Goal: Task Accomplishment & Management: Manage account settings

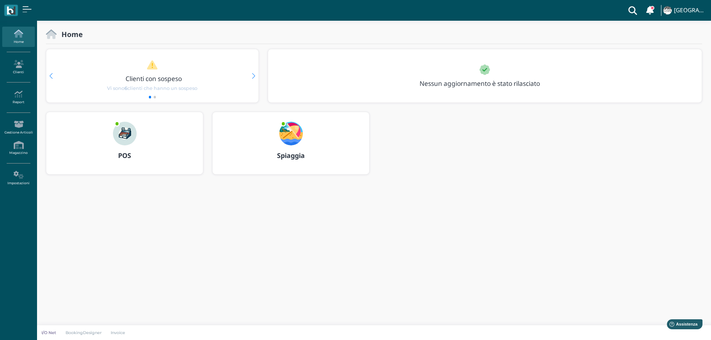
click at [285, 139] on img at bounding box center [291, 134] width 24 height 24
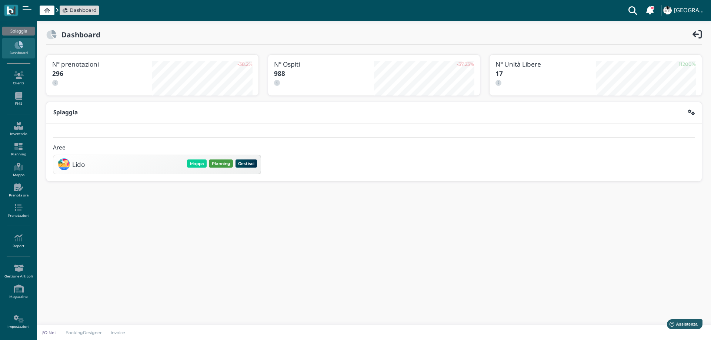
click at [219, 164] on button "Planning" at bounding box center [221, 164] width 24 height 8
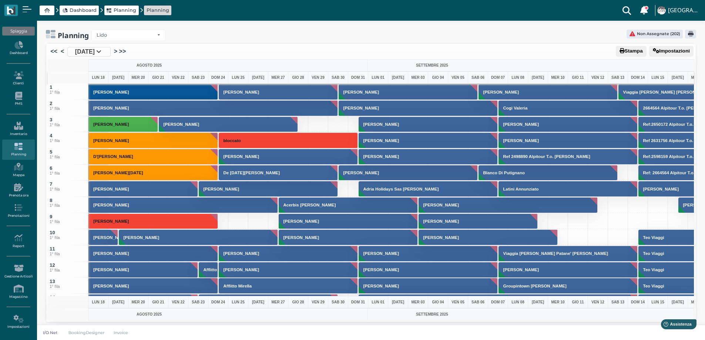
click at [95, 48] on span "18 Ago 2025" at bounding box center [85, 51] width 20 height 9
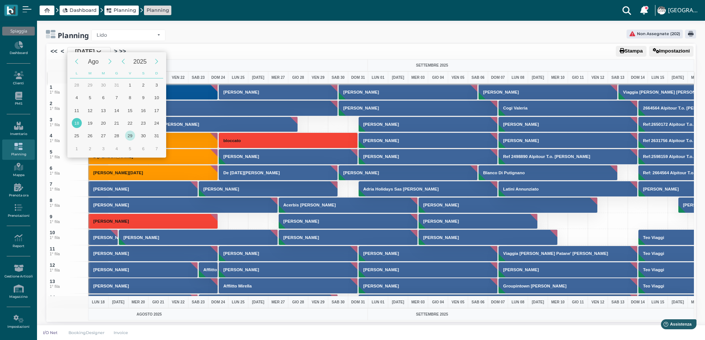
click at [128, 135] on div "29" at bounding box center [130, 136] width 10 height 10
type input "29/08/2025"
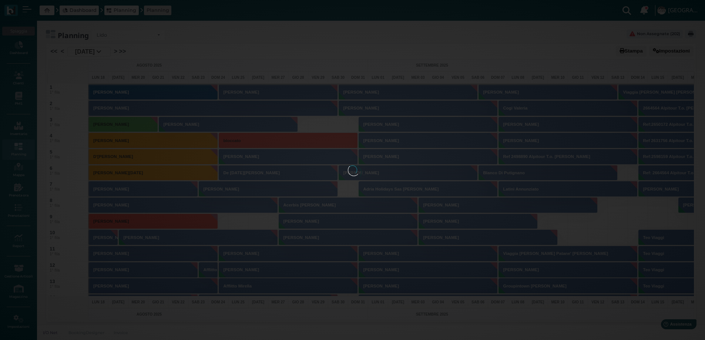
scroll to position [0, 30]
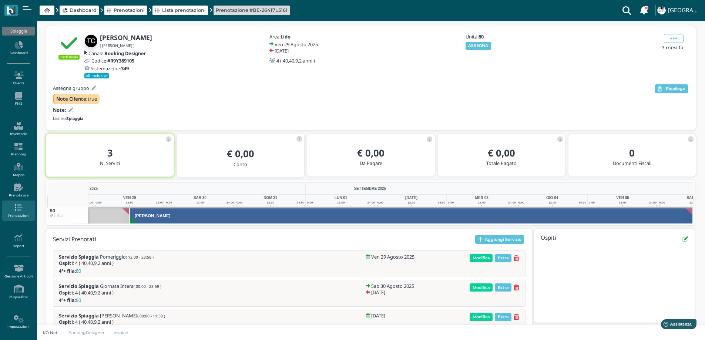
scroll to position [49, 0]
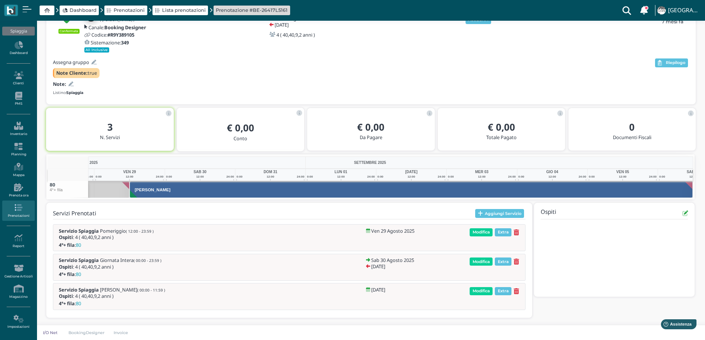
click at [522, 260] on div "Modifica Extra" at bounding box center [494, 264] width 61 height 12
click at [515, 264] on icon at bounding box center [517, 262] width 6 height 6
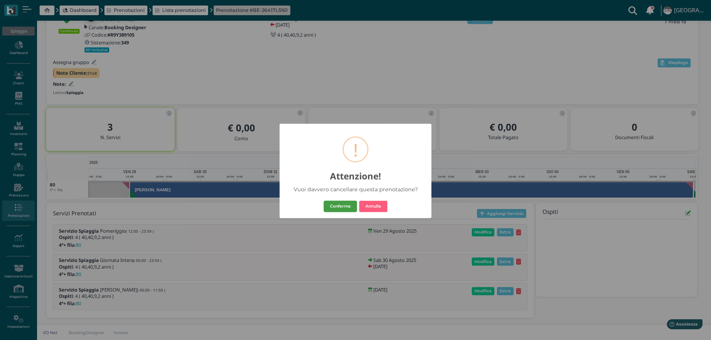
click at [351, 205] on button "Conferma" at bounding box center [340, 207] width 33 height 12
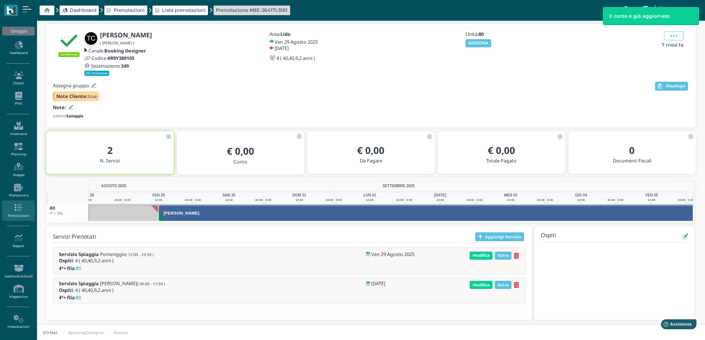
scroll to position [0, 64]
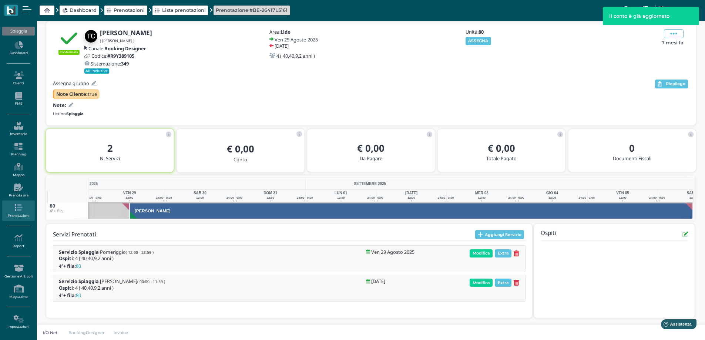
click at [516, 308] on div "Servizi Prenotati Aggiungi Servizio Servizio Spiaggia Pomeriggio ( 12:00 - 23:5…" at bounding box center [289, 267] width 486 height 86
click at [518, 283] on icon at bounding box center [517, 283] width 6 height 6
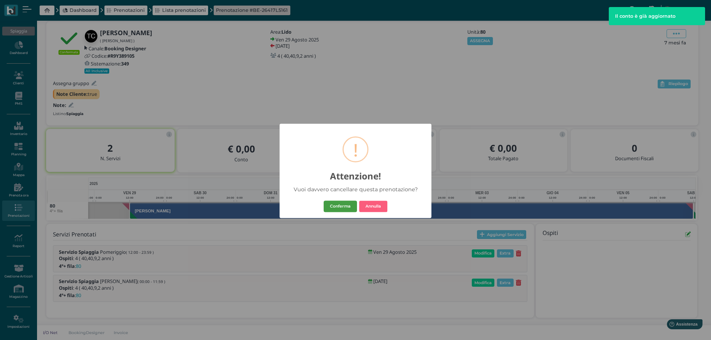
drag, startPoint x: 344, startPoint y: 207, endPoint x: 363, endPoint y: 214, distance: 20.1
click at [345, 207] on button "Conferma" at bounding box center [340, 207] width 33 height 12
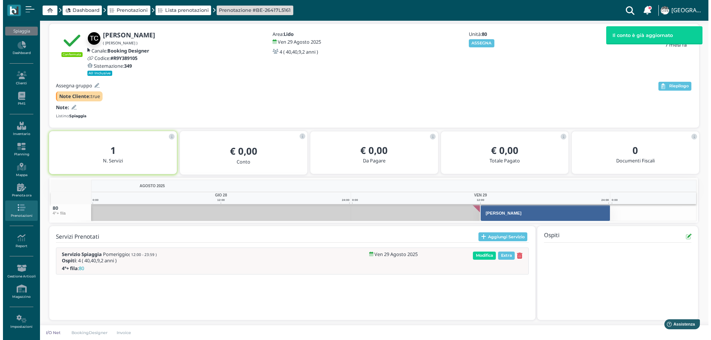
scroll to position [28, 0]
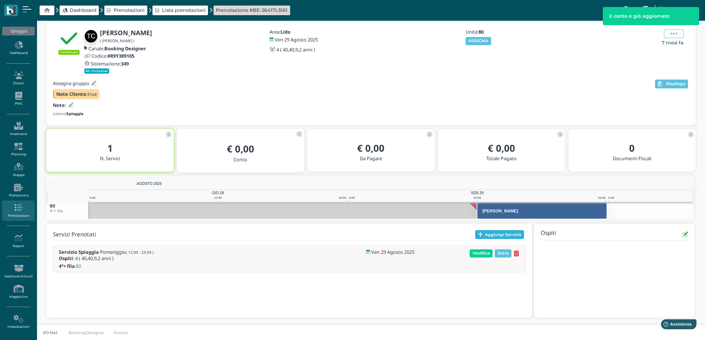
click at [486, 233] on button "Aggiungi Servizio" at bounding box center [499, 234] width 49 height 9
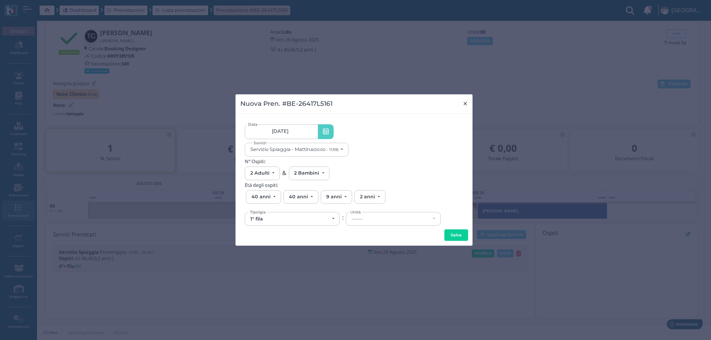
click at [464, 104] on span "×" at bounding box center [465, 104] width 6 height 10
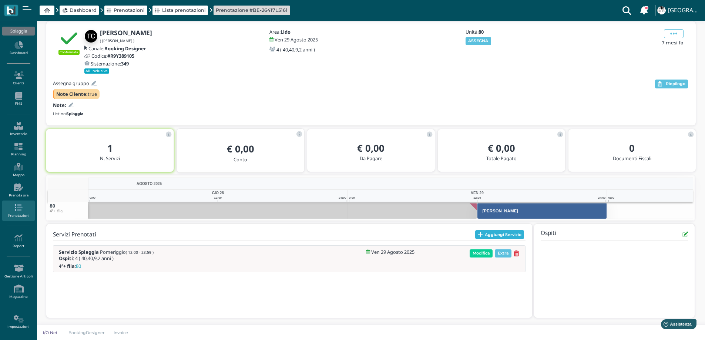
click at [486, 233] on button "Aggiungi Servizio" at bounding box center [499, 234] width 49 height 9
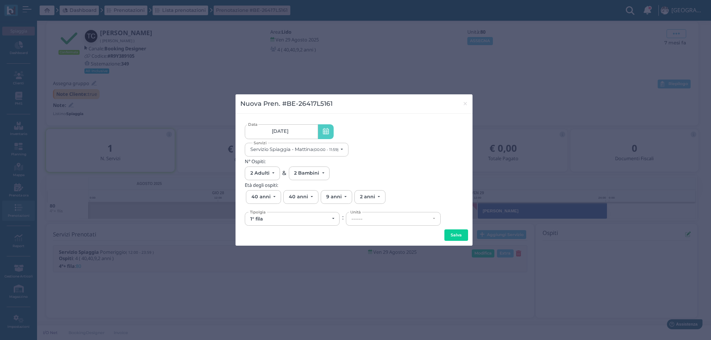
click at [294, 135] on link "29/08/25" at bounding box center [281, 131] width 73 height 15
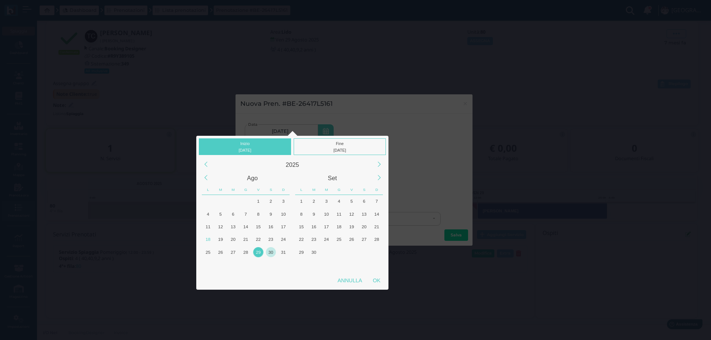
click at [272, 252] on div "30" at bounding box center [271, 252] width 10 height 10
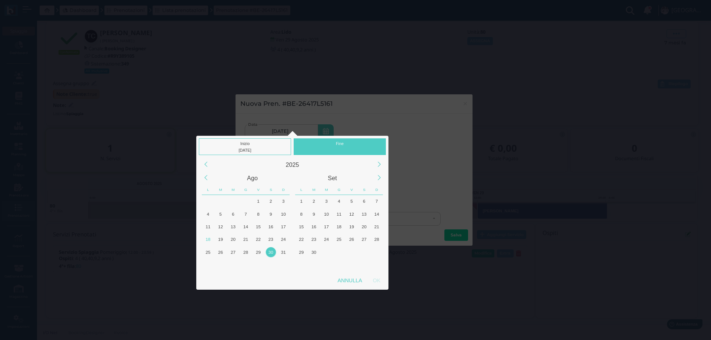
click at [272, 252] on div "30" at bounding box center [271, 252] width 10 height 10
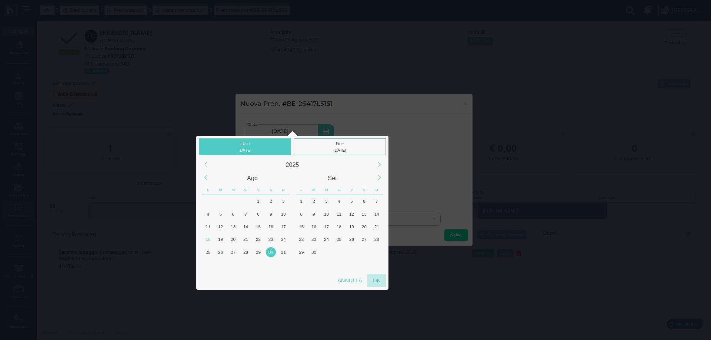
click at [376, 279] on div "OK" at bounding box center [376, 280] width 19 height 13
type input "30/08/2025 - 30/08/2025"
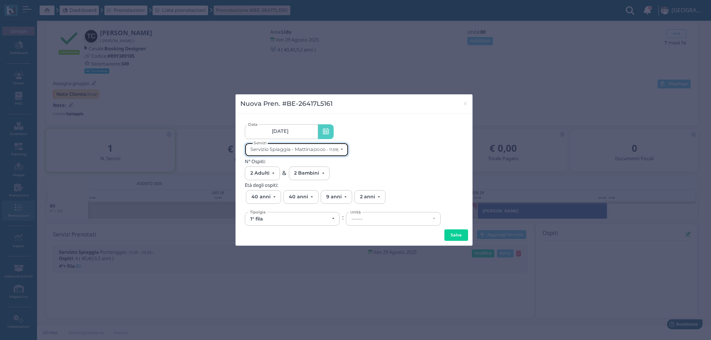
scroll to position [0, 0]
click at [318, 150] on small "(00:00 - 11:59)" at bounding box center [325, 149] width 25 height 5
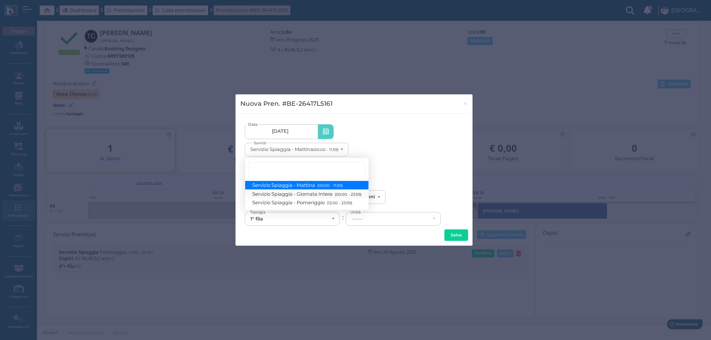
click at [332, 197] on span "Servizio Spiaggia - Giornata Intera (00:00 - 23:59)" at bounding box center [306, 194] width 109 height 6
select select "1368"
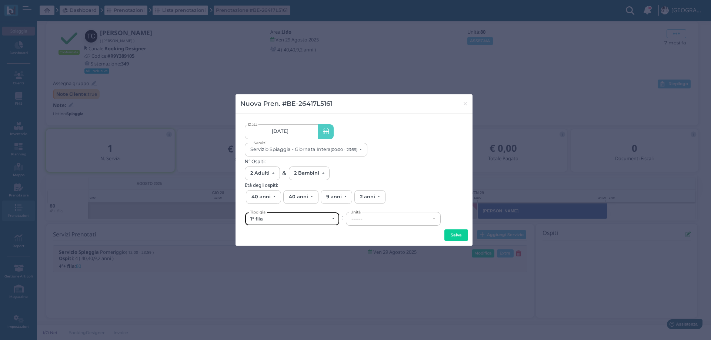
click at [300, 221] on div "1° fila" at bounding box center [289, 219] width 79 height 6
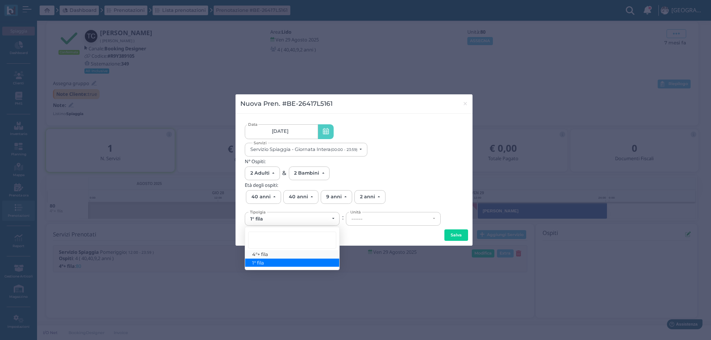
click at [265, 256] on span "4°+ fila" at bounding box center [260, 254] width 16 height 6
select select "434"
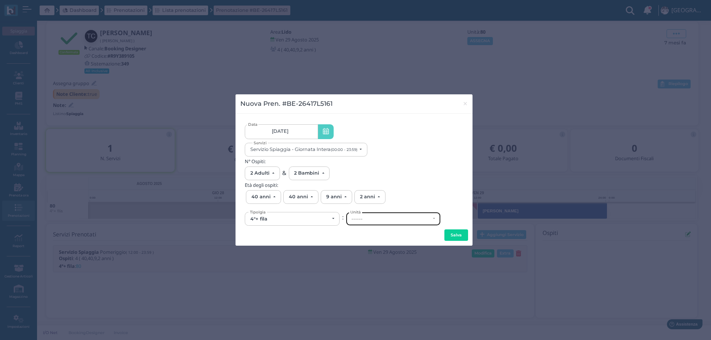
click at [353, 225] on div "------" at bounding box center [393, 218] width 94 height 13
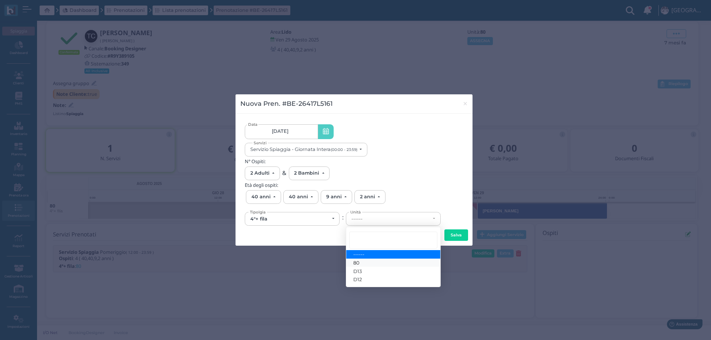
click at [366, 264] on link "80" at bounding box center [393, 263] width 94 height 9
select select "6205"
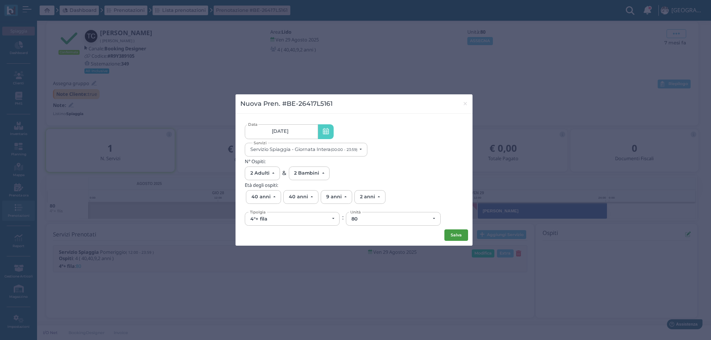
click at [447, 235] on button "Salva" at bounding box center [456, 236] width 24 height 12
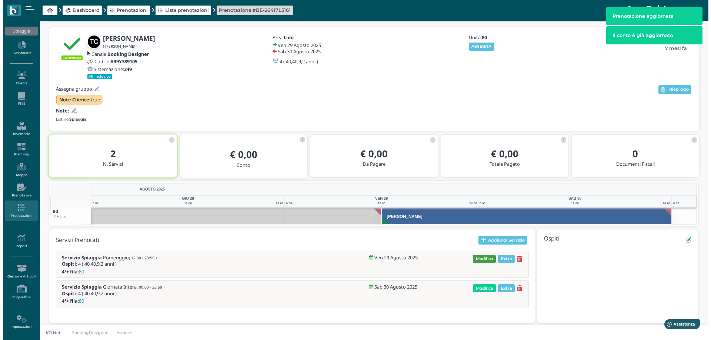
scroll to position [28, 0]
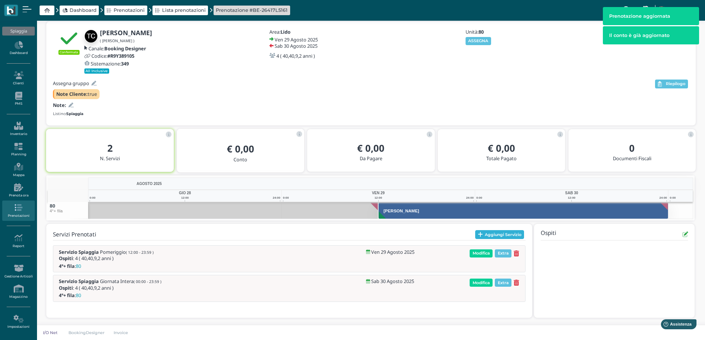
click at [483, 234] on button "Aggiungi Servizio" at bounding box center [499, 234] width 49 height 9
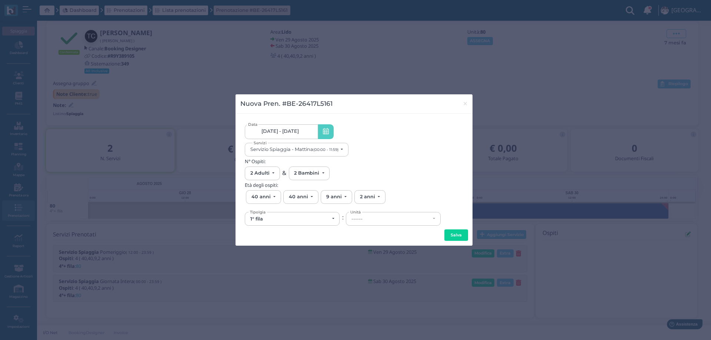
click at [299, 131] on span "29/08/25 - 30/08/25" at bounding box center [279, 131] width 37 height 6
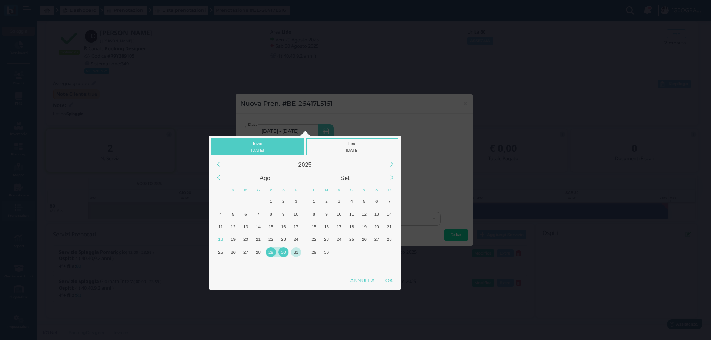
click at [298, 251] on div "31" at bounding box center [296, 252] width 10 height 10
click at [390, 279] on div "OK" at bounding box center [389, 280] width 19 height 13
type input "31/08/2025 - 31/08/2025"
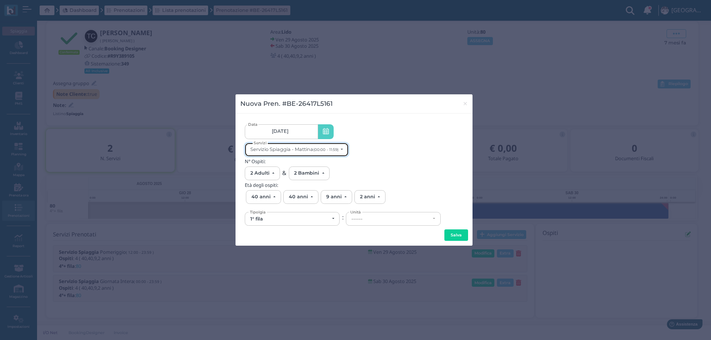
scroll to position [0, 0]
click at [311, 147] on div "Servizio Spiaggia - Mattina (00:00 - 11:59)" at bounding box center [294, 150] width 88 height 6
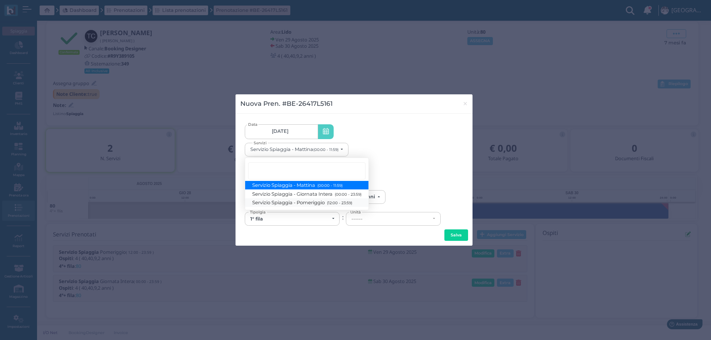
click at [315, 204] on span "Servizio Spiaggia - Pomeriggio (12:00 - 23:59)" at bounding box center [302, 203] width 100 height 6
select select "1369"
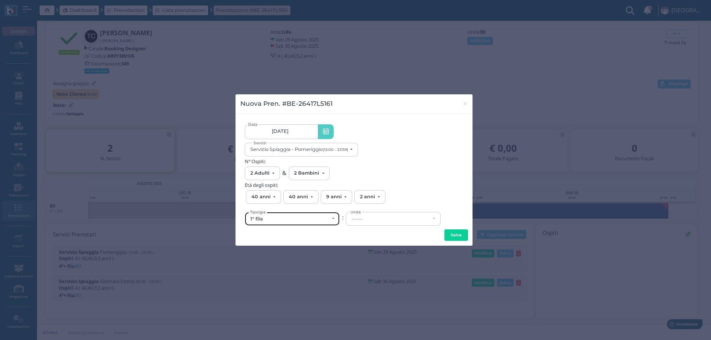
click at [315, 217] on div "1° fila" at bounding box center [289, 219] width 79 height 6
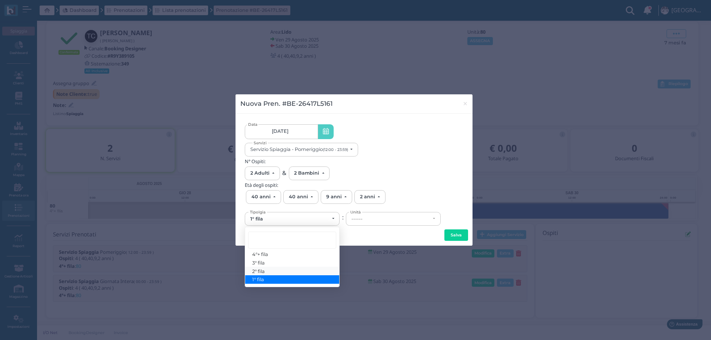
click at [264, 270] on span "2° fila" at bounding box center [258, 271] width 13 height 6
select select "432"
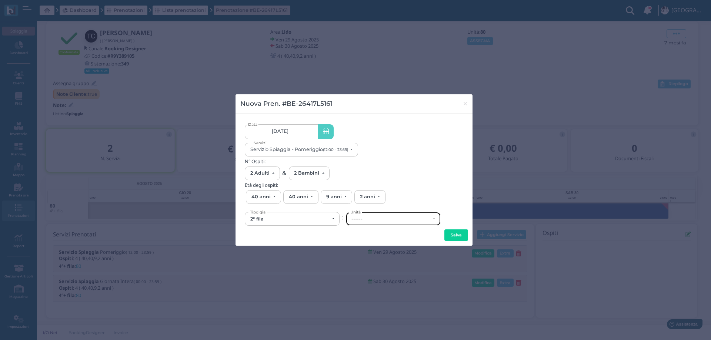
click at [379, 220] on div "------" at bounding box center [390, 219] width 79 height 6
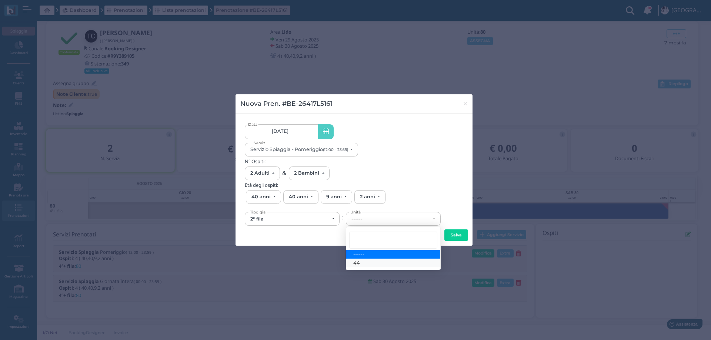
click at [356, 264] on span "44" at bounding box center [356, 263] width 7 height 6
select select "6168"
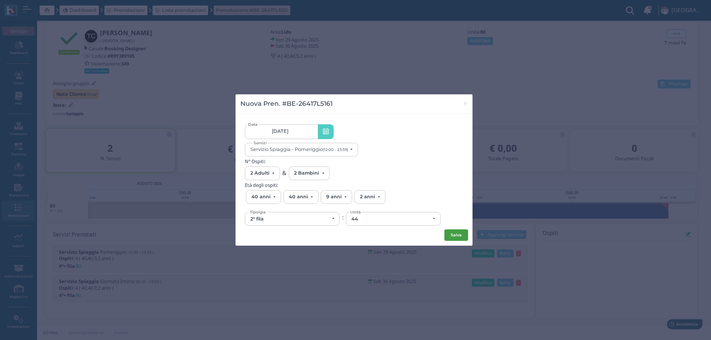
click at [454, 233] on button "Salva" at bounding box center [456, 236] width 24 height 12
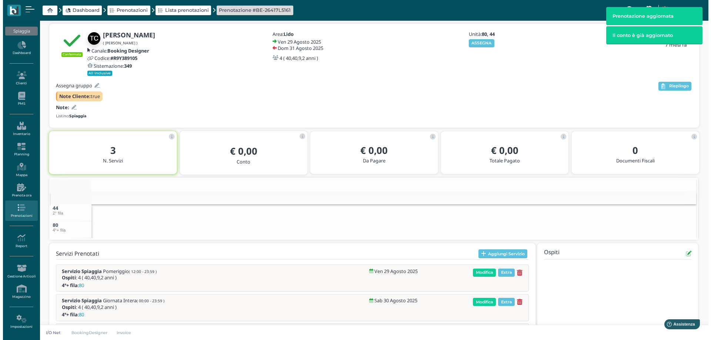
scroll to position [66, 0]
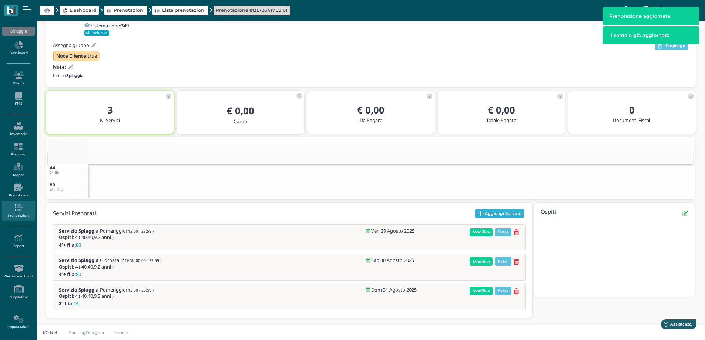
click at [484, 209] on button "Aggiungi Servizio" at bounding box center [499, 213] width 49 height 9
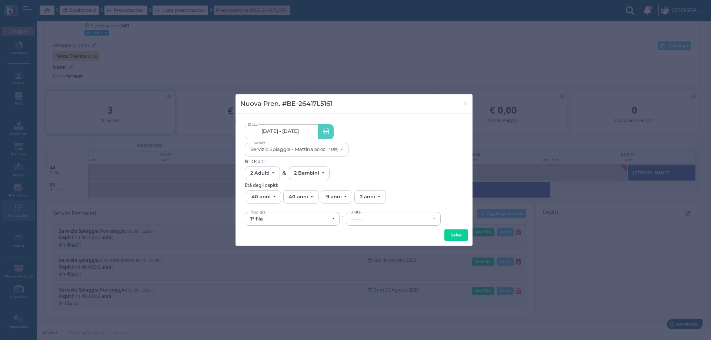
click at [298, 131] on span "29/08/25 - 31/08/25" at bounding box center [279, 131] width 37 height 6
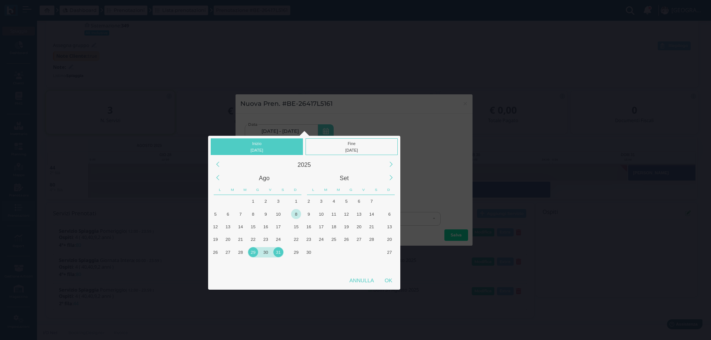
drag, startPoint x: 312, startPoint y: 202, endPoint x: 294, endPoint y: 208, distance: 19.8
click at [294, 208] on div "1 2 3 4 5 6 7 8 9 10 11 12 13 14 15 16 17 18 19 20 21 22 23 24 25 26 27 28 29 3…" at bounding box center [334, 233] width 88 height 76
click at [312, 202] on div "1" at bounding box center [313, 201] width 10 height 10
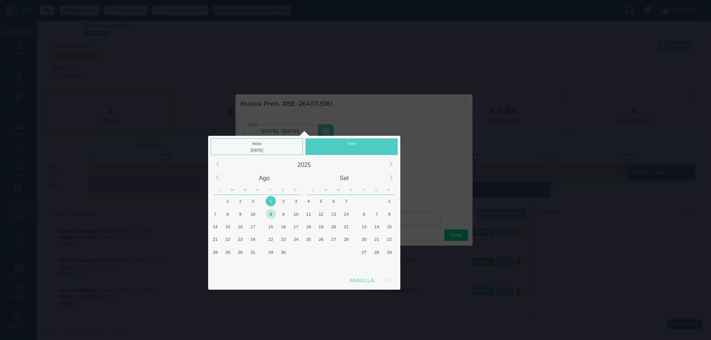
drag, startPoint x: 314, startPoint y: 202, endPoint x: 267, endPoint y: 211, distance: 48.4
click at [267, 211] on div "1 2 3 4 5 6 7 8 9 10 11 12 13 14 15 16 17 18 19 20 21 22 23 24 25 26 27 28 29 3…" at bounding box center [308, 233] width 88 height 76
click at [314, 202] on div "1" at bounding box center [313, 201] width 10 height 10
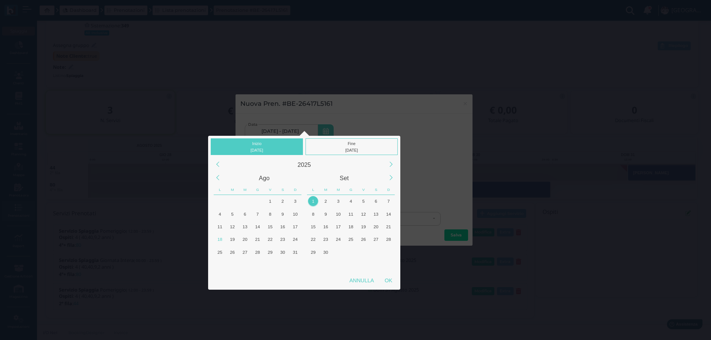
click at [314, 202] on div "1" at bounding box center [313, 201] width 10 height 10
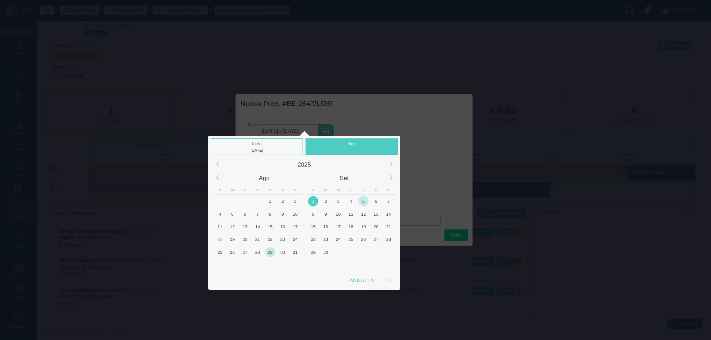
click at [362, 200] on div "5" at bounding box center [363, 201] width 10 height 10
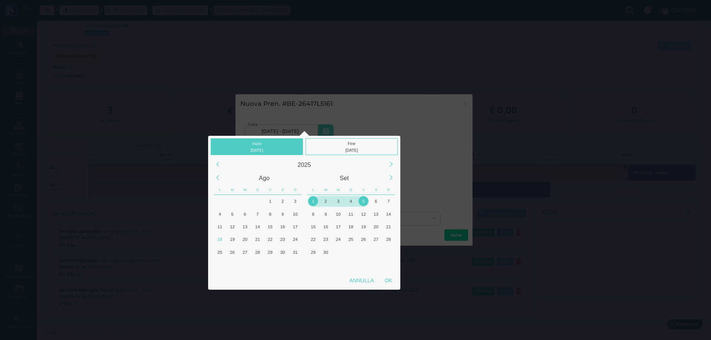
click at [352, 201] on div "4" at bounding box center [351, 201] width 10 height 10
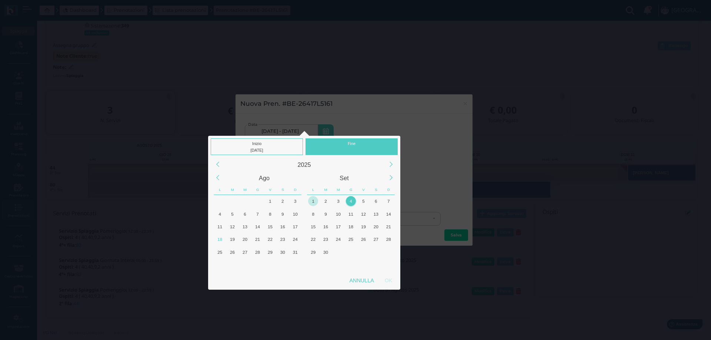
click at [313, 200] on div "1" at bounding box center [313, 201] width 10 height 10
click at [348, 202] on div "4" at bounding box center [351, 201] width 10 height 10
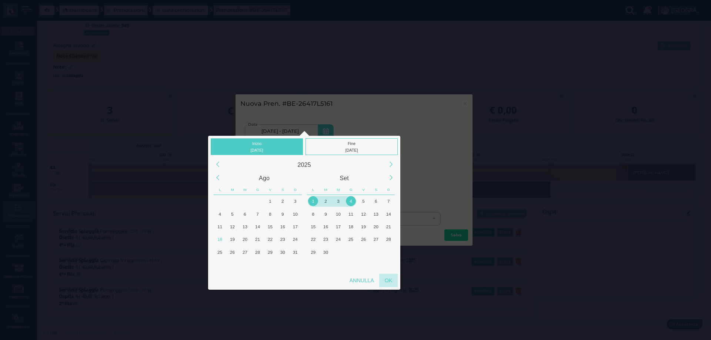
click at [389, 282] on div "OK" at bounding box center [388, 280] width 19 height 13
type input "01/09/2025 - 04/09/2025"
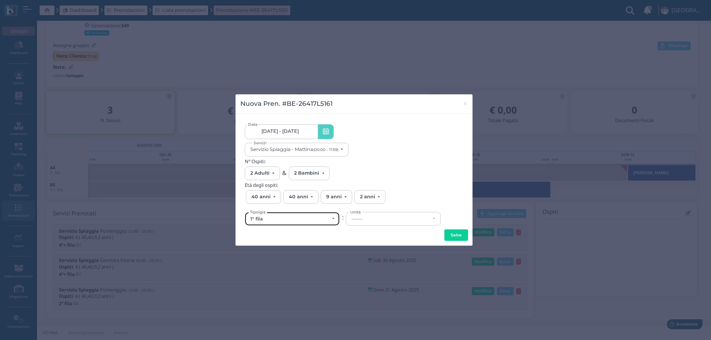
scroll to position [0, 0]
click at [301, 220] on div "1° fila" at bounding box center [289, 219] width 79 height 6
click at [271, 222] on div "1° fila" at bounding box center [289, 219] width 79 height 6
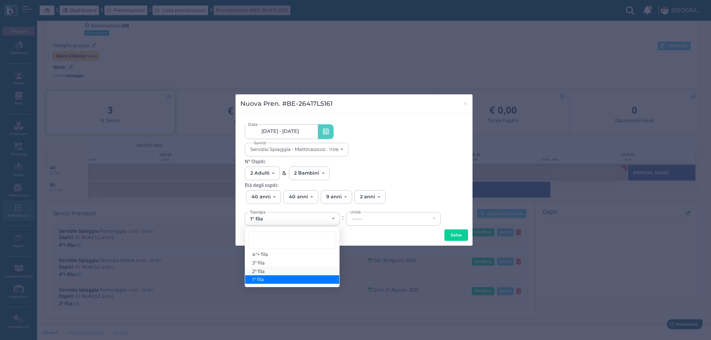
click at [267, 273] on link "2° fila" at bounding box center [292, 271] width 94 height 9
select select "432"
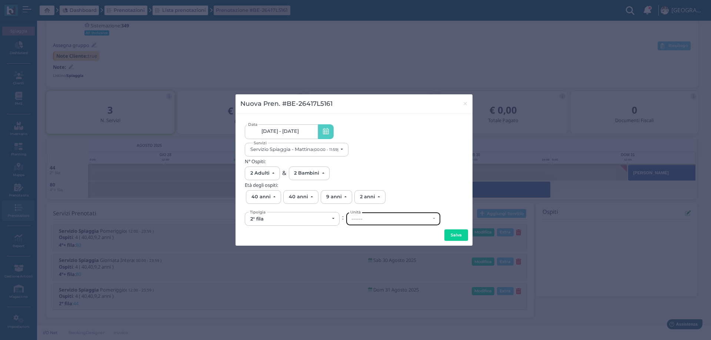
click at [375, 221] on div "------" at bounding box center [390, 219] width 79 height 6
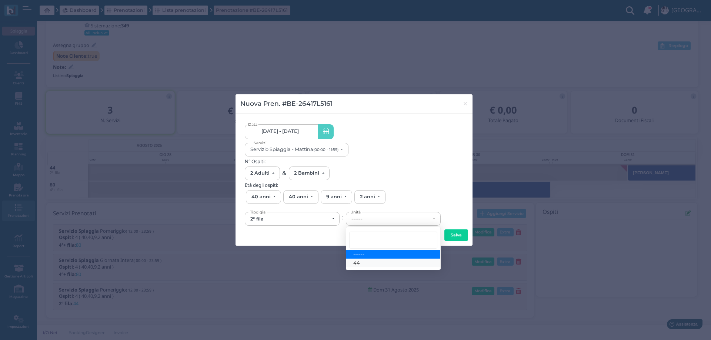
click at [369, 262] on link "44" at bounding box center [393, 263] width 94 height 9
select select "6168"
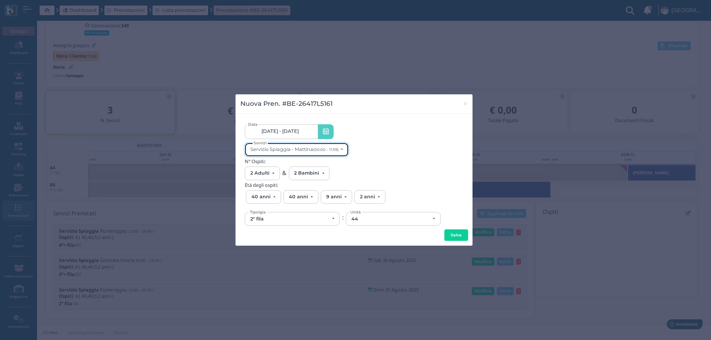
click at [314, 149] on div "Servizio Spiaggia - Mattina (00:00 - 11:59)" at bounding box center [294, 150] width 88 height 6
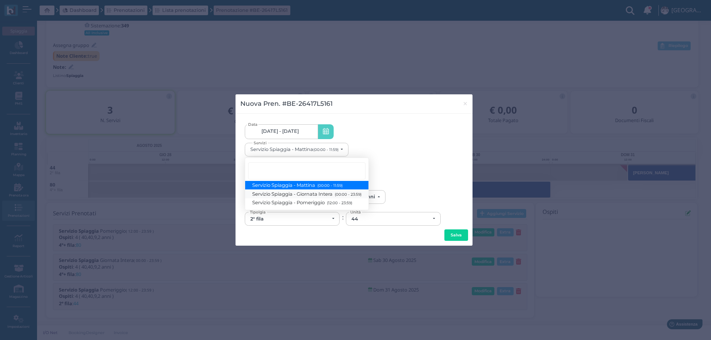
click at [315, 196] on span "Servizio Spiaggia - Giornata Intera (00:00 - 23:59)" at bounding box center [306, 194] width 109 height 6
select select "1368"
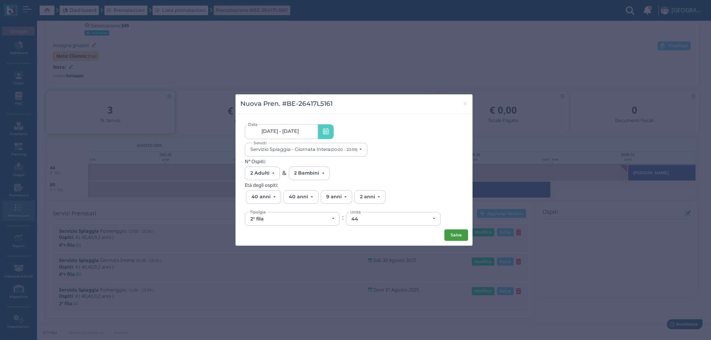
click at [450, 232] on button "Salva" at bounding box center [456, 236] width 24 height 12
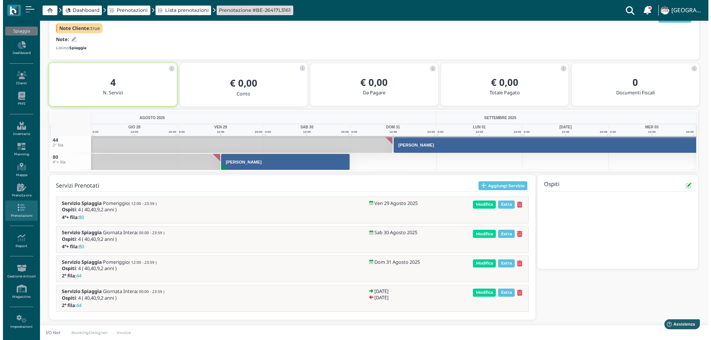
scroll to position [96, 0]
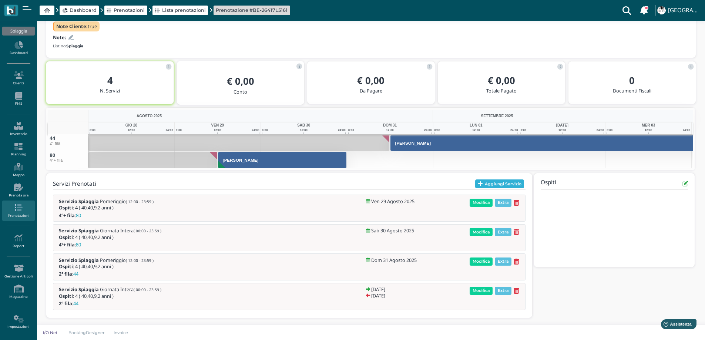
click at [493, 183] on button "Aggiungi Servizio" at bounding box center [499, 184] width 49 height 9
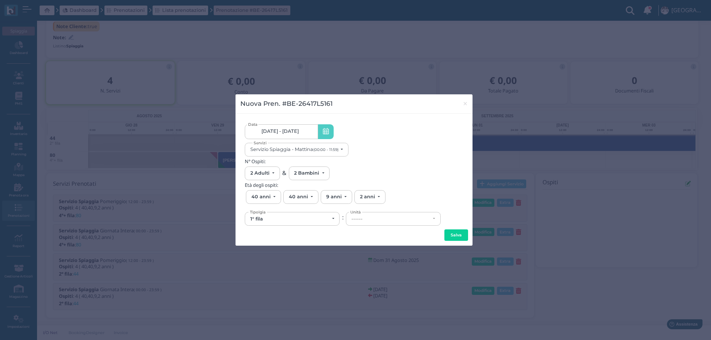
click at [298, 133] on span "29/08/25 - 04/09/25" at bounding box center [279, 131] width 37 height 6
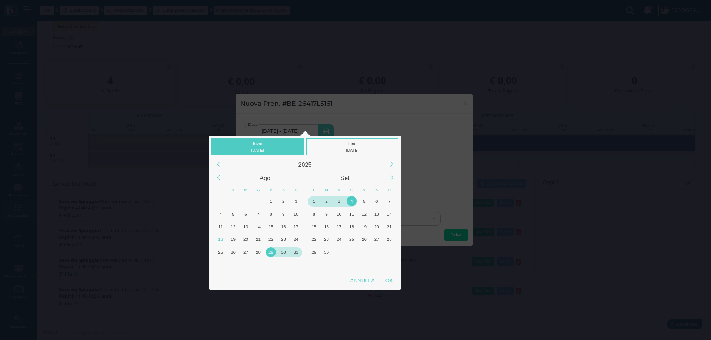
click at [316, 201] on div "1" at bounding box center [314, 201] width 10 height 10
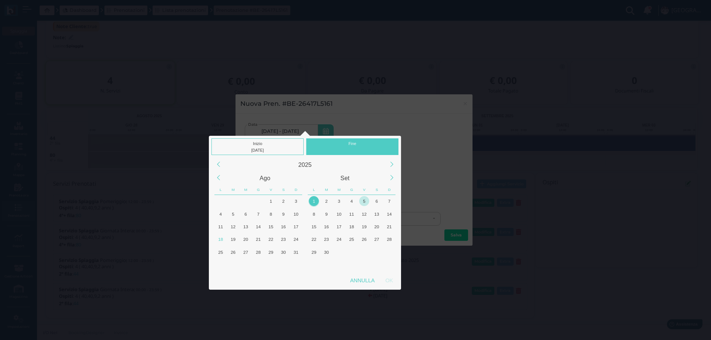
click at [365, 202] on div "5" at bounding box center [364, 201] width 10 height 10
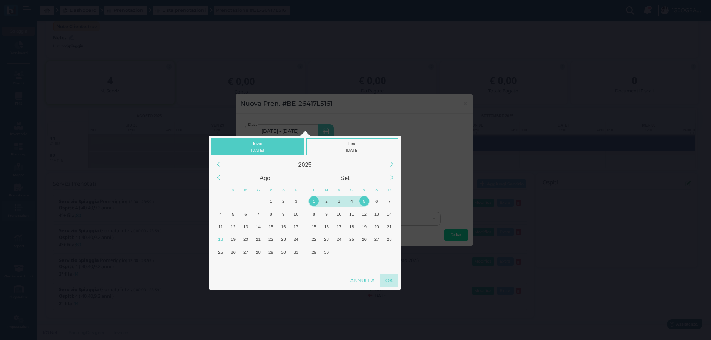
click at [392, 282] on div "OK" at bounding box center [389, 280] width 19 height 13
type input "01/09/2025 - 05/09/2025"
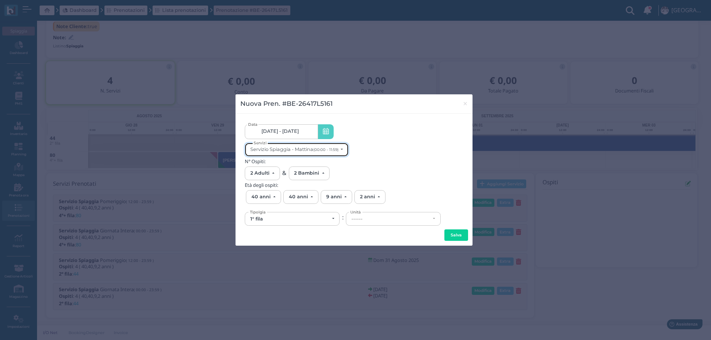
scroll to position [0, 0]
click at [310, 151] on div "Servizio Spiaggia - Mattina (00:00 - 11:59)" at bounding box center [294, 150] width 88 height 6
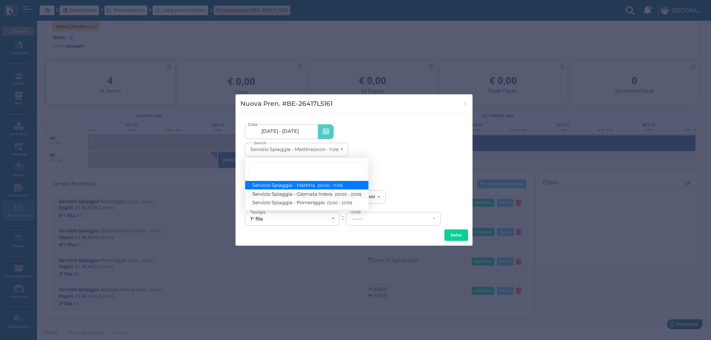
click at [310, 195] on span "Servizio Spiaggia - Giornata Intera (00:00 - 23:59)" at bounding box center [306, 194] width 109 height 6
select select "1368"
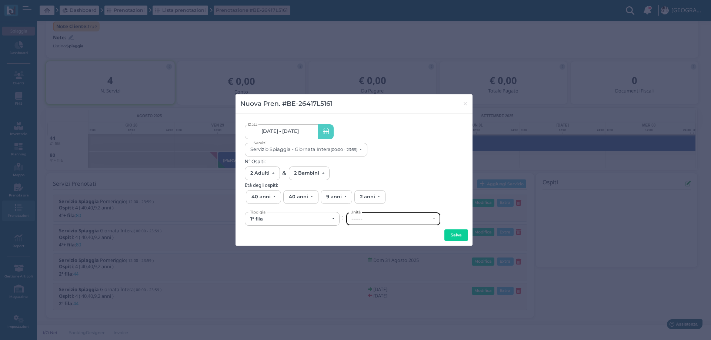
click at [365, 220] on div "------" at bounding box center [390, 219] width 79 height 6
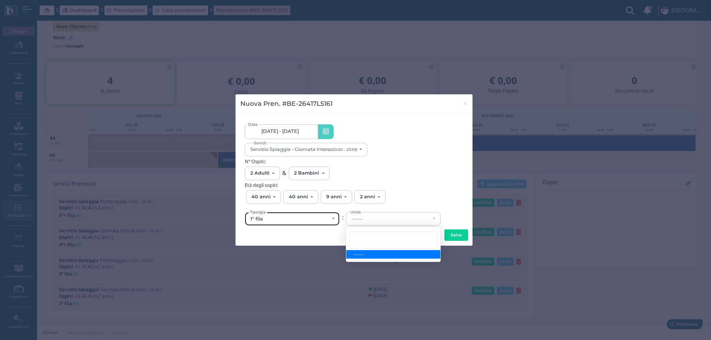
click at [281, 222] on div "1° fila" at bounding box center [292, 218] width 94 height 13
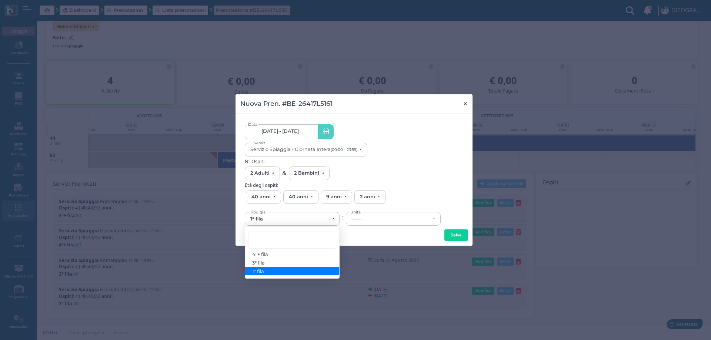
click at [463, 103] on span "×" at bounding box center [465, 104] width 6 height 10
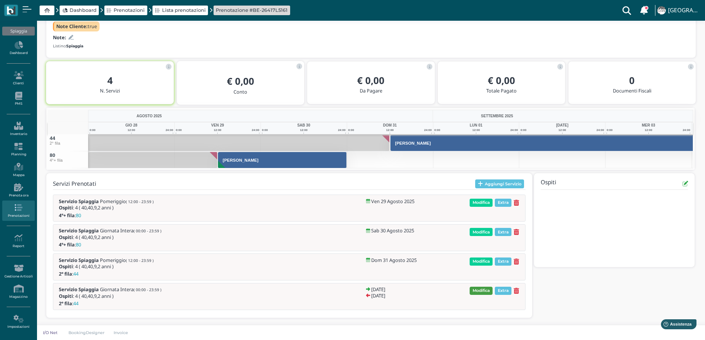
click at [484, 289] on span "Modifica" at bounding box center [481, 291] width 23 height 8
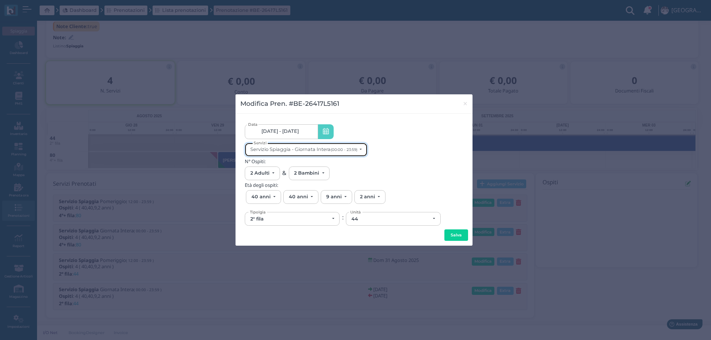
click at [328, 152] on div "Servizio Spiaggia - Giornata Intera (00:00 - 23:59)" at bounding box center [303, 150] width 107 height 6
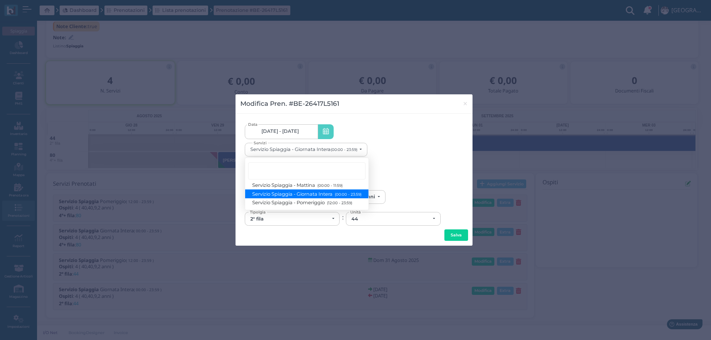
click at [307, 137] on link "01/09/25 - 04/09/25" at bounding box center [281, 131] width 73 height 15
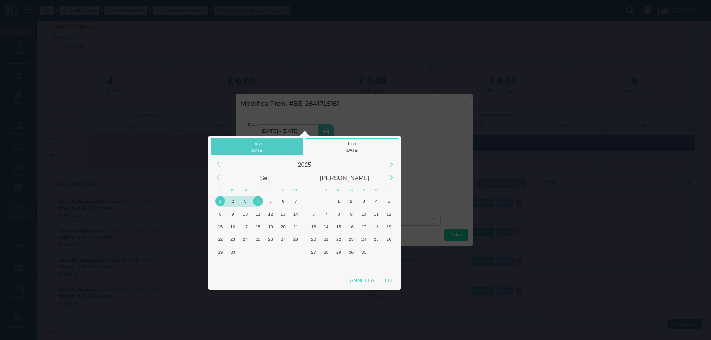
click at [219, 204] on div "1" at bounding box center [220, 201] width 10 height 10
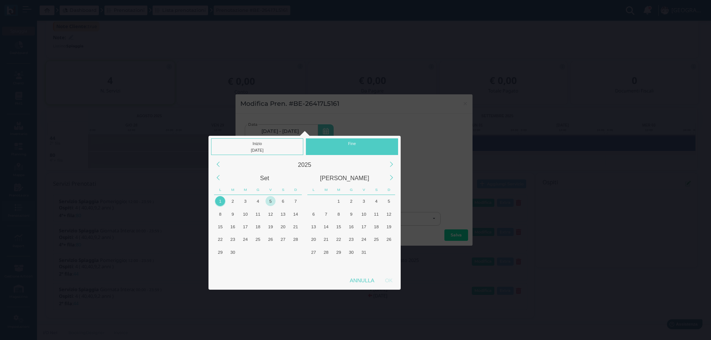
click at [272, 200] on div "5" at bounding box center [270, 201] width 10 height 10
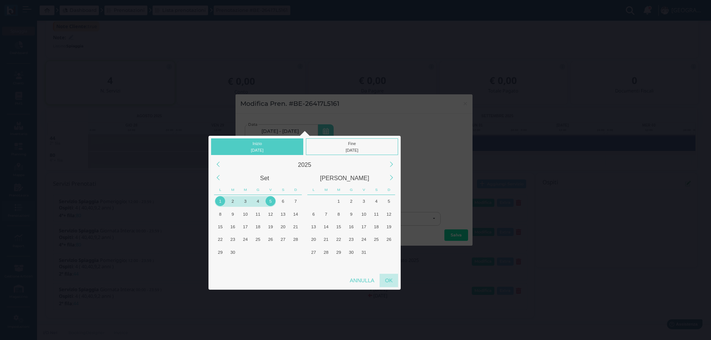
click at [391, 282] on div "OK" at bounding box center [388, 280] width 19 height 13
type input "01/09/2025 - 05/09/2025"
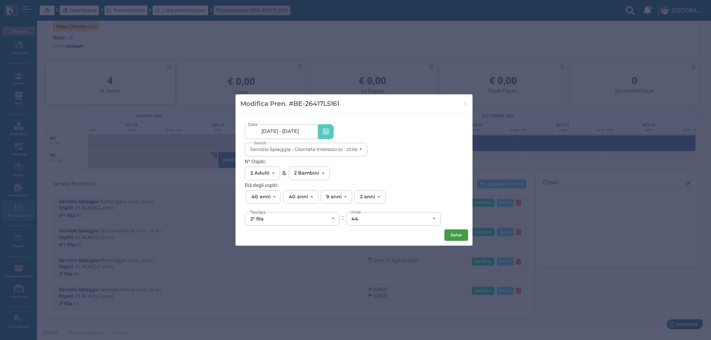
click at [450, 235] on button "Salva" at bounding box center [456, 236] width 24 height 12
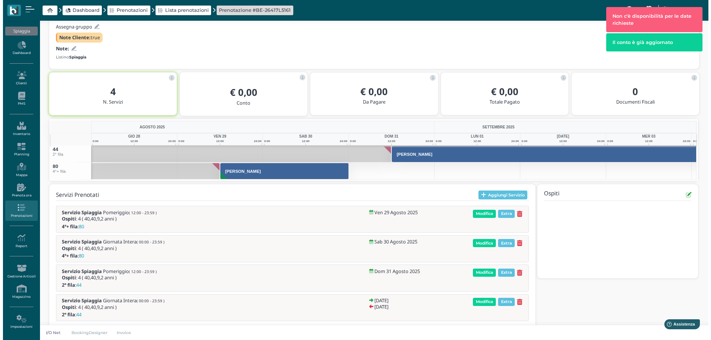
scroll to position [86, 0]
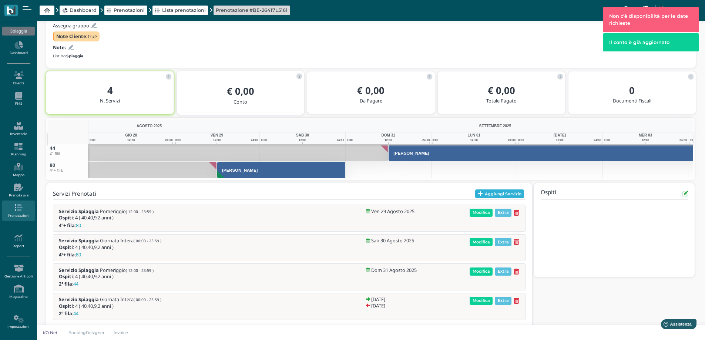
click at [482, 191] on button "Aggiungi Servizio" at bounding box center [499, 194] width 49 height 9
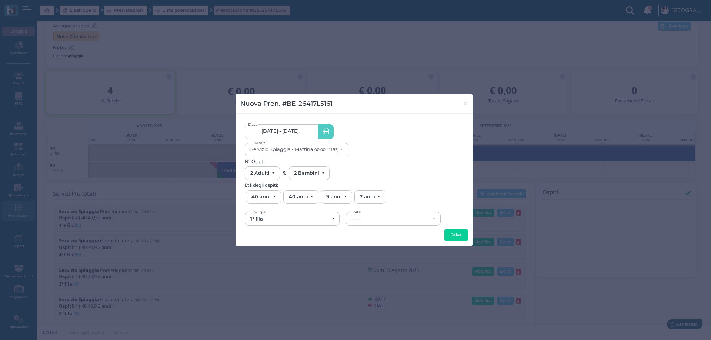
click at [308, 134] on link "29/08/25 - 04/09/25" at bounding box center [281, 131] width 73 height 15
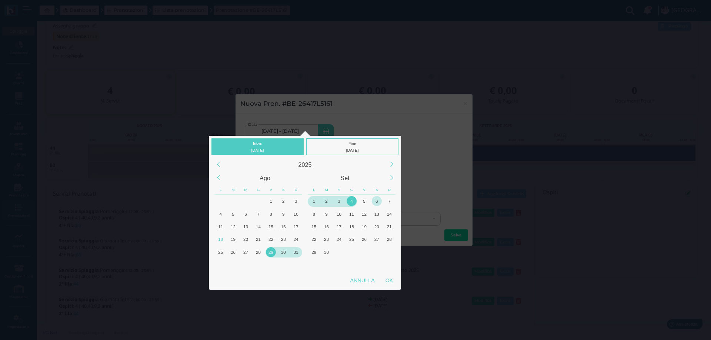
click at [373, 201] on div "6" at bounding box center [377, 201] width 10 height 10
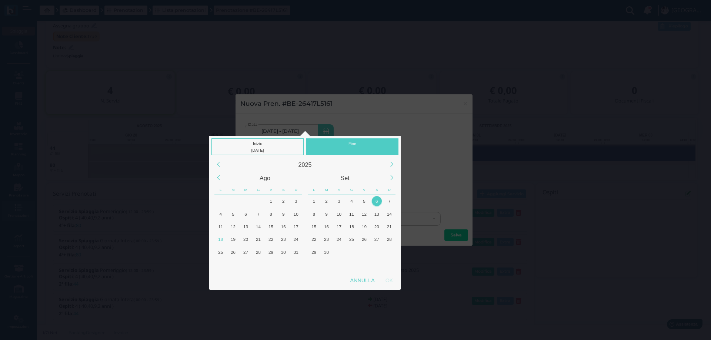
click at [373, 201] on div "6" at bounding box center [377, 201] width 10 height 10
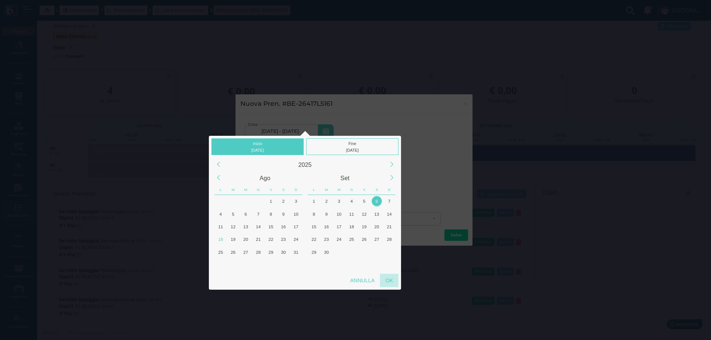
drag, startPoint x: 391, startPoint y: 283, endPoint x: 391, endPoint y: 279, distance: 4.1
click at [391, 282] on div "OK" at bounding box center [389, 280] width 19 height 13
type input "06/09/2025 - 06/09/2025"
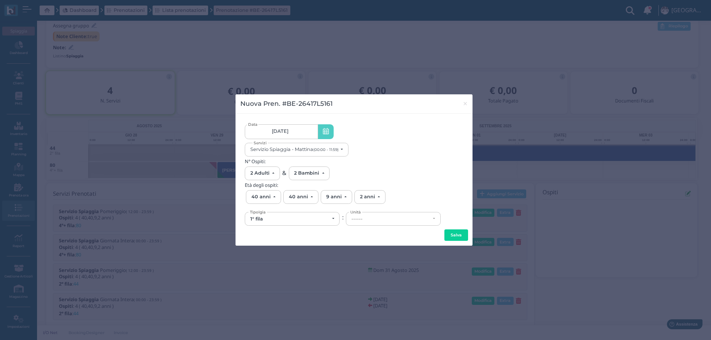
scroll to position [0, 70]
click at [314, 218] on div "1° fila" at bounding box center [289, 219] width 79 height 6
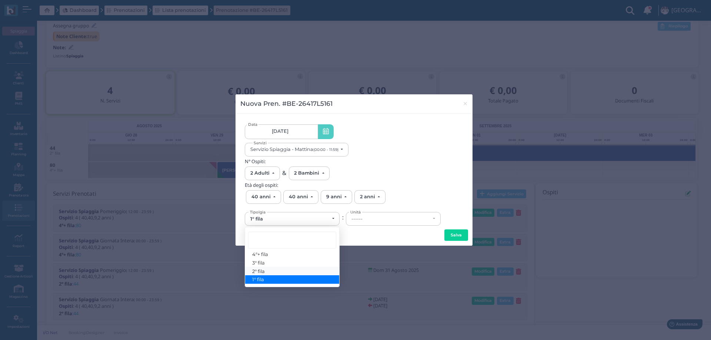
click at [266, 270] on link "2° fila" at bounding box center [292, 271] width 94 height 9
select select "432"
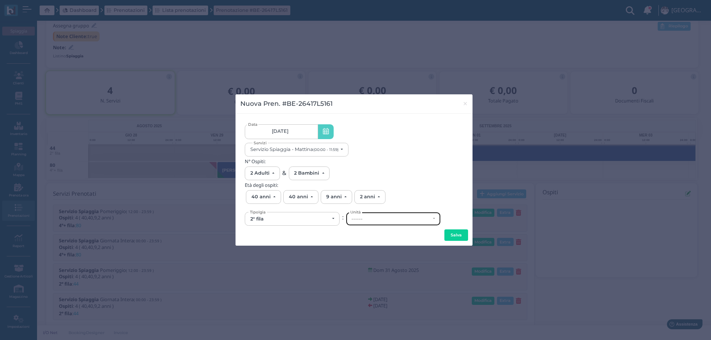
click at [398, 221] on div "------" at bounding box center [390, 219] width 79 height 6
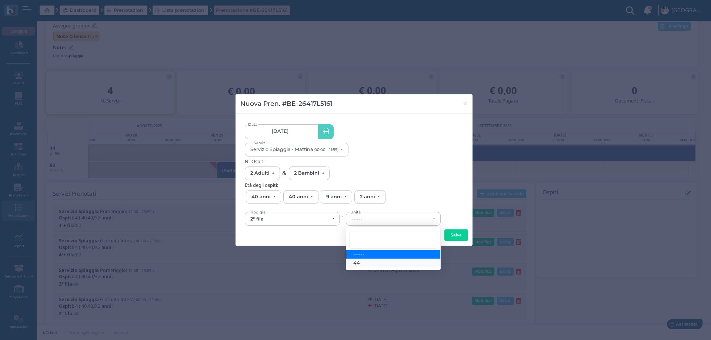
click at [361, 261] on link "44" at bounding box center [393, 263] width 94 height 9
select select "6168"
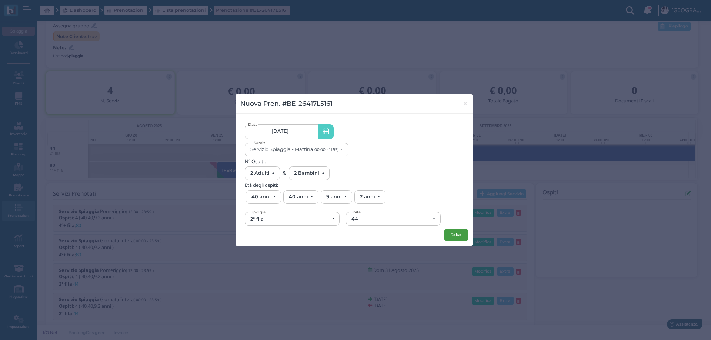
click at [449, 236] on button "Salva" at bounding box center [456, 236] width 24 height 12
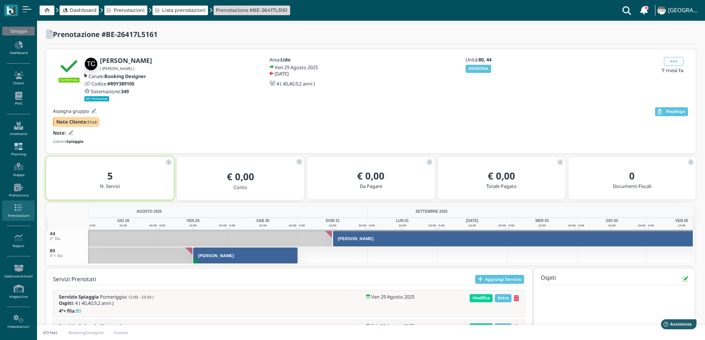
click at [17, 141] on link "Planning" at bounding box center [18, 150] width 32 height 20
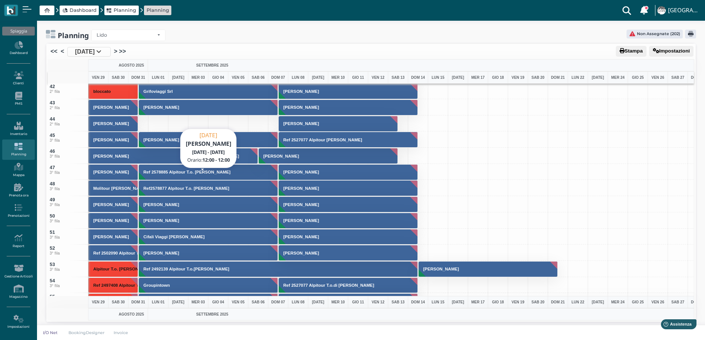
scroll to position [666, 0]
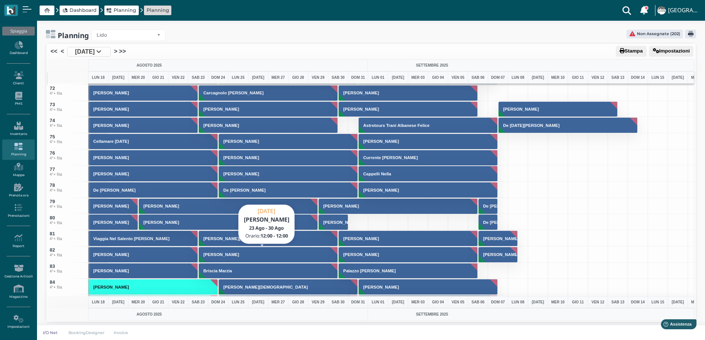
scroll to position [1148, 0]
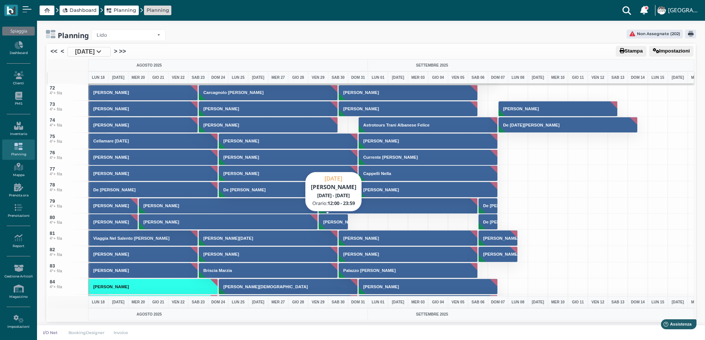
click at [331, 225] on button "Tonelli Cristina" at bounding box center [334, 222] width 30 height 16
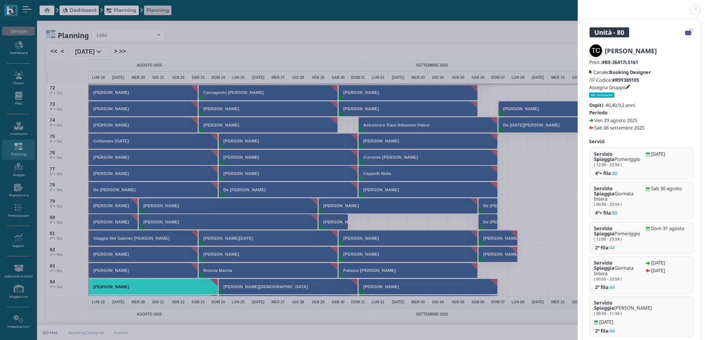
click at [614, 340] on link "Apri" at bounding box center [613, 345] width 48 height 8
click at [578, 5] on link at bounding box center [578, 5] width 0 height 0
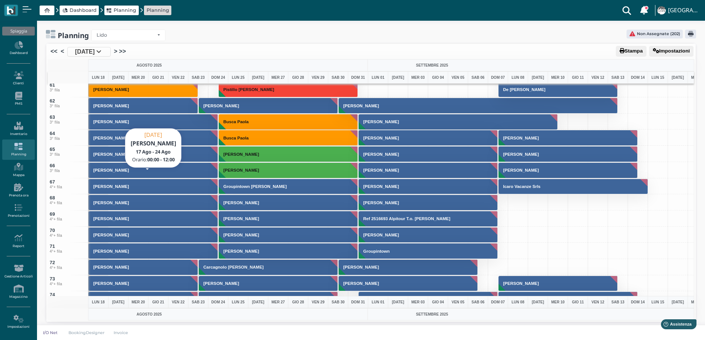
scroll to position [925, 0]
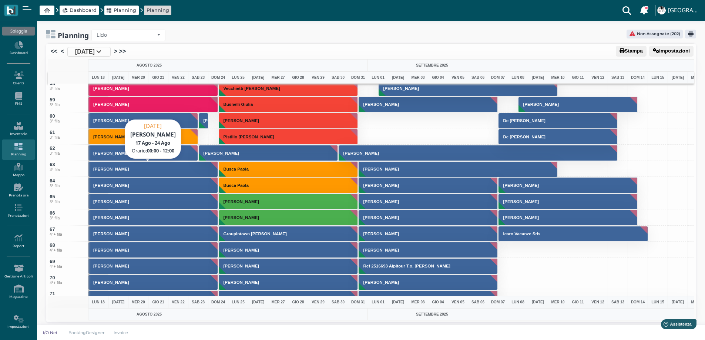
click at [131, 171] on button "[PERSON_NAME]" at bounding box center [153, 169] width 130 height 16
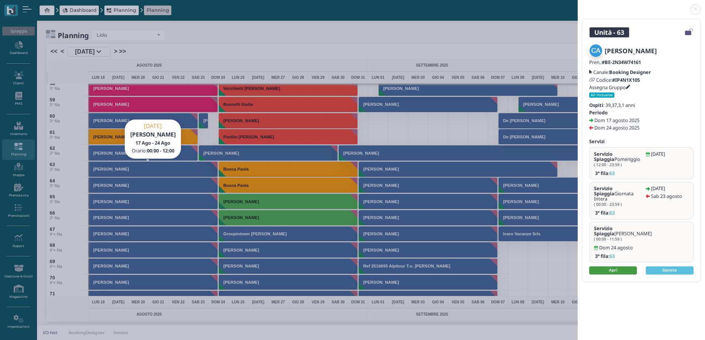
click at [599, 267] on link "Apri" at bounding box center [613, 271] width 48 height 8
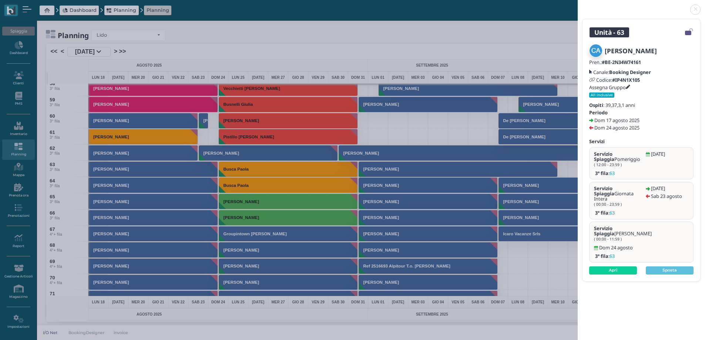
click at [578, 5] on link at bounding box center [578, 5] width 0 height 0
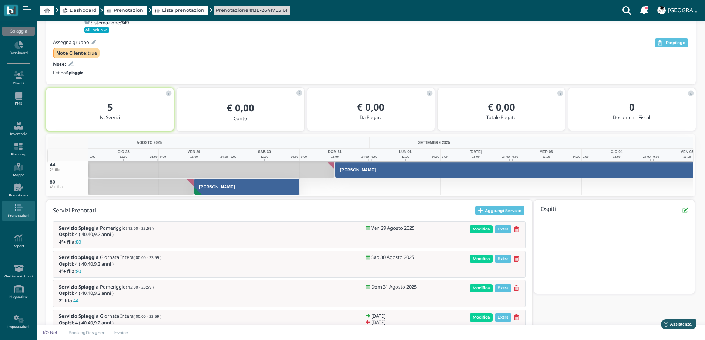
scroll to position [11, 0]
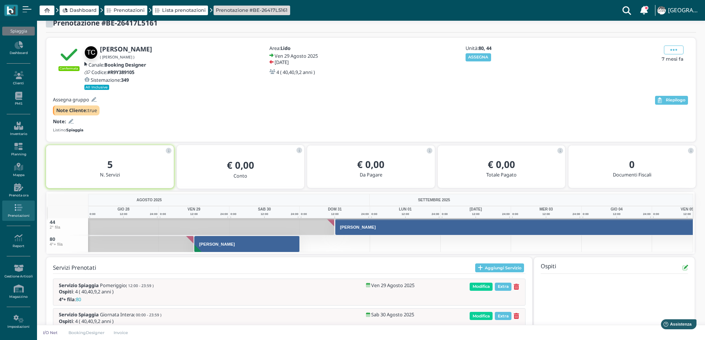
click at [69, 122] on icon at bounding box center [70, 121] width 5 height 5
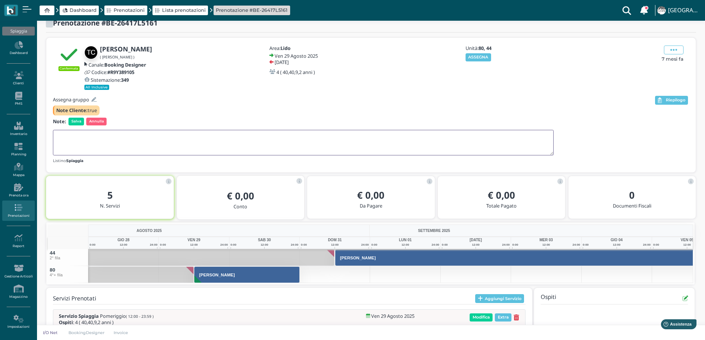
click at [71, 132] on textarea at bounding box center [303, 143] width 501 height 26
type textarea "il 31 va in 2 fila"
click at [74, 121] on span "Salva" at bounding box center [76, 121] width 16 height 7
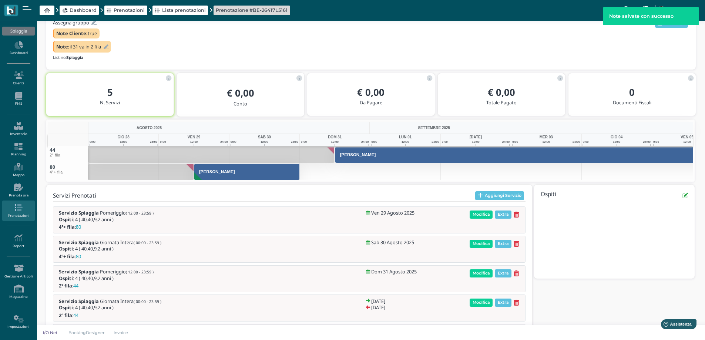
scroll to position [90, 0]
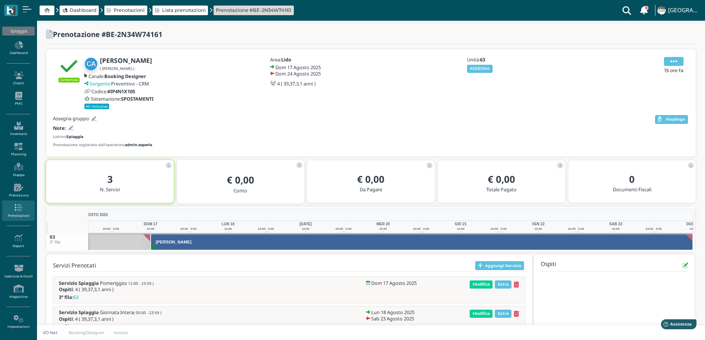
click at [671, 59] on icon at bounding box center [673, 61] width 7 height 8
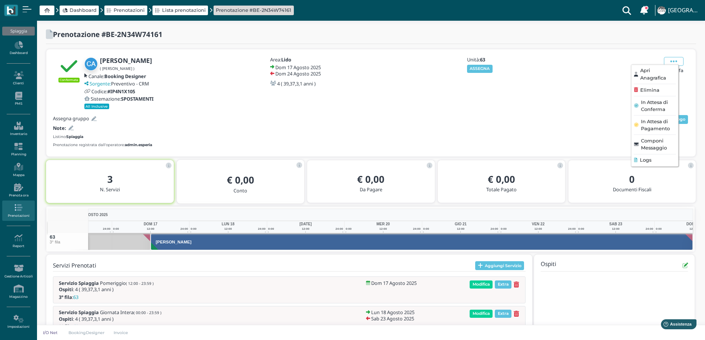
click at [642, 88] on span "Elimina" at bounding box center [649, 90] width 19 height 7
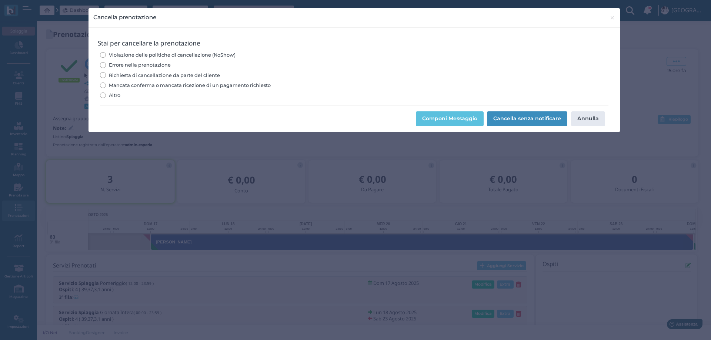
click at [137, 66] on span "Errore nella prenotazione" at bounding box center [140, 64] width 62 height 7
click at [106, 66] on input "Errore nella prenotazione" at bounding box center [103, 65] width 6 height 6
radio input "true"
click at [507, 119] on button "Cancella senza notificare" at bounding box center [527, 118] width 80 height 15
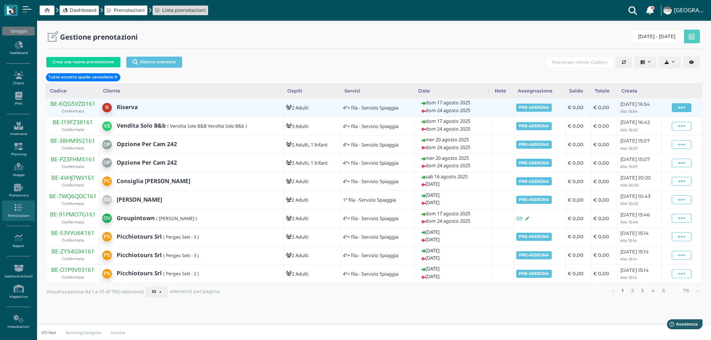
click at [683, 107] on icon at bounding box center [681, 108] width 7 height 8
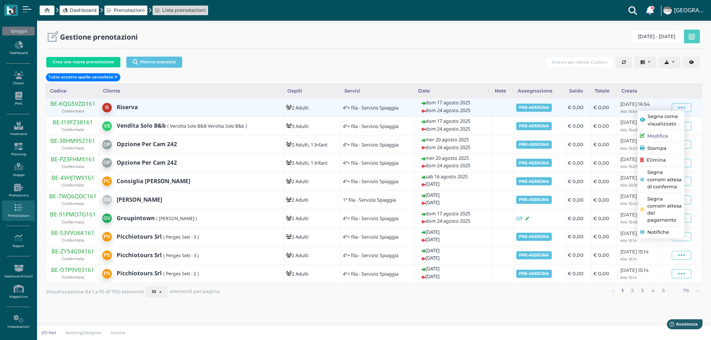
click at [666, 160] on span "Elimina" at bounding box center [655, 160] width 19 height 7
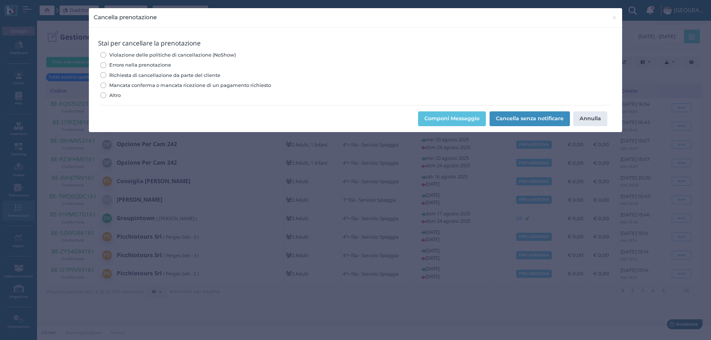
click at [141, 65] on span "Errore nella prenotazione" at bounding box center [140, 64] width 62 height 7
click at [106, 65] on input "Errore nella prenotazione" at bounding box center [103, 65] width 6 height 6
radio input "true"
click at [513, 117] on button "Cancella senza notificare" at bounding box center [529, 118] width 80 height 15
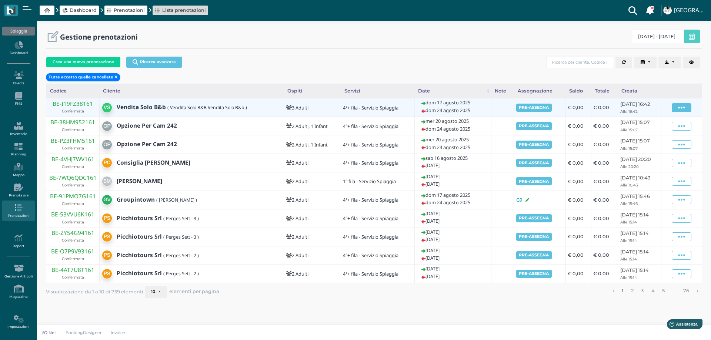
click at [685, 107] on icon at bounding box center [681, 108] width 7 height 8
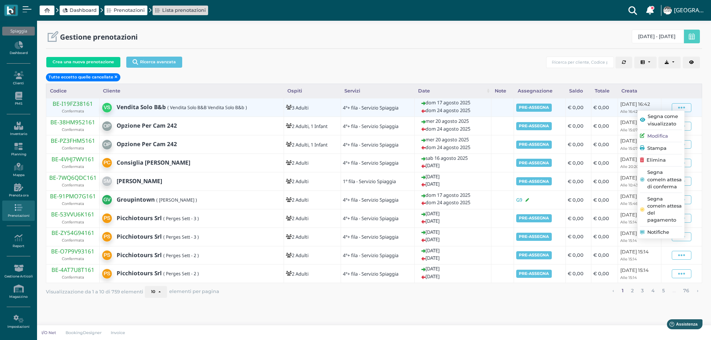
click at [655, 159] on span "Elimina" at bounding box center [655, 160] width 19 height 7
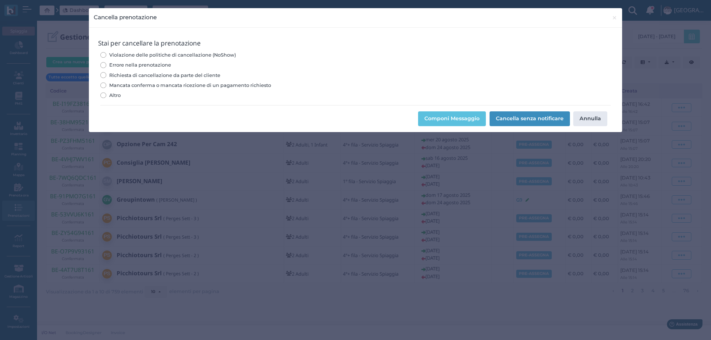
click at [153, 67] on span "Errore nella prenotazione" at bounding box center [140, 64] width 62 height 7
click at [106, 67] on input "Errore nella prenotazione" at bounding box center [103, 65] width 6 height 6
radio input "true"
click at [541, 120] on button "Cancella senza notificare" at bounding box center [529, 118] width 80 height 15
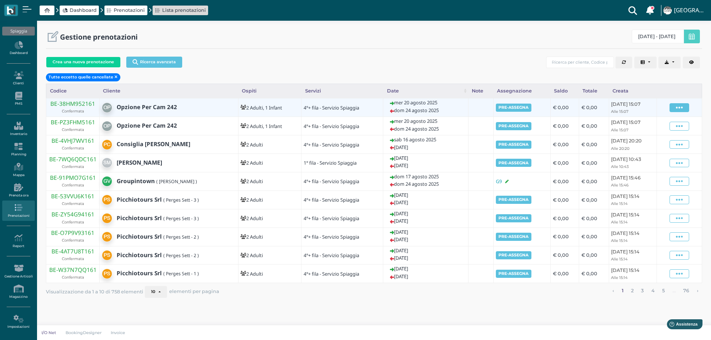
click at [683, 109] on icon at bounding box center [679, 108] width 7 height 8
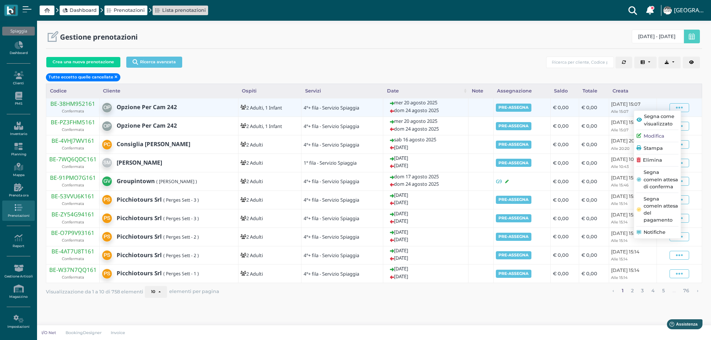
click at [657, 161] on span "Elimina" at bounding box center [652, 160] width 19 height 7
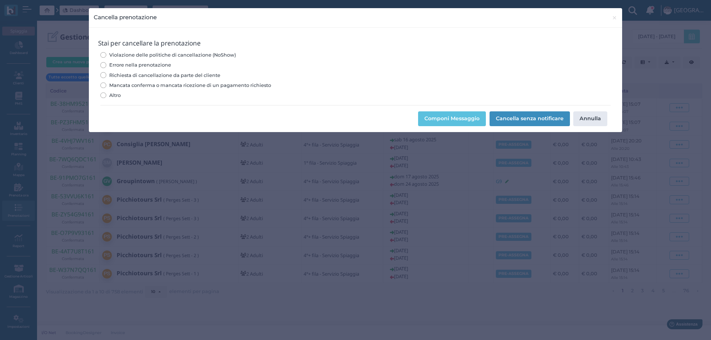
click at [167, 63] on span "Errore nella prenotazione" at bounding box center [140, 64] width 62 height 7
click at [106, 63] on input "Errore nella prenotazione" at bounding box center [103, 65] width 6 height 6
radio input "true"
click at [538, 116] on button "Cancella senza notificare" at bounding box center [529, 118] width 80 height 15
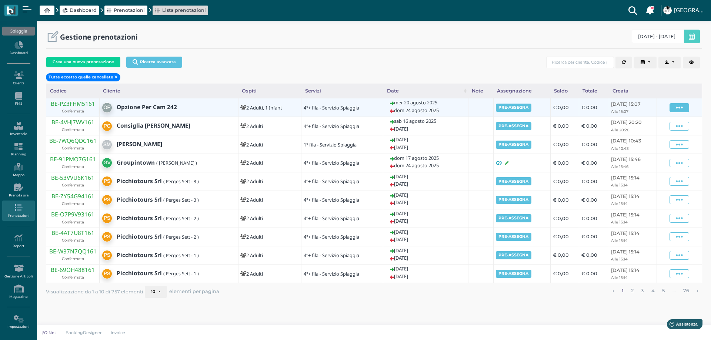
click at [683, 106] on icon at bounding box center [679, 108] width 7 height 8
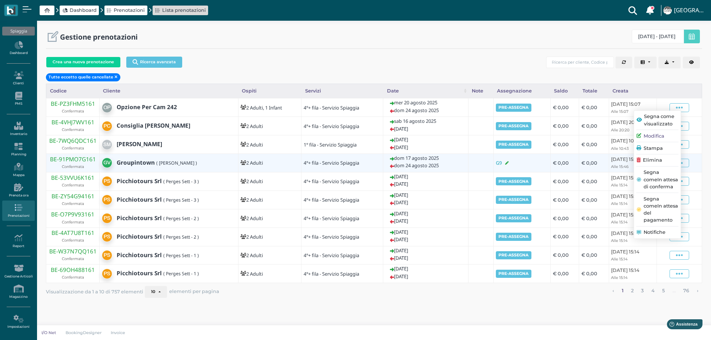
click at [659, 163] on span "Elimina" at bounding box center [652, 160] width 19 height 7
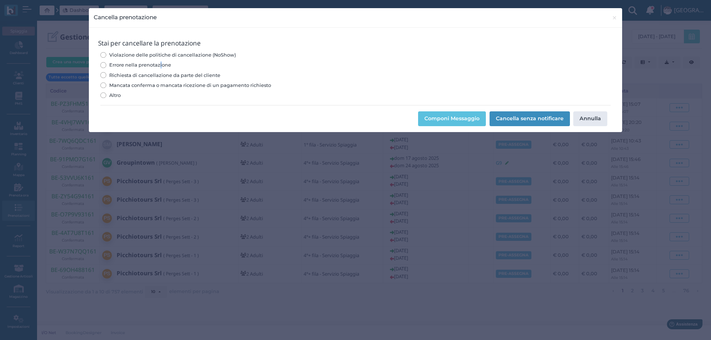
click at [160, 64] on span "Errore nella prenotazione" at bounding box center [140, 64] width 62 height 7
click at [110, 65] on span "Errore nella prenotazione" at bounding box center [140, 64] width 62 height 7
click at [106, 65] on input "Errore nella prenotazione" at bounding box center [103, 65] width 6 height 6
radio input "true"
click at [542, 117] on button "Cancella senza notificare" at bounding box center [529, 118] width 80 height 15
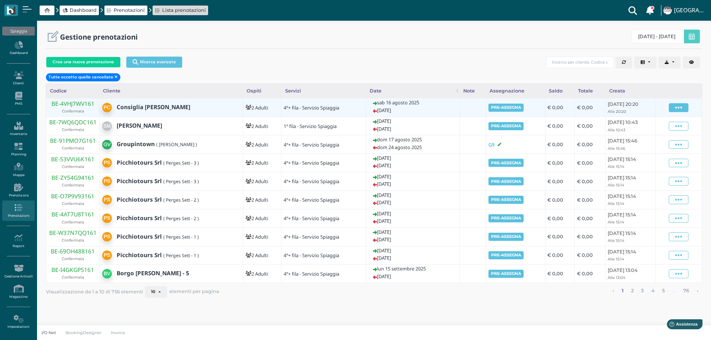
click at [678, 108] on icon at bounding box center [678, 108] width 7 height 8
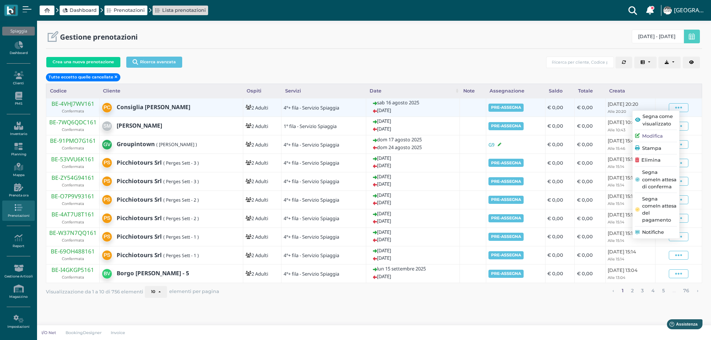
click at [657, 158] on span "Elimina" at bounding box center [650, 160] width 19 height 7
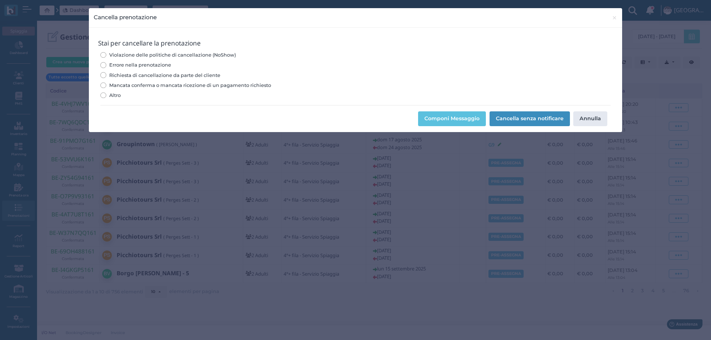
click at [165, 64] on span "Errore nella prenotazione" at bounding box center [140, 64] width 62 height 7
click at [106, 64] on input "Errore nella prenotazione" at bounding box center [103, 65] width 6 height 6
radio input "true"
click at [543, 121] on button "Cancella senza notificare" at bounding box center [529, 118] width 80 height 15
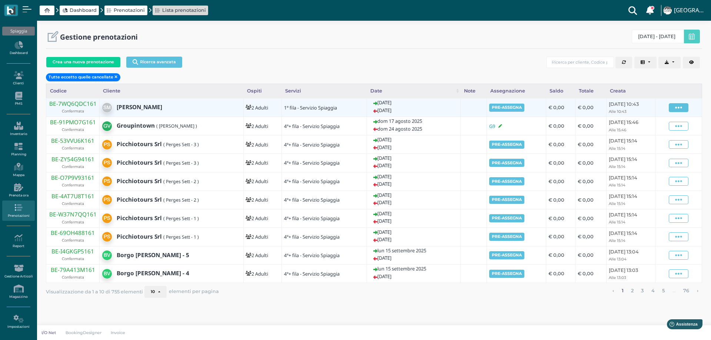
click at [680, 108] on icon at bounding box center [678, 108] width 7 height 8
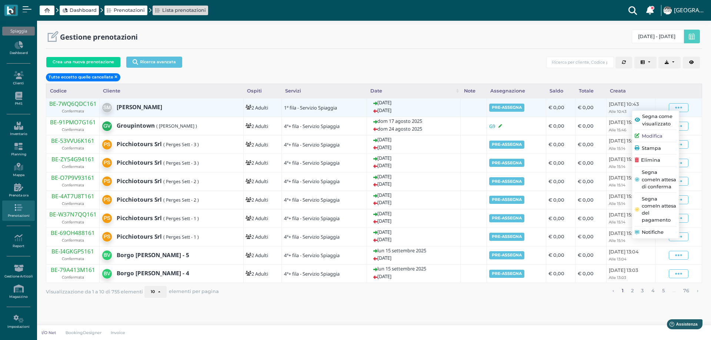
click at [660, 157] on span "Elimina" at bounding box center [650, 160] width 19 height 7
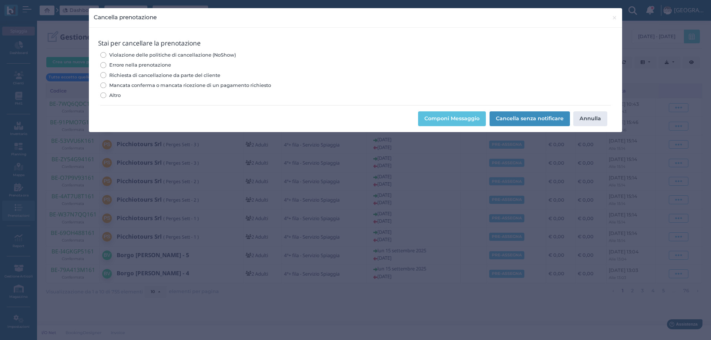
click at [160, 66] on span "Errore nella prenotazione" at bounding box center [140, 64] width 62 height 7
click at [106, 66] on input "Errore nella prenotazione" at bounding box center [103, 65] width 6 height 6
radio input "true"
click at [525, 121] on button "Cancella senza notificare" at bounding box center [529, 118] width 80 height 15
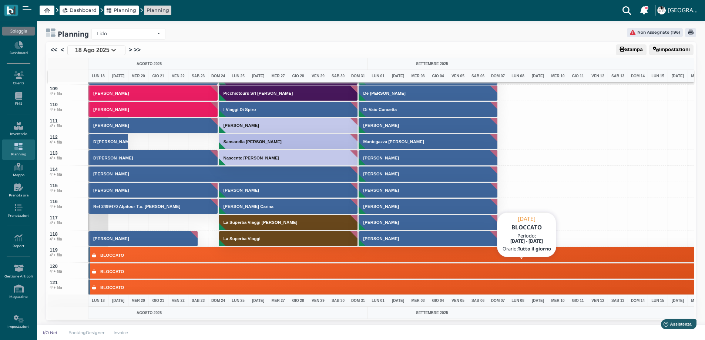
scroll to position [1740, 0]
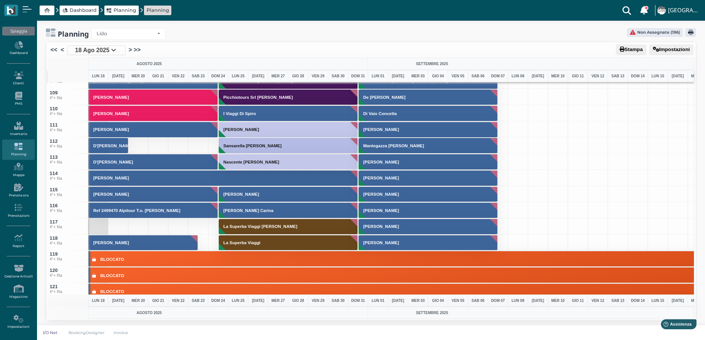
click at [91, 46] on span "18 Ago 2025" at bounding box center [92, 50] width 34 height 9
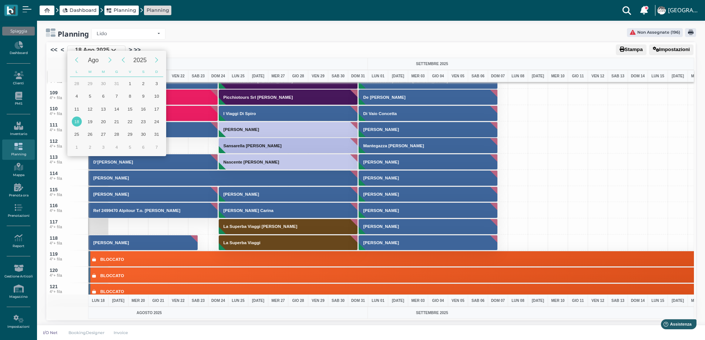
click at [93, 48] on div "Ago 2025 L M M G V S D 30 1 2 3 4 5 6 7 8 9 10 11 12 13 14 15 16 17 18 19 20 21…" at bounding box center [352, 170] width 705 height 342
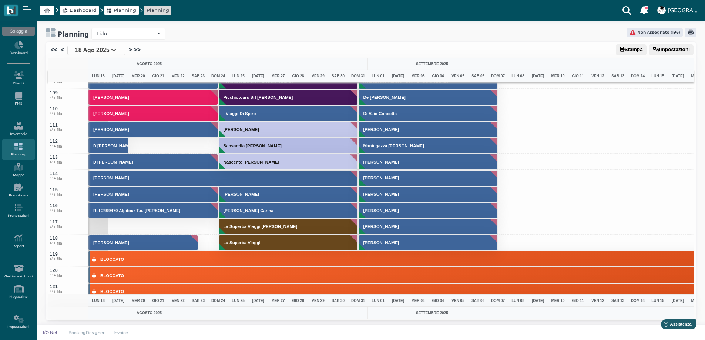
click at [93, 48] on span "18 Ago 2025" at bounding box center [92, 50] width 34 height 9
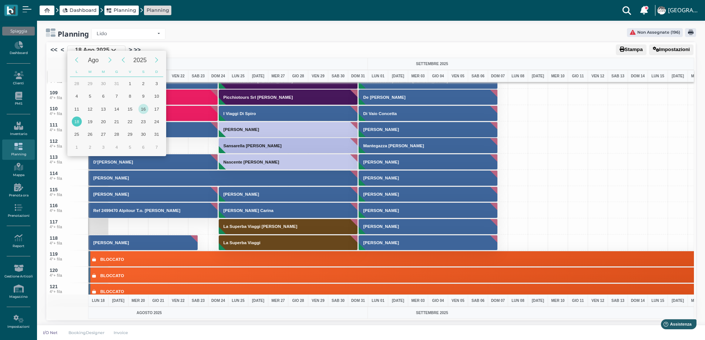
click at [147, 107] on div "16" at bounding box center [143, 109] width 10 height 10
type input "16/08/2025"
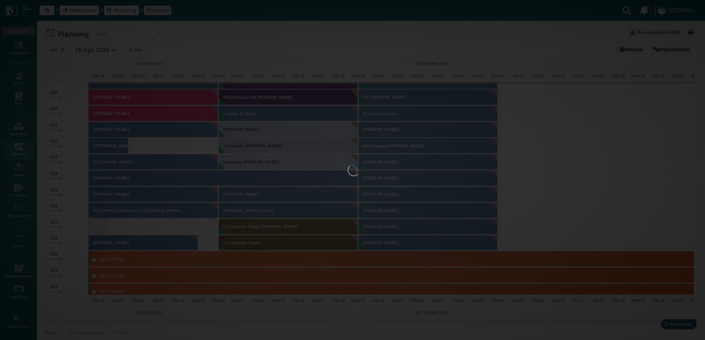
scroll to position [0, 30]
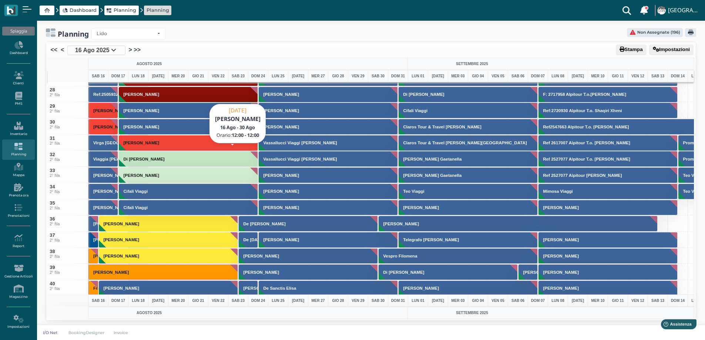
scroll to position [296, 0]
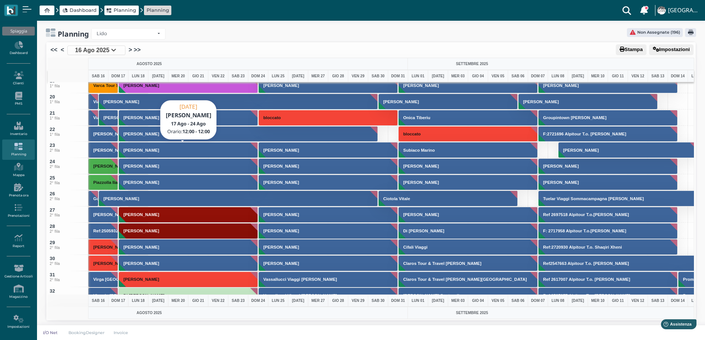
click at [128, 154] on button "[PERSON_NAME]" at bounding box center [189, 150] width 140 height 16
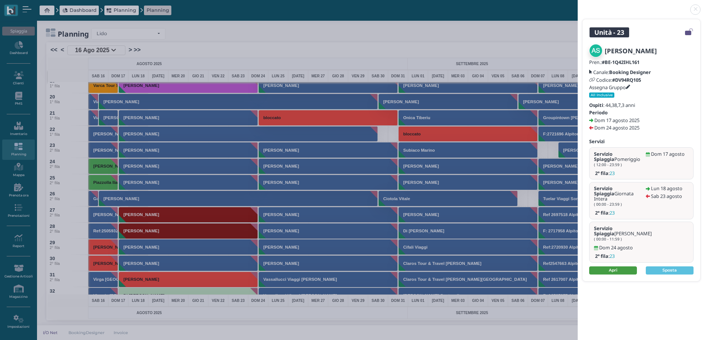
click at [605, 267] on link "Apri" at bounding box center [613, 271] width 48 height 8
drag, startPoint x: 697, startPoint y: 9, endPoint x: 659, endPoint y: 3, distance: 38.2
click at [578, 5] on link at bounding box center [578, 5] width 0 height 0
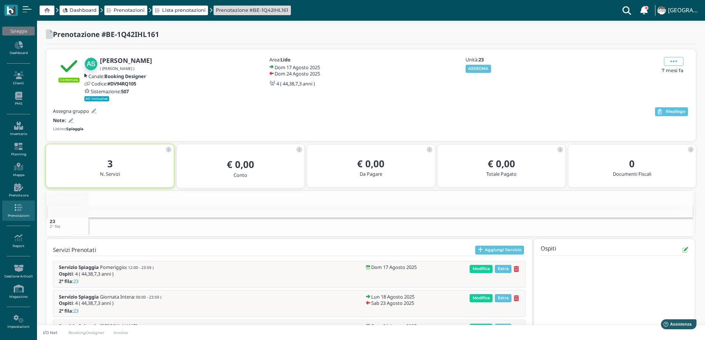
click at [484, 68] on button "ASSEGNA" at bounding box center [479, 69] width 26 height 8
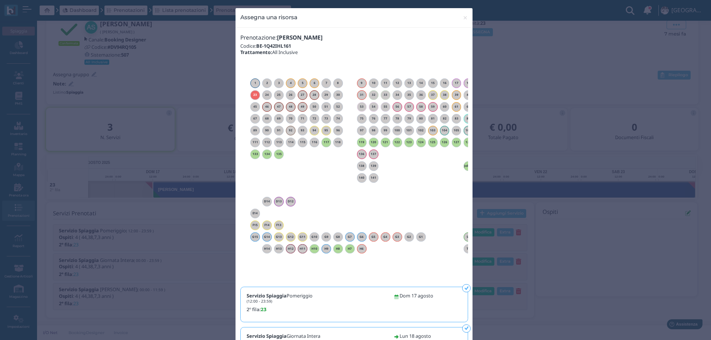
scroll to position [0, 67]
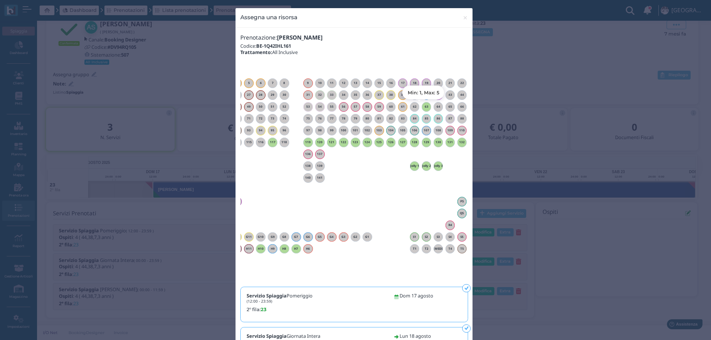
click at [422, 108] on h6 "63" at bounding box center [427, 106] width 10 height 3
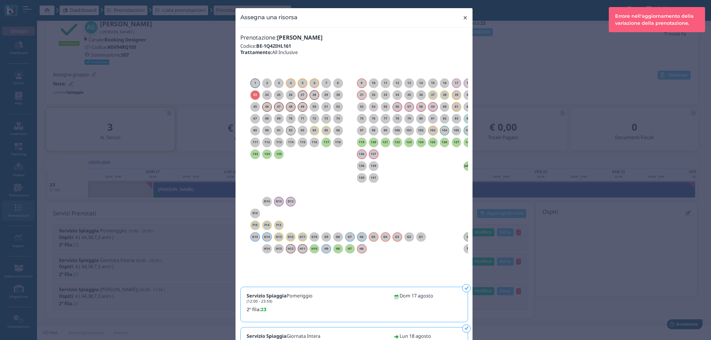
click at [463, 19] on span "×" at bounding box center [465, 18] width 6 height 10
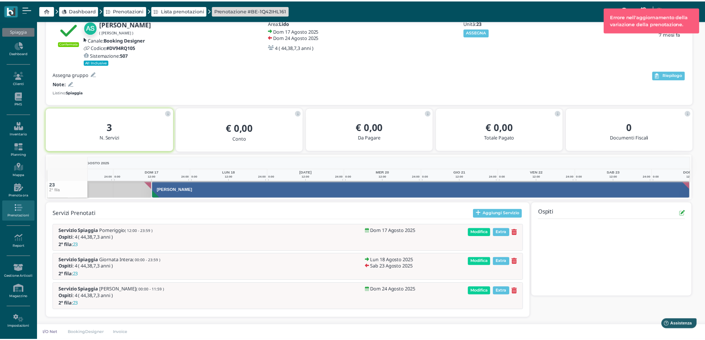
scroll to position [0, 0]
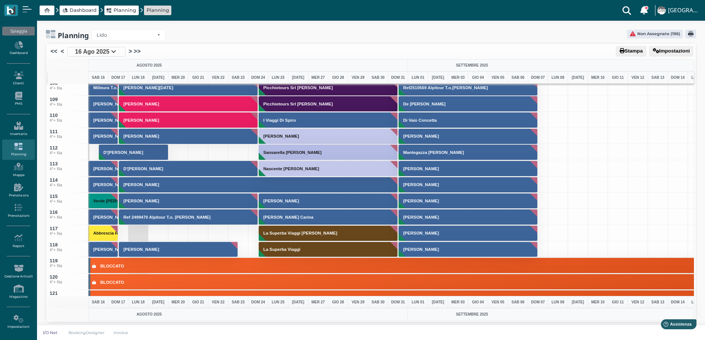
scroll to position [1740, 0]
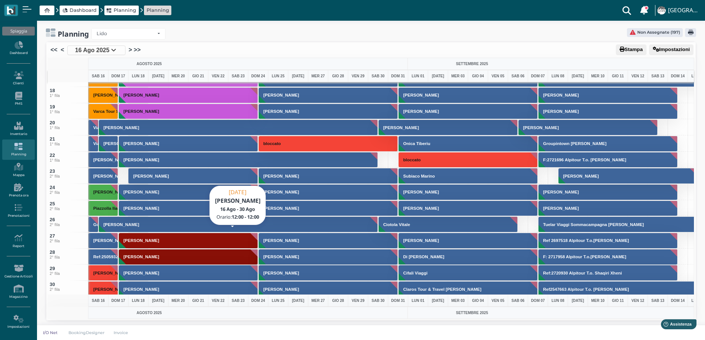
scroll to position [259, 0]
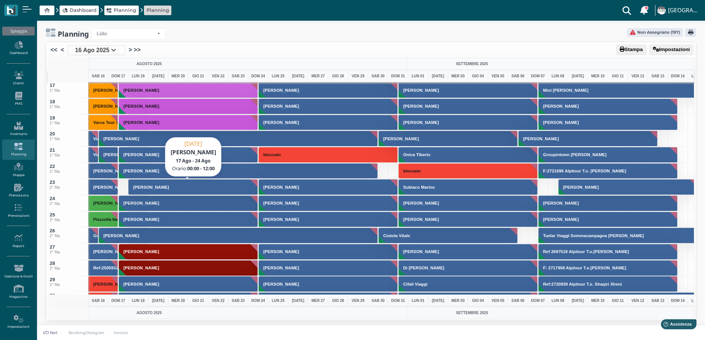
click at [147, 192] on button "[PERSON_NAME]" at bounding box center [193, 187] width 130 height 16
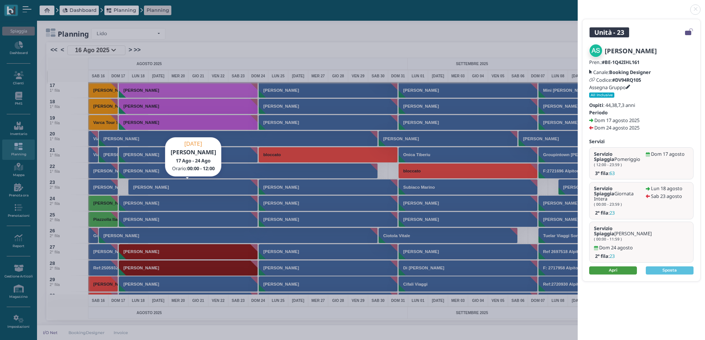
click at [612, 267] on link "Apri" at bounding box center [613, 271] width 48 height 8
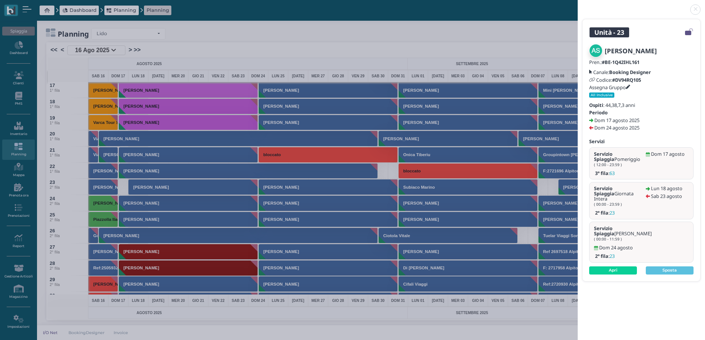
click at [578, 5] on link at bounding box center [578, 5] width 0 height 0
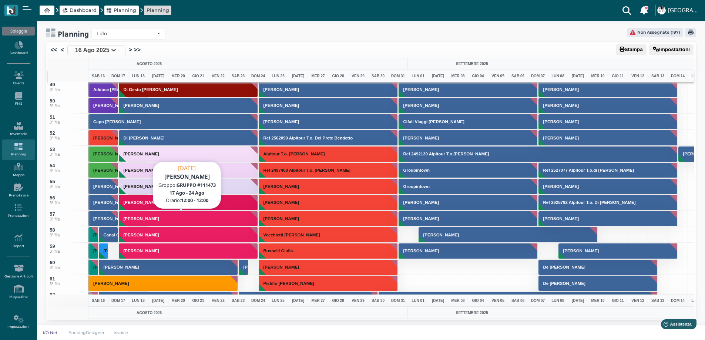
scroll to position [814, 0]
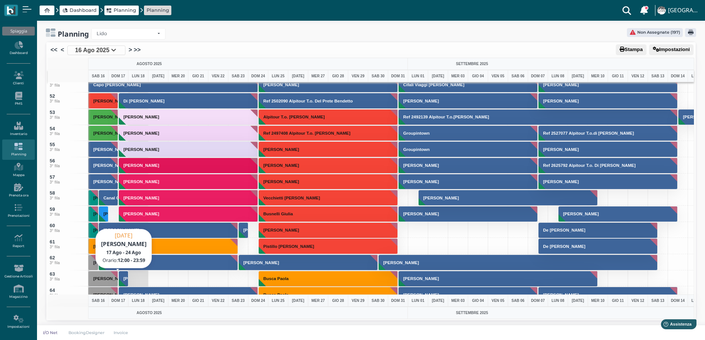
click at [123, 278] on h3 "Arlati Sonia" at bounding box center [141, 279] width 41 height 4
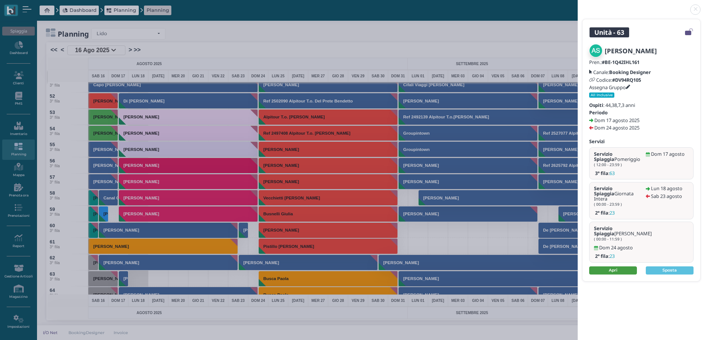
click at [623, 267] on link "Apri" at bounding box center [613, 271] width 48 height 8
click at [578, 5] on link at bounding box center [578, 5] width 0 height 0
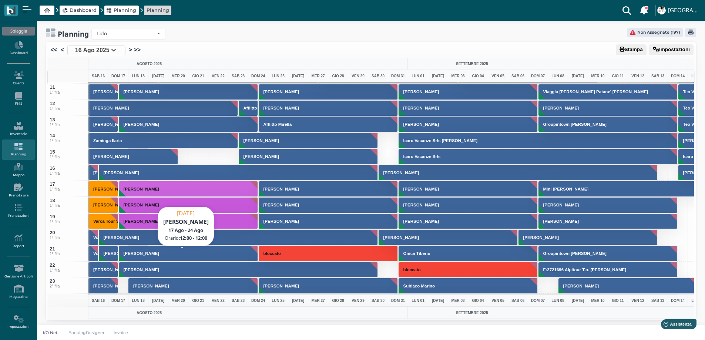
scroll to position [222, 0]
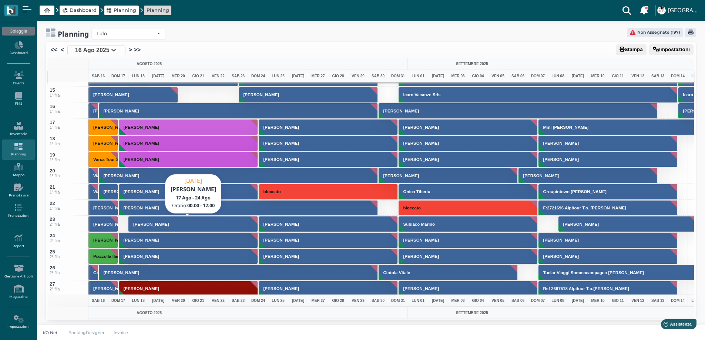
click at [138, 222] on h3 "Arlati Sonia" at bounding box center [150, 224] width 41 height 4
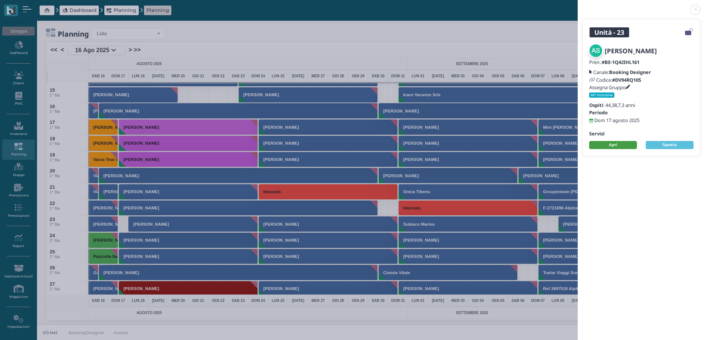
click at [613, 146] on link "Apri" at bounding box center [613, 145] width 48 height 8
click at [578, 5] on link at bounding box center [578, 5] width 0 height 0
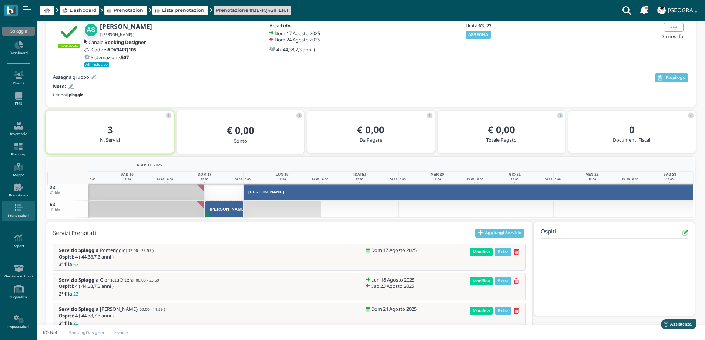
scroll to position [54, 0]
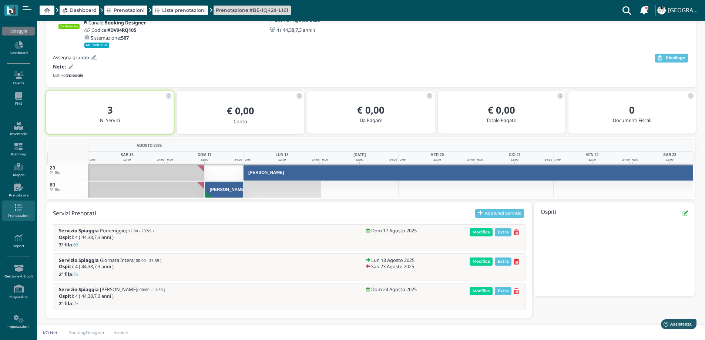
click at [516, 262] on icon at bounding box center [517, 262] width 6 height 6
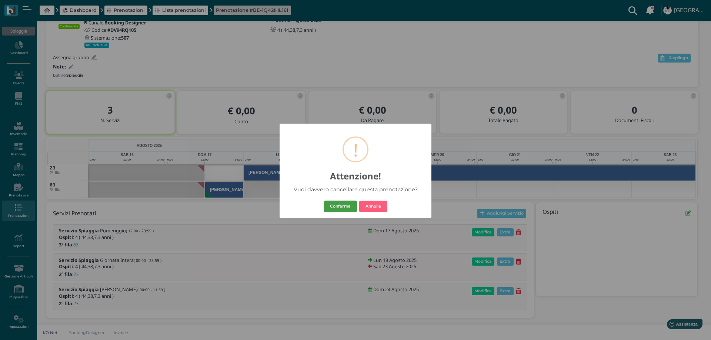
click at [342, 206] on button "Conferma" at bounding box center [340, 207] width 33 height 12
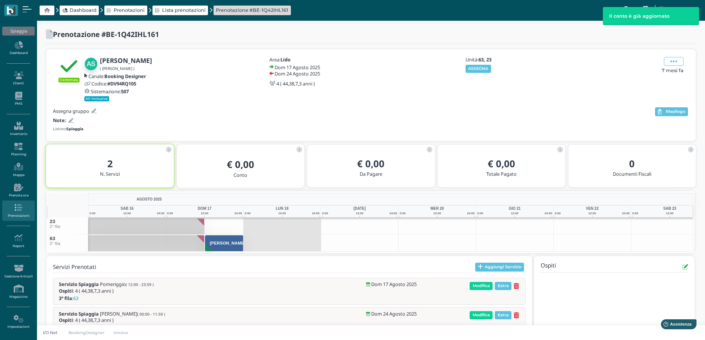
scroll to position [32, 0]
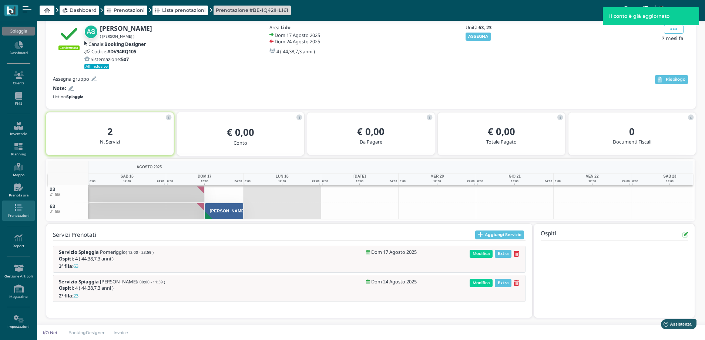
click at [515, 283] on icon at bounding box center [517, 283] width 6 height 6
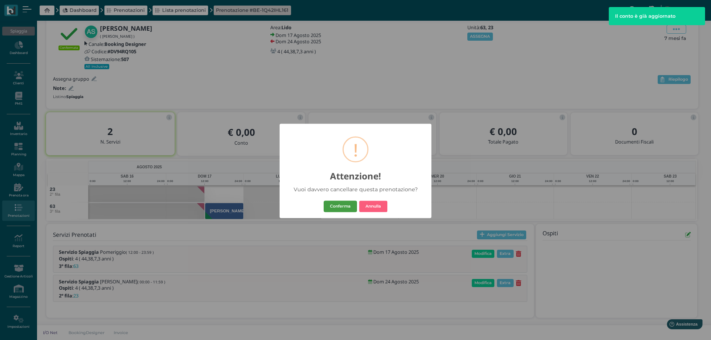
click at [347, 206] on button "Conferma" at bounding box center [340, 207] width 33 height 12
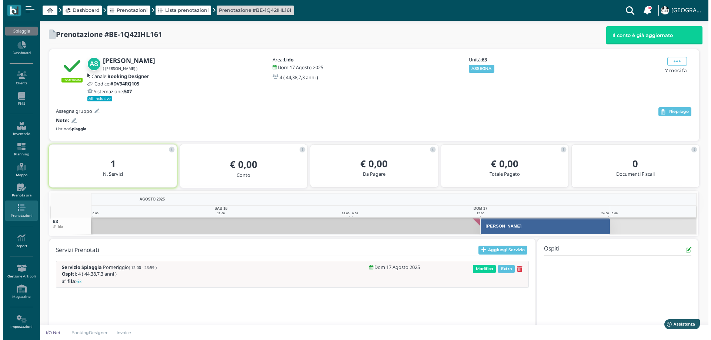
scroll to position [15, 0]
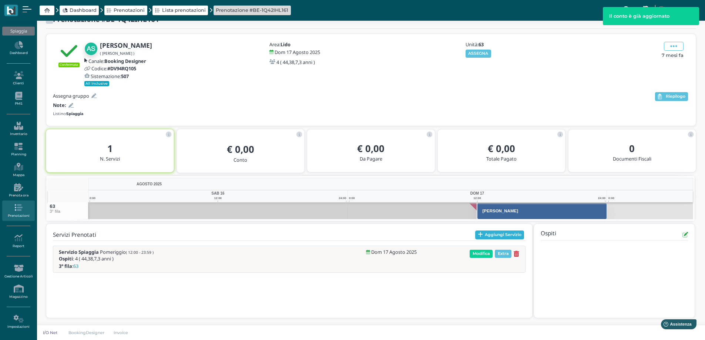
click at [483, 238] on button "Aggiungi Servizio" at bounding box center [499, 235] width 49 height 9
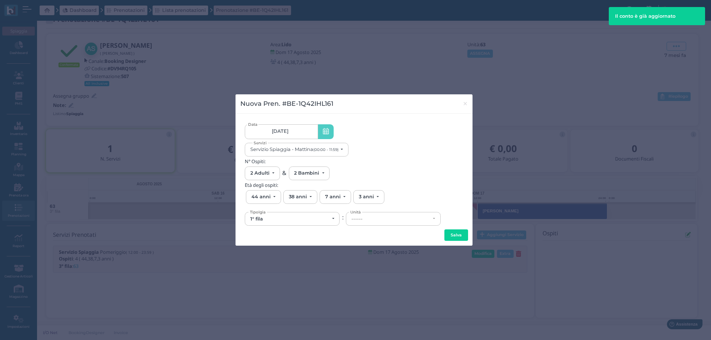
click at [288, 130] on span "[DATE]" at bounding box center [280, 131] width 17 height 6
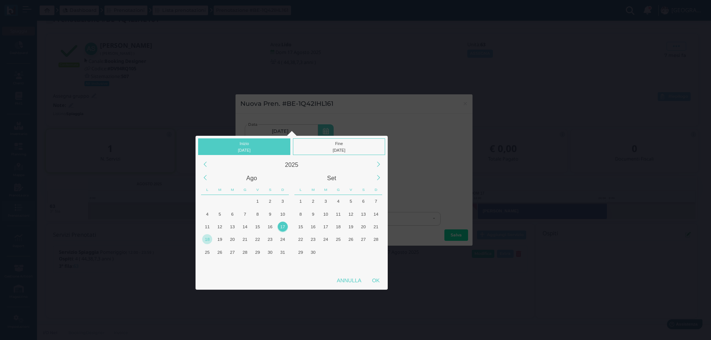
click at [207, 239] on div "18" at bounding box center [207, 239] width 10 height 10
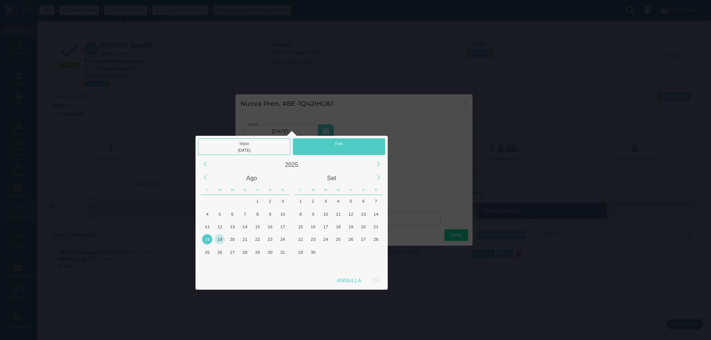
click at [220, 241] on div "19" at bounding box center [220, 239] width 10 height 10
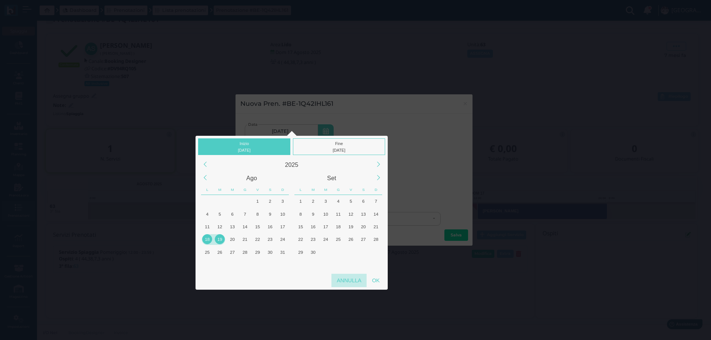
click at [343, 280] on div "Annulla" at bounding box center [348, 280] width 35 height 13
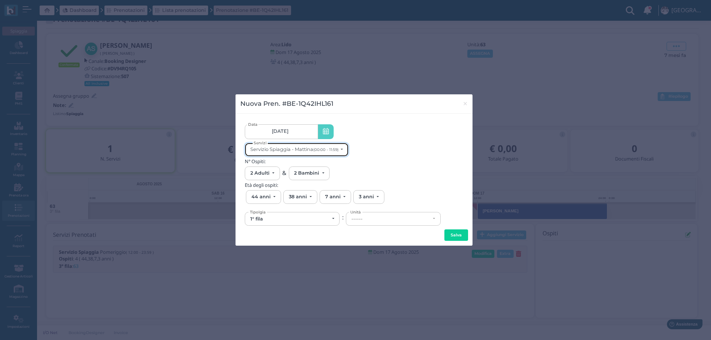
click at [294, 147] on div "Servizio Spiaggia - Mattina (00:00 - 11:59)" at bounding box center [294, 150] width 88 height 6
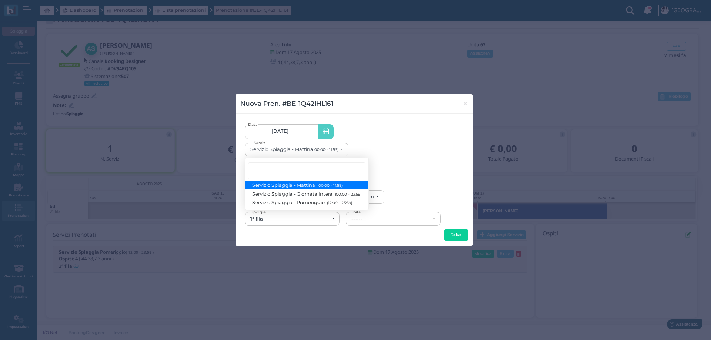
click at [294, 130] on link "17/08/25" at bounding box center [281, 131] width 73 height 15
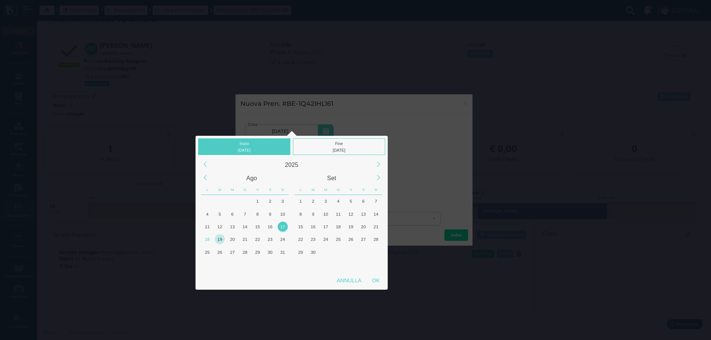
drag, startPoint x: 218, startPoint y: 240, endPoint x: 222, endPoint y: 240, distance: 4.4
click at [218, 240] on div "19" at bounding box center [220, 239] width 10 height 10
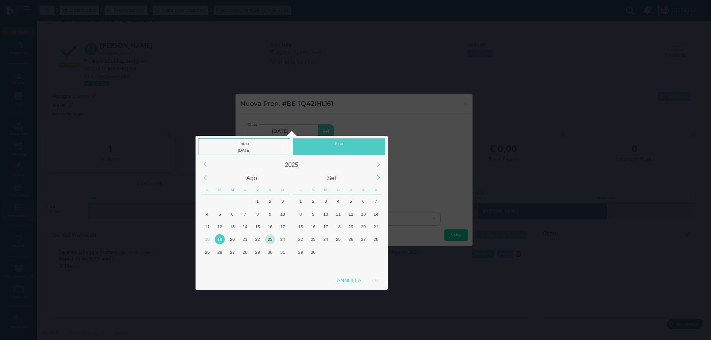
click at [268, 238] on div "23" at bounding box center [270, 239] width 10 height 10
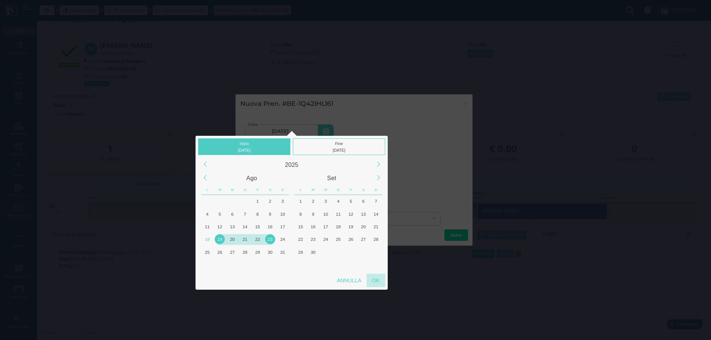
click at [371, 281] on div "OK" at bounding box center [375, 280] width 19 height 13
type input "19/08/2025 - 23/08/2025"
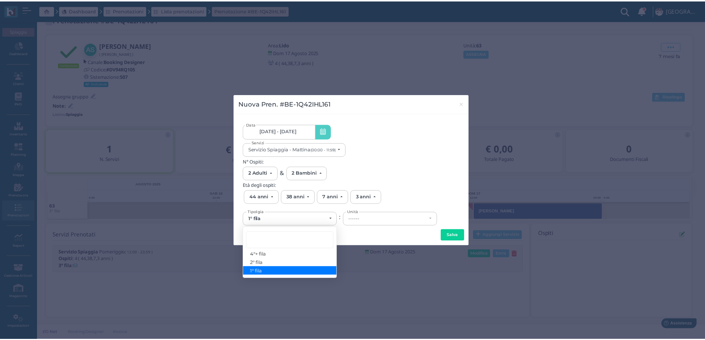
scroll to position [0, 0]
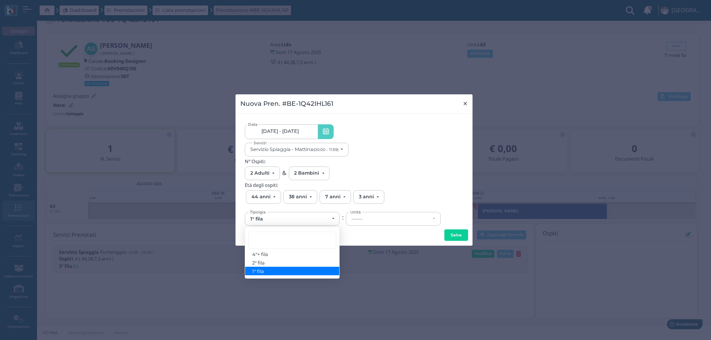
click at [463, 104] on span "×" at bounding box center [465, 104] width 6 height 10
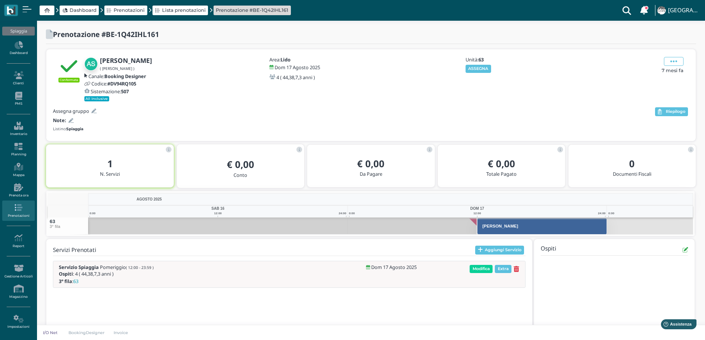
click at [517, 268] on icon at bounding box center [517, 269] width 6 height 6
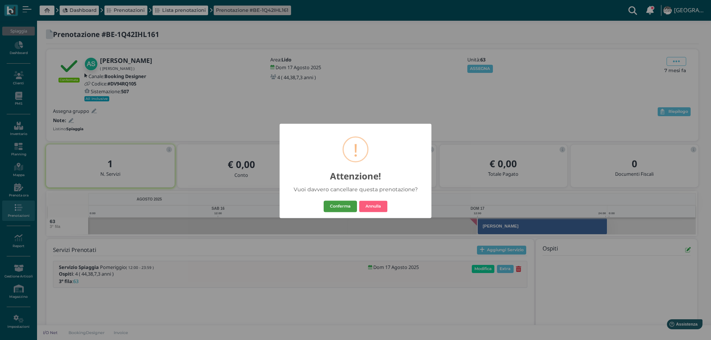
click at [342, 209] on button "Conferma" at bounding box center [340, 207] width 33 height 12
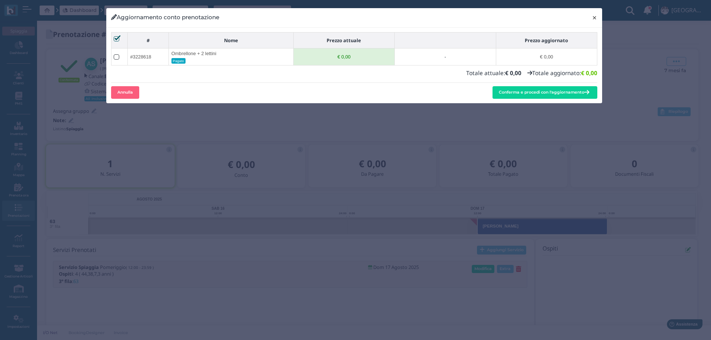
click at [594, 17] on span "×" at bounding box center [595, 18] width 6 height 10
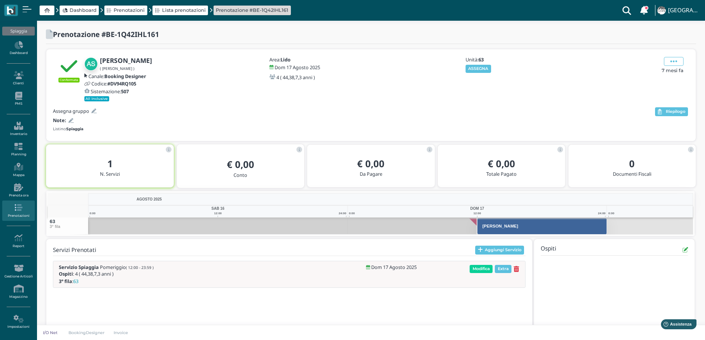
click at [515, 269] on icon at bounding box center [517, 269] width 6 height 6
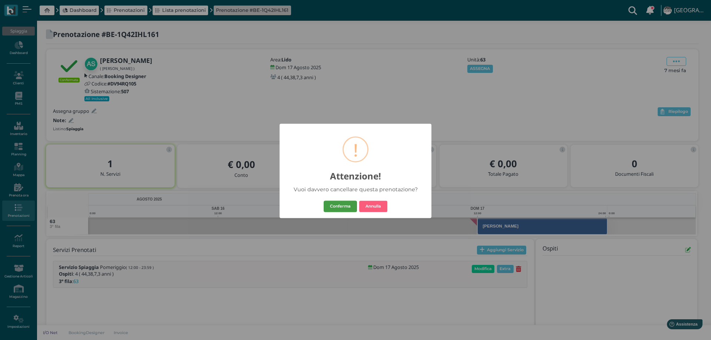
click at [337, 205] on button "Conferma" at bounding box center [340, 207] width 33 height 12
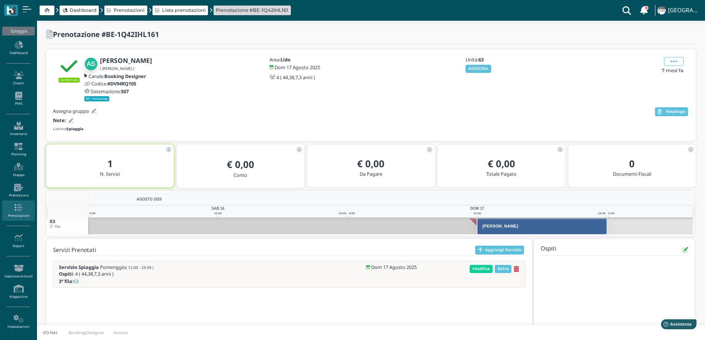
click at [515, 267] on icon at bounding box center [517, 269] width 6 height 6
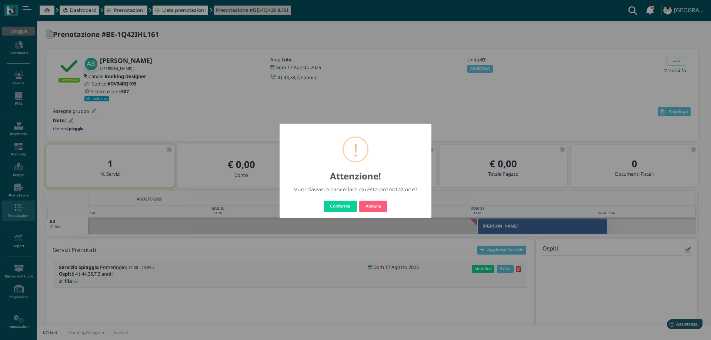
click at [331, 205] on button "Conferma" at bounding box center [340, 207] width 33 height 12
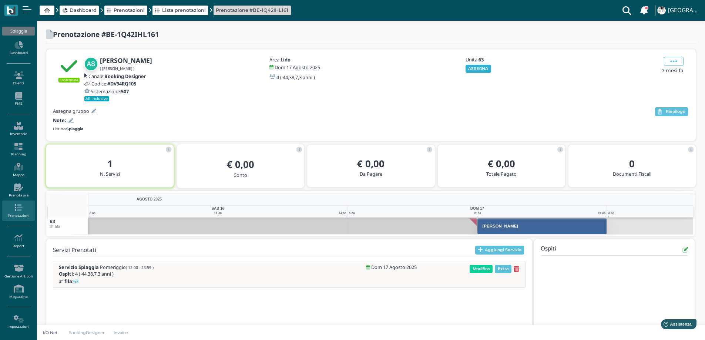
click at [471, 71] on button "ASSEGNA" at bounding box center [479, 69] width 26 height 8
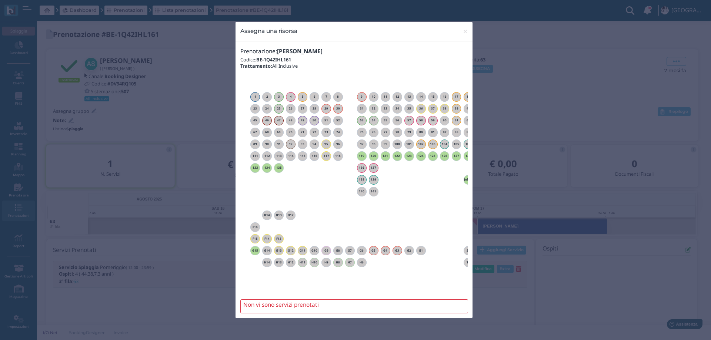
drag, startPoint x: 406, startPoint y: 291, endPoint x: 425, endPoint y: 292, distance: 18.9
click at [425, 292] on div "1 2 3 4 5 6 7 8 9 10 11 12 13 14 15 16 17 18" at bounding box center [354, 186] width 218 height 218
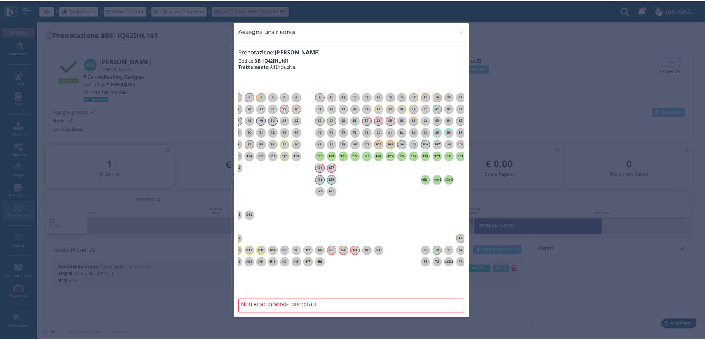
scroll to position [0, 50]
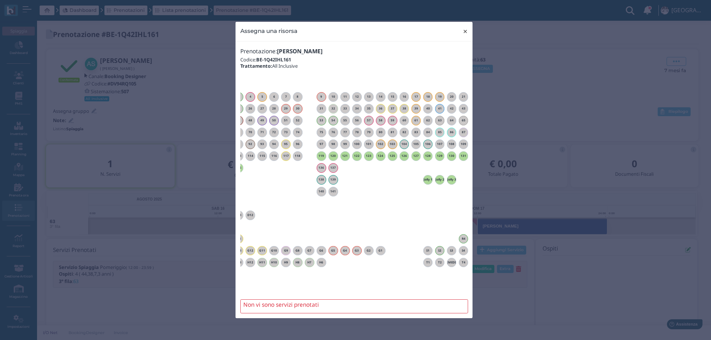
click at [465, 30] on span "×" at bounding box center [465, 32] width 6 height 10
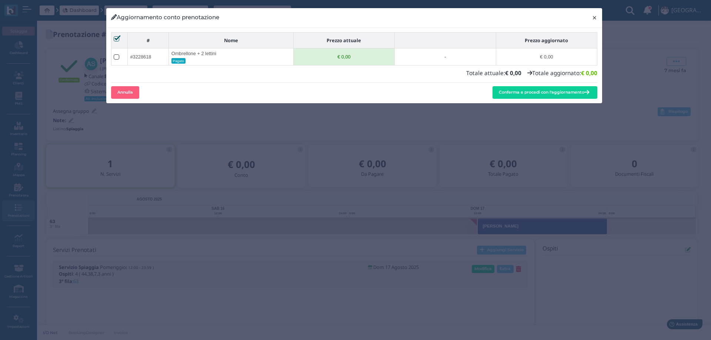
click at [589, 19] on button "× close" at bounding box center [594, 17] width 15 height 19
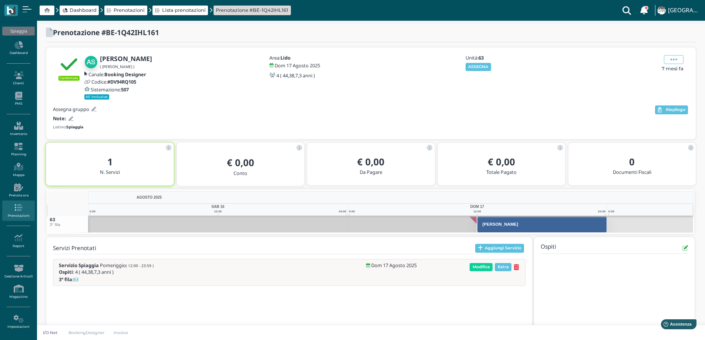
scroll to position [15, 0]
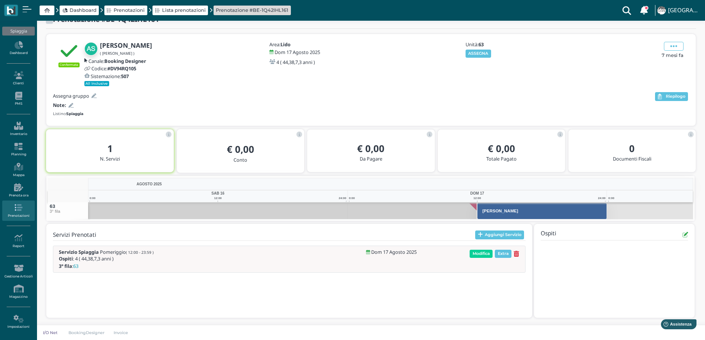
click at [516, 252] on icon at bounding box center [517, 254] width 6 height 6
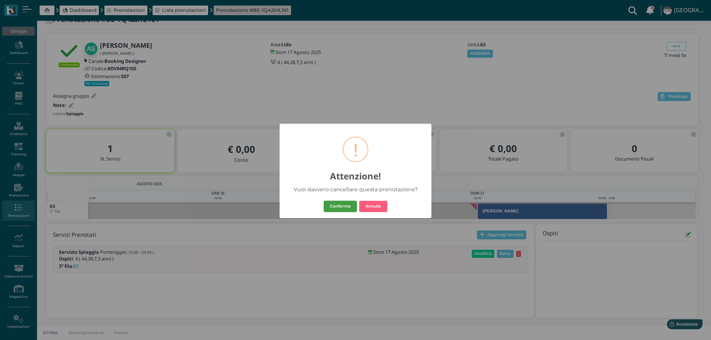
click at [341, 209] on button "Conferma" at bounding box center [340, 207] width 33 height 12
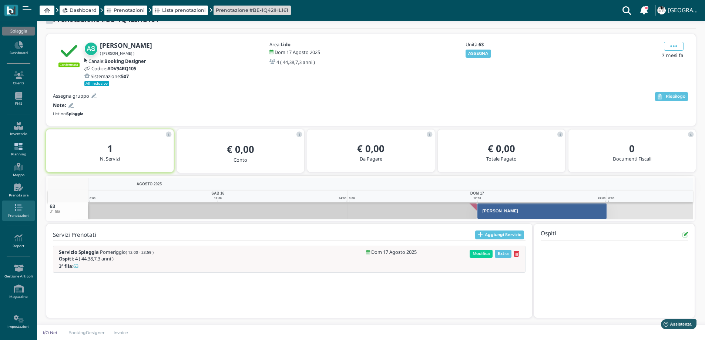
click at [20, 147] on icon at bounding box center [18, 147] width 32 height 8
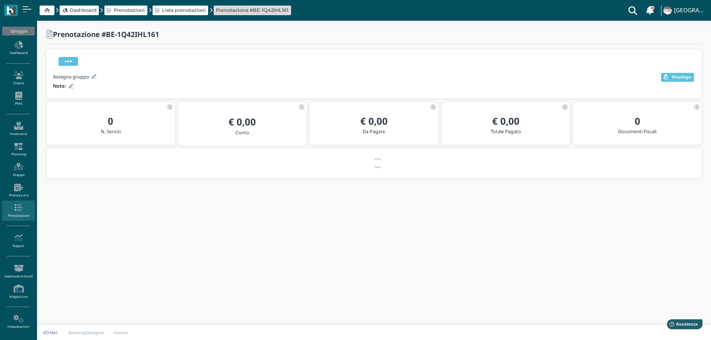
click at [69, 60] on icon at bounding box center [68, 61] width 7 height 8
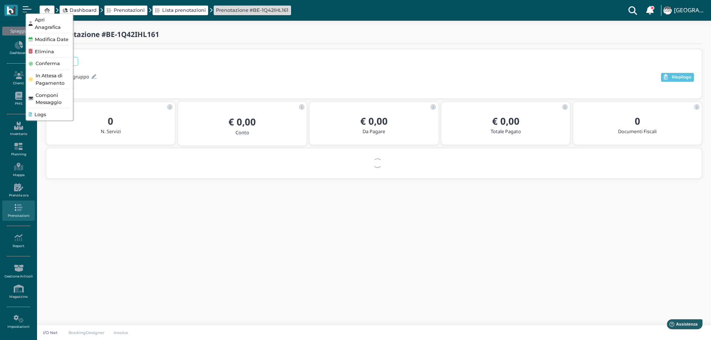
click at [34, 51] on div "Elimina" at bounding box center [50, 51] width 42 height 7
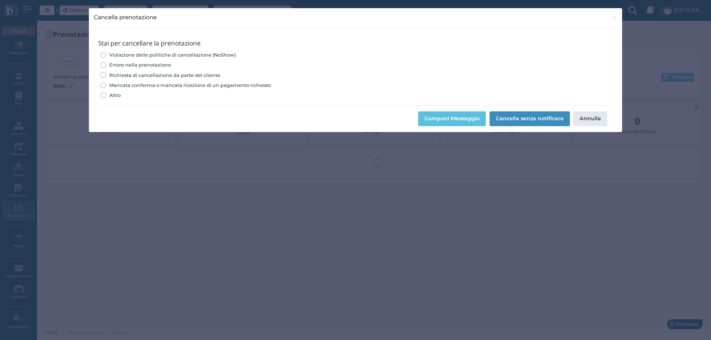
click at [124, 64] on span "Errore nella prenotazione" at bounding box center [140, 64] width 62 height 7
click at [106, 64] on input "Errore nella prenotazione" at bounding box center [103, 65] width 6 height 6
radio input "true"
click at [448, 120] on button "Componi Messaggio" at bounding box center [452, 118] width 68 height 15
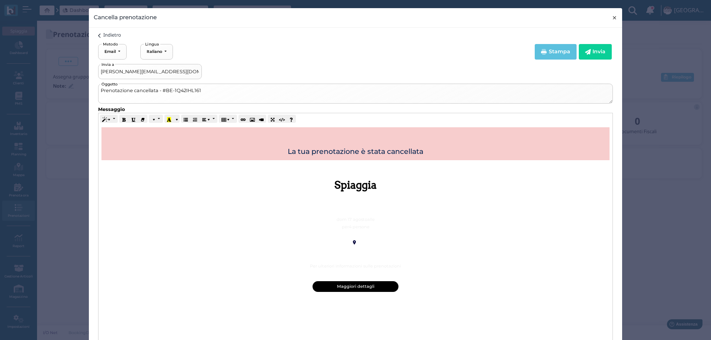
click at [612, 17] on span "×" at bounding box center [615, 18] width 6 height 10
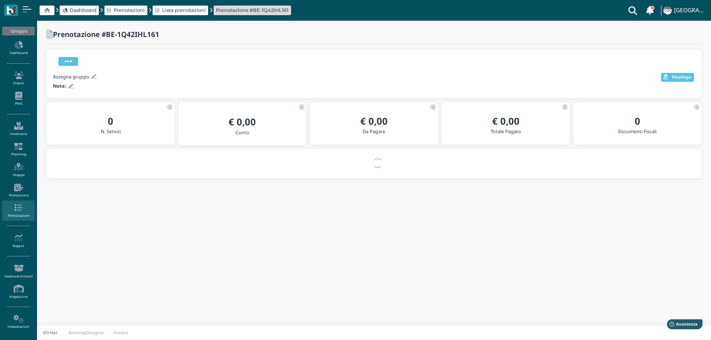
click at [74, 65] on span at bounding box center [68, 61] width 20 height 9
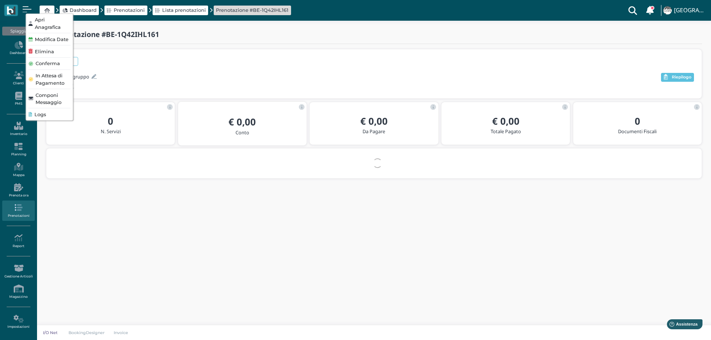
click at [41, 49] on span "Elimina" at bounding box center [44, 51] width 19 height 7
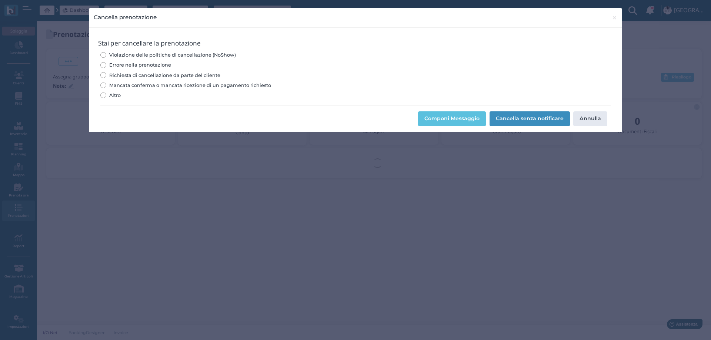
click at [122, 65] on span "Errore nella prenotazione" at bounding box center [140, 64] width 62 height 7
click at [106, 65] on input "Errore nella prenotazione" at bounding box center [103, 65] width 6 height 6
radio input "true"
click at [523, 120] on button "Cancella senza notificare" at bounding box center [529, 118] width 80 height 15
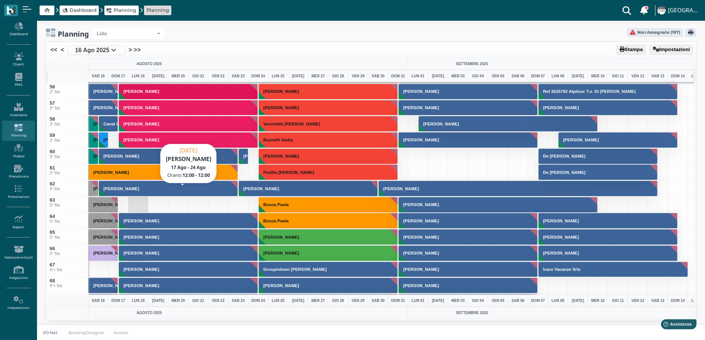
scroll to position [963, 0]
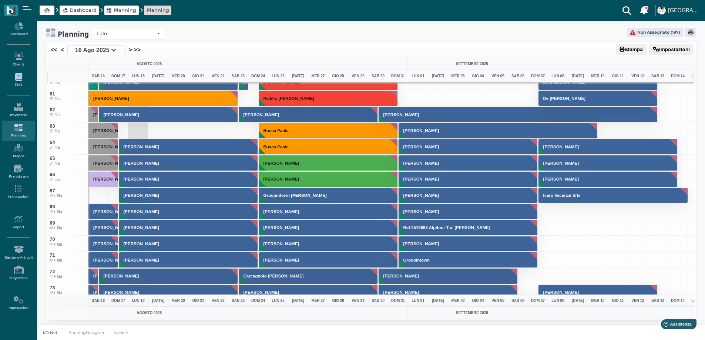
click at [17, 78] on icon at bounding box center [18, 77] width 32 height 8
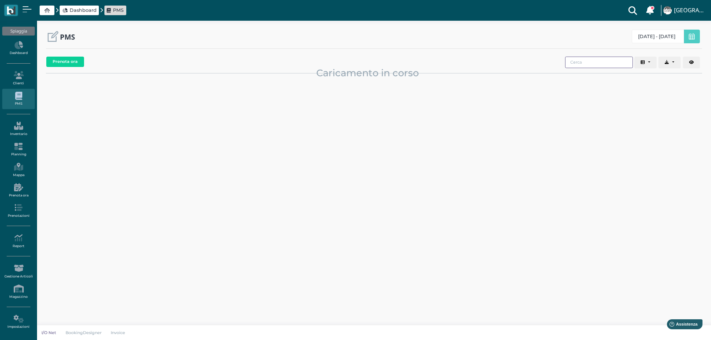
click at [583, 63] on input "search" at bounding box center [599, 62] width 68 height 11
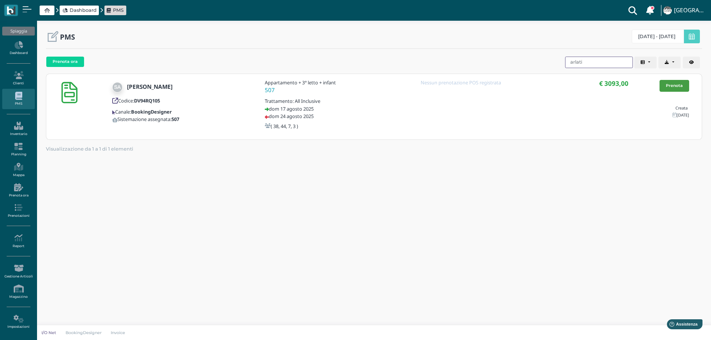
type input "arlati"
click at [670, 87] on link "Prenota" at bounding box center [674, 86] width 30 height 12
click at [20, 149] on icon at bounding box center [18, 147] width 32 height 8
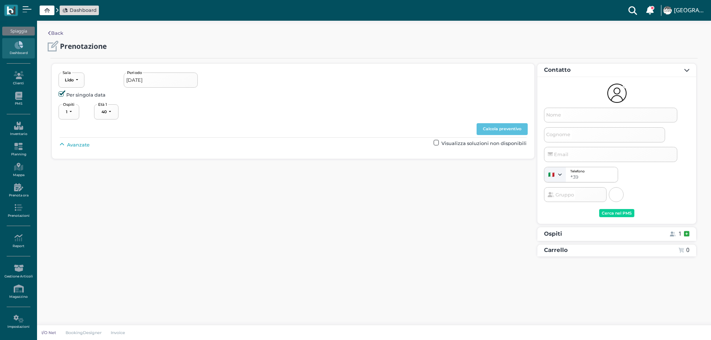
select select "40"
click at [153, 79] on input "[DATE]" at bounding box center [161, 80] width 74 height 15
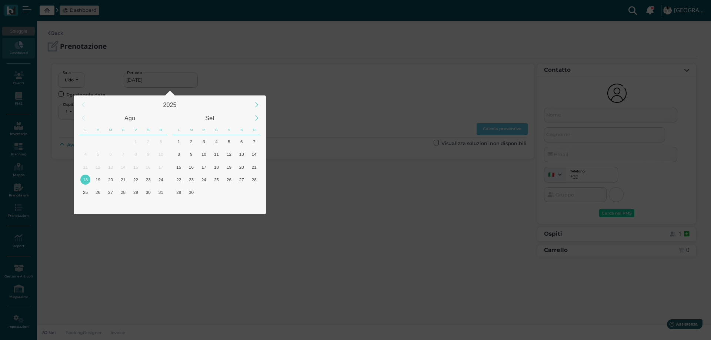
type input "[DATE] - [DATE]"
select select "4"
type input "[PERSON_NAME]"
type input "Arlati"
type input "sonia.arlati@googlemail.com"
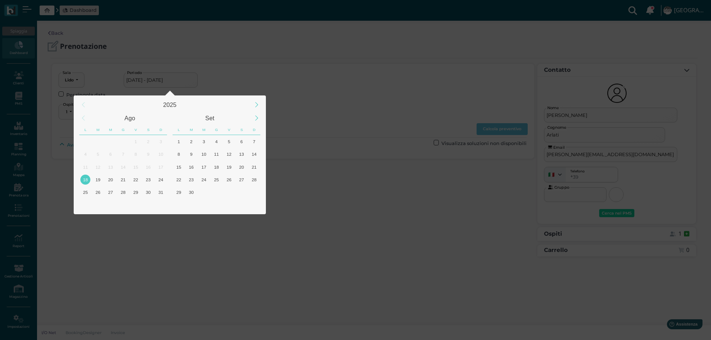
select select "40"
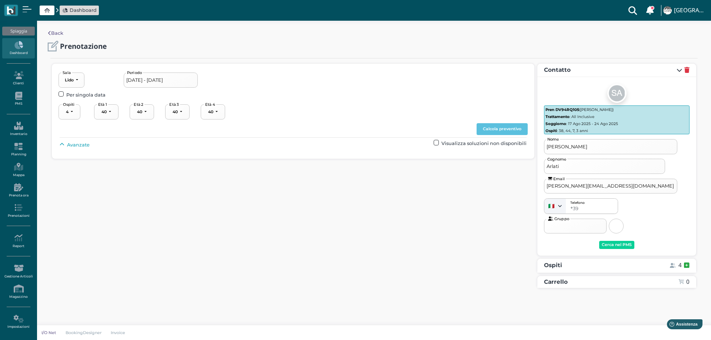
select select "38"
select select "44"
select select "7"
select select "3"
drag, startPoint x: 72, startPoint y: 146, endPoint x: 84, endPoint y: 146, distance: 11.8
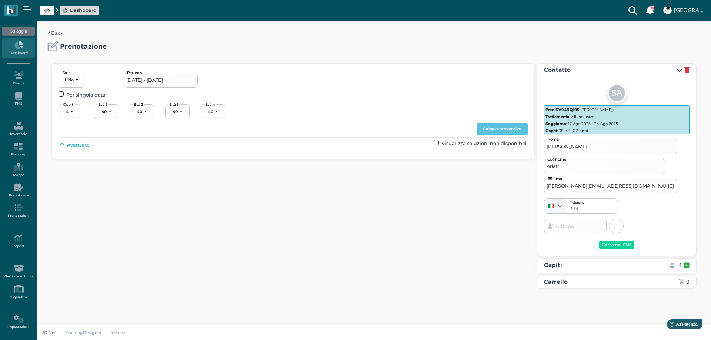
click at [72, 146] on span "Avanzate" at bounding box center [78, 144] width 23 height 7
click at [319, 168] on button "----------------------" at bounding box center [318, 161] width 50 height 15
click at [312, 206] on span "3° fila" at bounding box center [310, 207] width 13 height 7
click at [493, 128] on button "Calcola preventivo" at bounding box center [501, 129] width 51 height 12
click at [307, 162] on div "3° fila" at bounding box center [304, 161] width 11 height 5
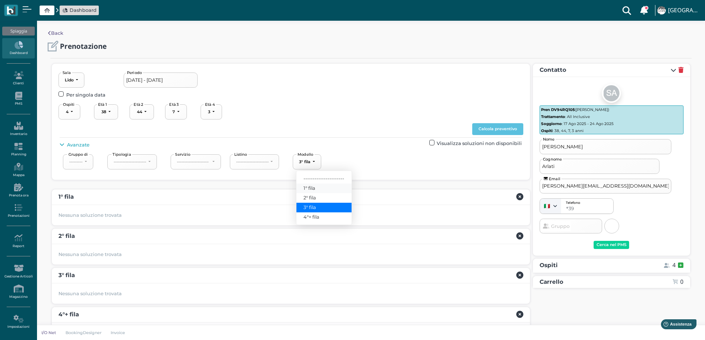
click at [311, 187] on span "1° fila" at bounding box center [310, 188] width 12 height 7
select select "237"
click at [508, 124] on button "Calcola preventivo" at bounding box center [497, 129] width 51 height 12
click at [144, 83] on input "18/08/2025 - 24/08/2025" at bounding box center [161, 80] width 74 height 15
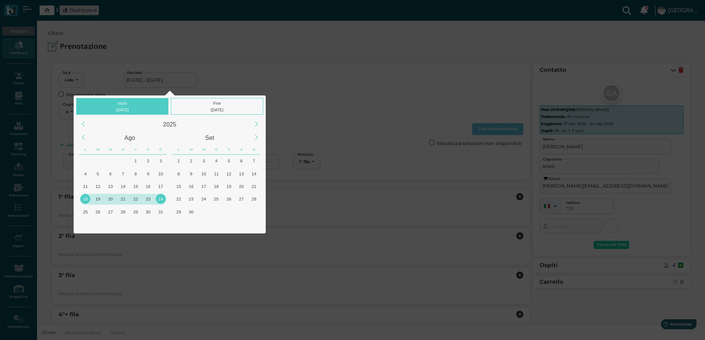
click at [96, 198] on div "19" at bounding box center [98, 199] width 10 height 10
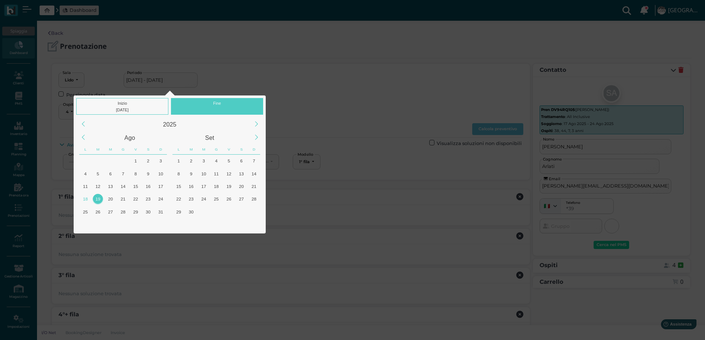
click at [97, 198] on div "19" at bounding box center [98, 199] width 10 height 10
type input "19/08/2025 - 19/08/2025"
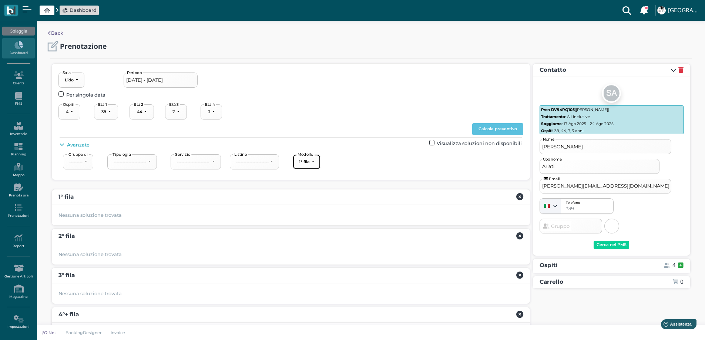
drag, startPoint x: 310, startPoint y: 164, endPoint x: 311, endPoint y: 169, distance: 5.2
click at [310, 164] on div "1° fila" at bounding box center [304, 161] width 11 height 5
click at [314, 206] on span "3° fila" at bounding box center [310, 207] width 13 height 7
click at [496, 127] on button "Calcola preventivo" at bounding box center [497, 129] width 51 height 12
click at [315, 167] on button "3° fila" at bounding box center [307, 161] width 29 height 15
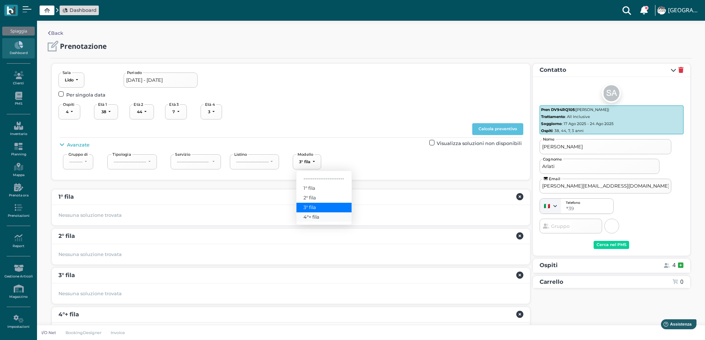
click at [314, 220] on span "4°+ fila" at bounding box center [312, 217] width 16 height 7
select select "240"
click at [499, 127] on button "Calcola preventivo" at bounding box center [497, 129] width 51 height 12
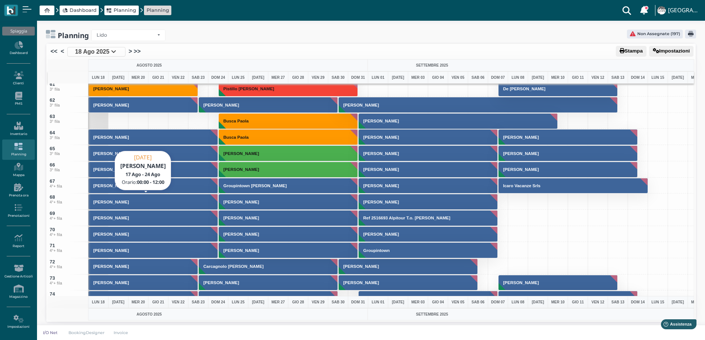
scroll to position [963, 0]
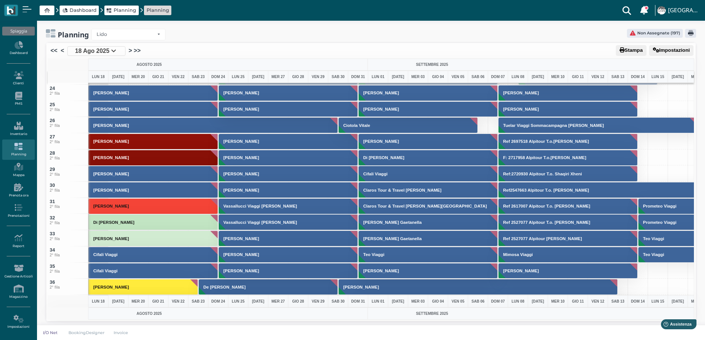
scroll to position [1, 0]
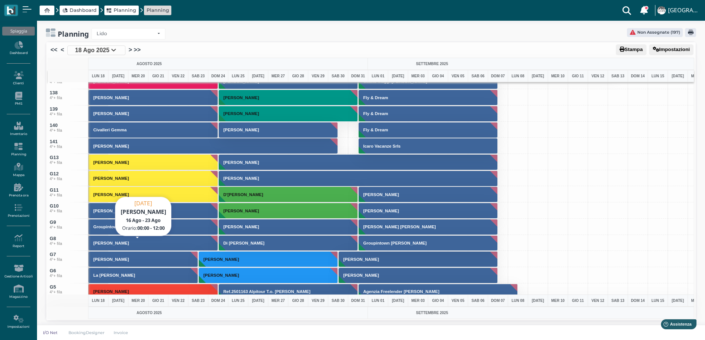
scroll to position [2221, 0]
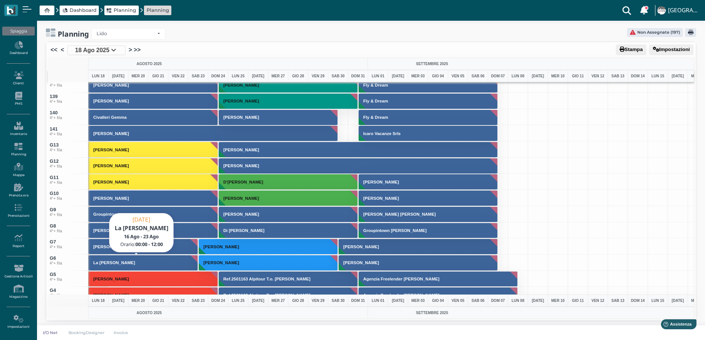
click at [153, 263] on button "La [PERSON_NAME]" at bounding box center [143, 263] width 110 height 16
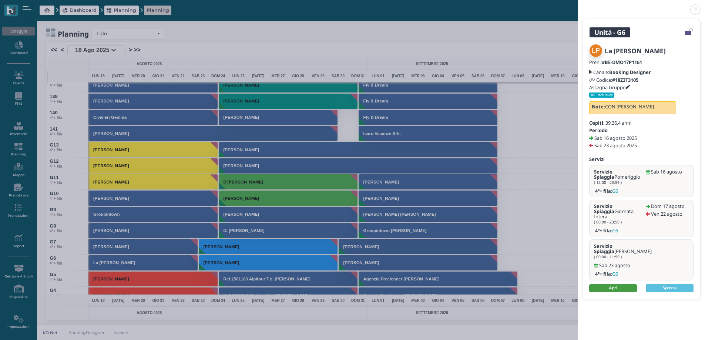
click at [611, 284] on link "Apri" at bounding box center [613, 288] width 48 height 8
click at [625, 284] on link "Apri" at bounding box center [613, 288] width 48 height 8
click at [578, 5] on link at bounding box center [578, 5] width 0 height 0
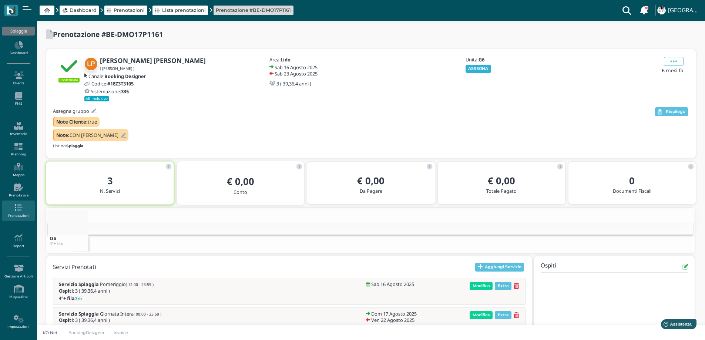
click at [483, 67] on button "ASSEGNA" at bounding box center [479, 69] width 26 height 8
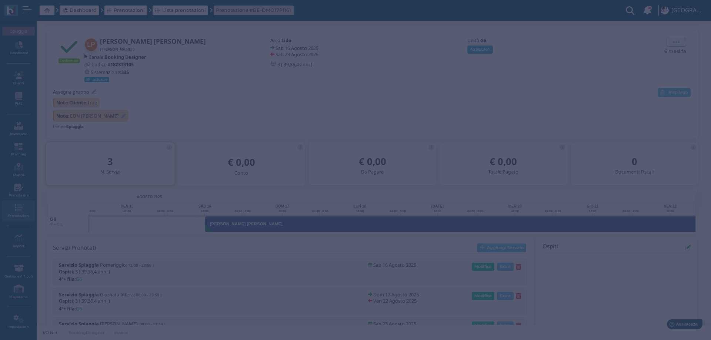
scroll to position [0, 54]
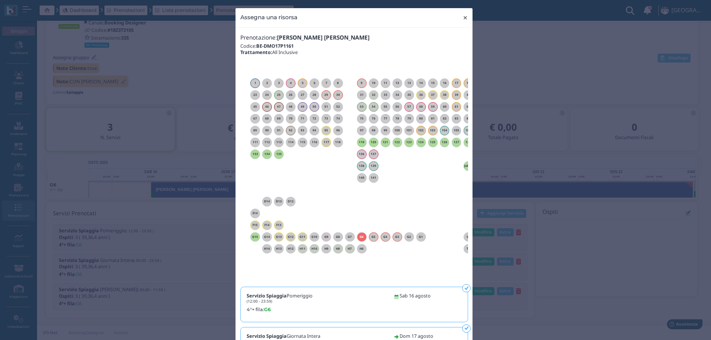
click at [463, 18] on span "×" at bounding box center [465, 18] width 6 height 10
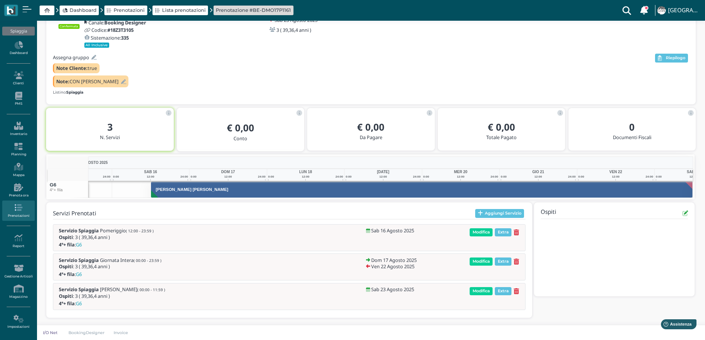
click at [517, 262] on icon at bounding box center [517, 262] width 6 height 6
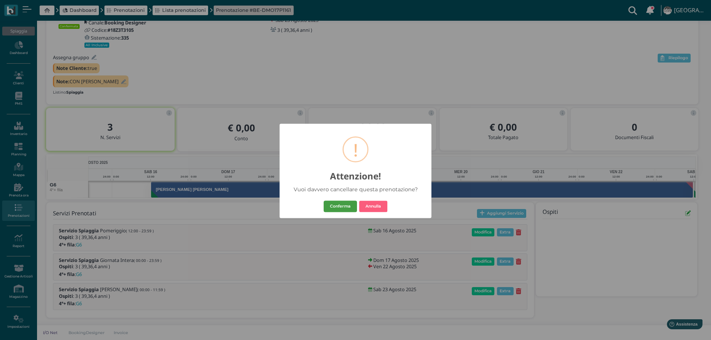
click at [349, 206] on button "Conferma" at bounding box center [340, 207] width 33 height 12
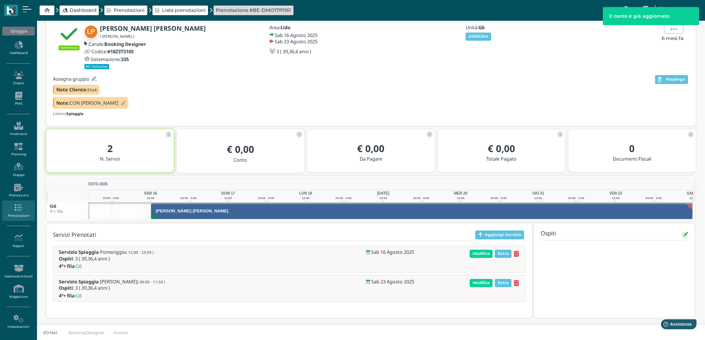
click at [518, 314] on div "Servizi Prenotati Aggiungi Servizio Servizio Spiaggia Pomeriggio ( 12:00 - 23:5…" at bounding box center [289, 271] width 487 height 95
click at [516, 285] on icon at bounding box center [517, 283] width 6 height 6
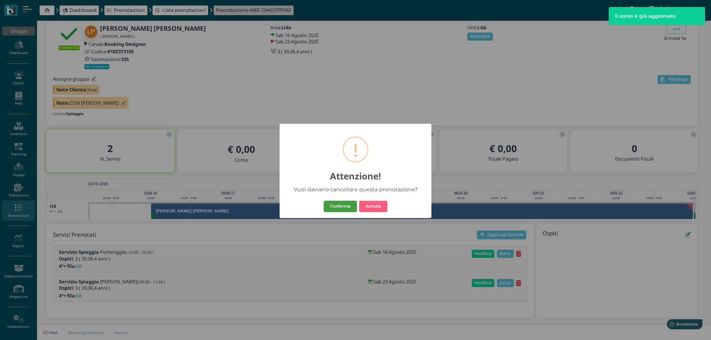
click at [333, 208] on button "Conferma" at bounding box center [340, 207] width 33 height 12
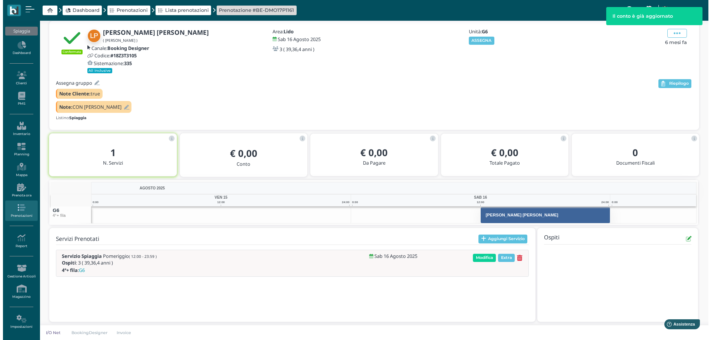
scroll to position [32, 0]
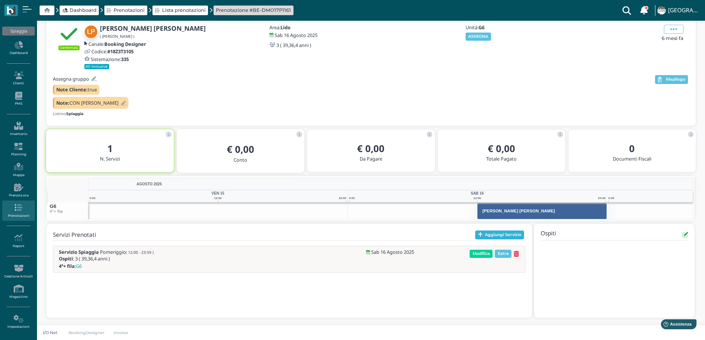
click at [486, 236] on button "Aggiungi Servizio" at bounding box center [499, 235] width 49 height 9
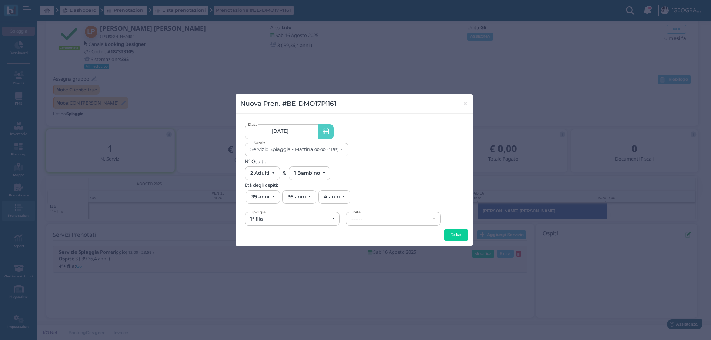
click at [292, 133] on link "16/08/25" at bounding box center [281, 131] width 73 height 15
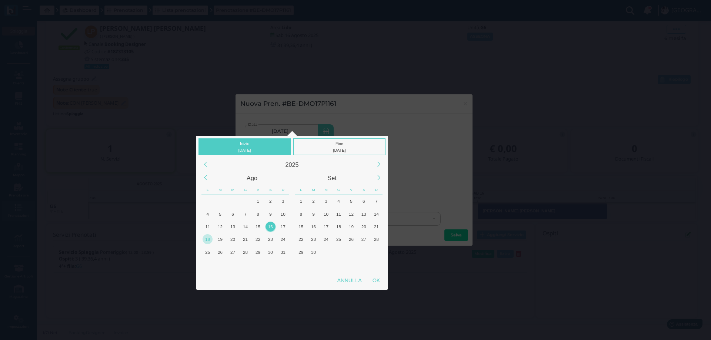
click at [208, 241] on div "18" at bounding box center [207, 239] width 10 height 10
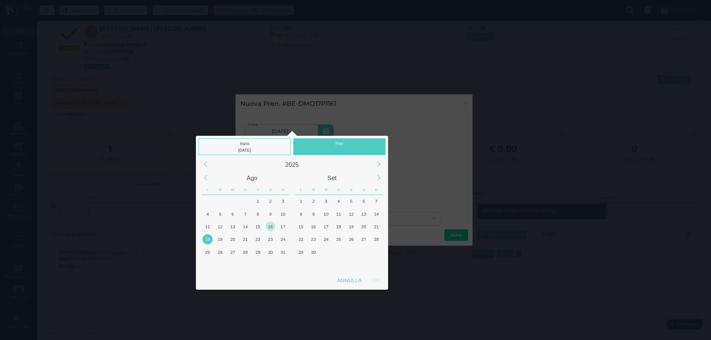
click at [211, 237] on div "18" at bounding box center [207, 239] width 10 height 10
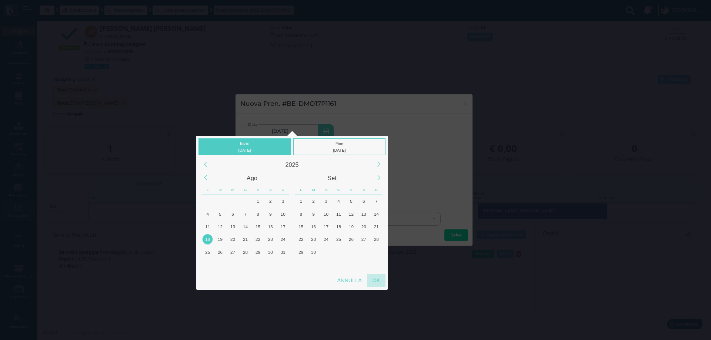
drag, startPoint x: 375, startPoint y: 278, endPoint x: 333, endPoint y: 200, distance: 88.8
click at [375, 278] on div "OK" at bounding box center [376, 280] width 19 height 13
type input "18/08/2025 - 18/08/2025"
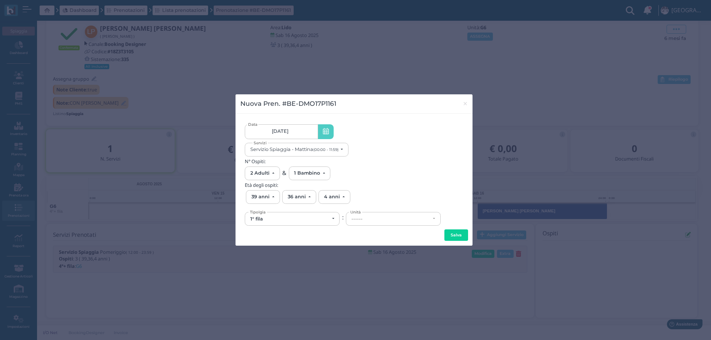
scroll to position [0, 68]
click at [309, 147] on div "Servizio Spiaggia - Mattina (00:00 - 11:59)" at bounding box center [294, 150] width 88 height 6
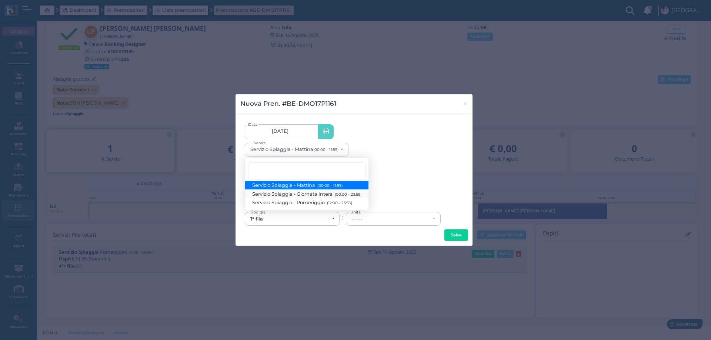
click at [302, 195] on span "Servizio Spiaggia - Giornata Intera (00:00 - 23:59)" at bounding box center [306, 194] width 109 height 6
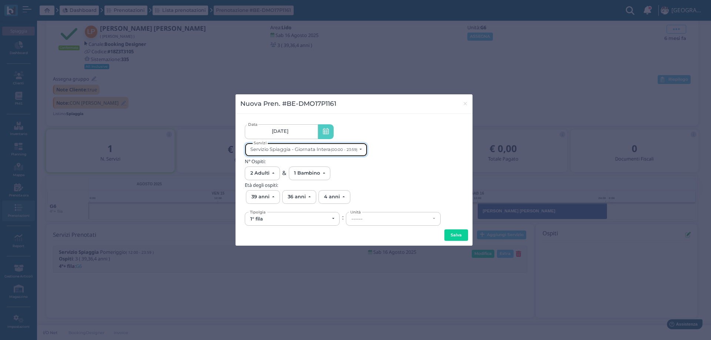
click at [297, 150] on div "Servizio Spiaggia - Giornata Intera (00:00 - 23:59)" at bounding box center [303, 150] width 107 height 6
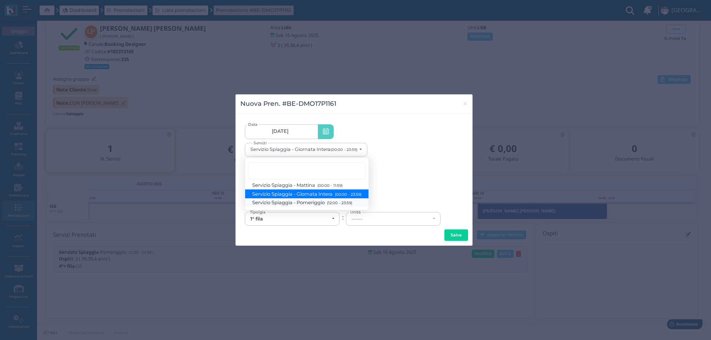
click at [310, 203] on span "Servizio Spiaggia - Pomeriggio (12:00 - 23:59)" at bounding box center [302, 203] width 100 height 6
select select "1369"
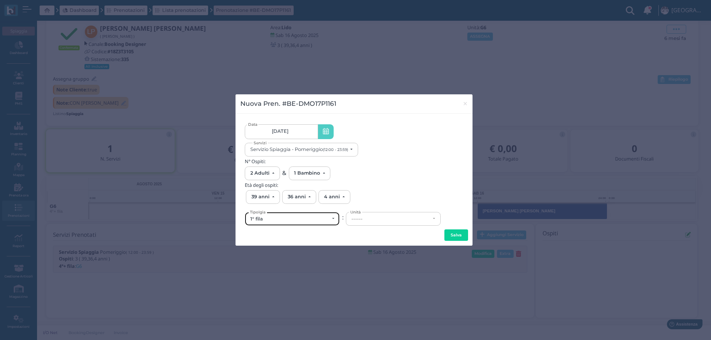
click at [308, 223] on div "1° fila" at bounding box center [292, 218] width 94 height 13
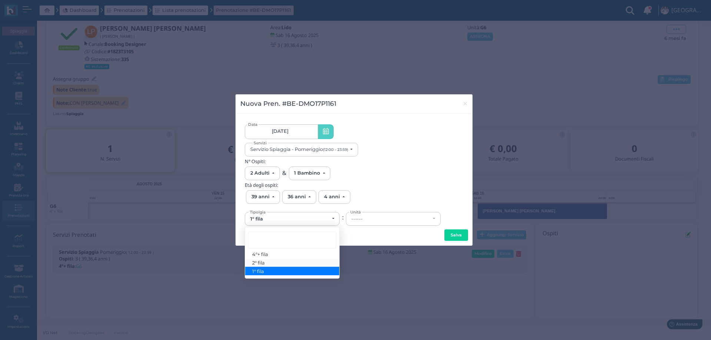
click at [272, 262] on link "2° fila" at bounding box center [292, 263] width 94 height 9
select select "432"
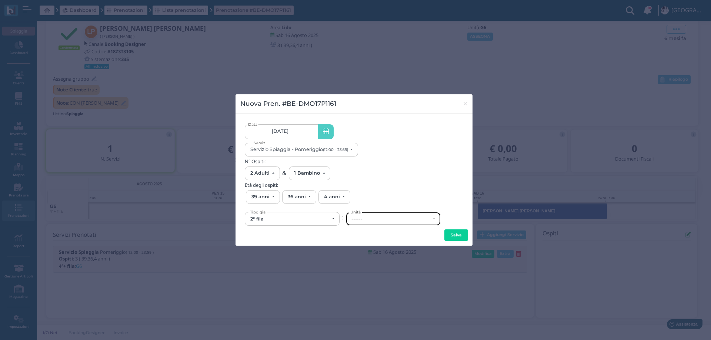
click at [356, 220] on div "------" at bounding box center [390, 219] width 79 height 6
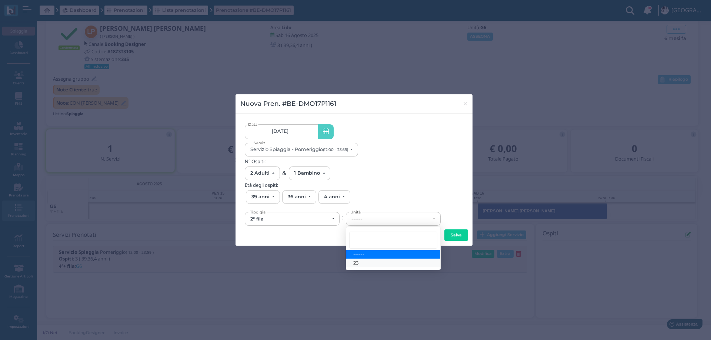
click at [359, 264] on link "23" at bounding box center [393, 263] width 94 height 9
select select "6147"
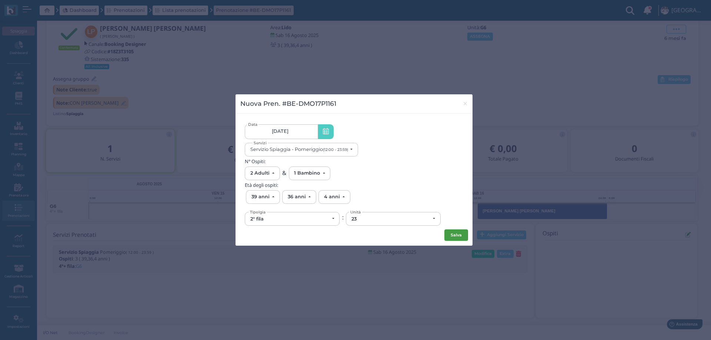
click at [455, 236] on button "Salva" at bounding box center [456, 236] width 24 height 12
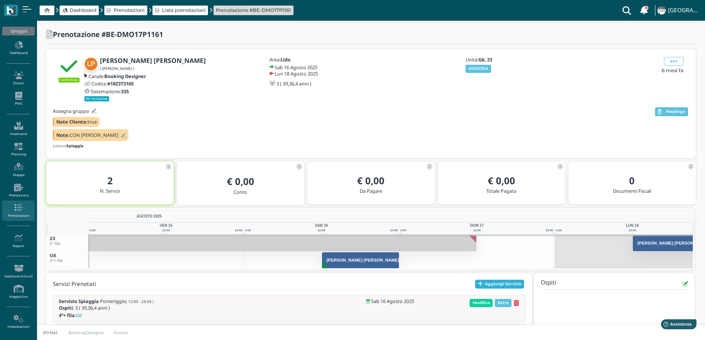
click at [478, 284] on icon "button" at bounding box center [480, 284] width 5 height 6
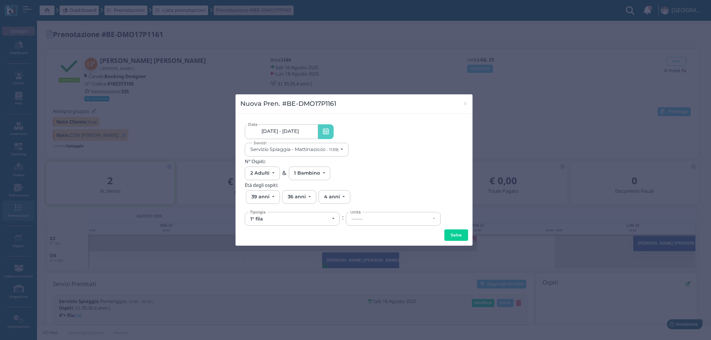
click at [301, 137] on link "16/08/25 - 18/08/25" at bounding box center [281, 131] width 73 height 15
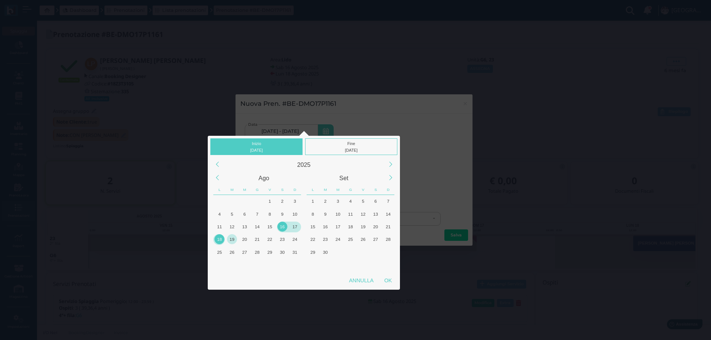
click at [231, 241] on div "19" at bounding box center [232, 239] width 10 height 10
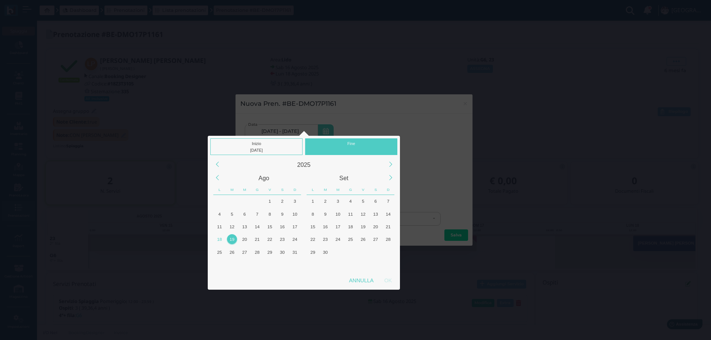
drag, startPoint x: 438, startPoint y: 54, endPoint x: 463, endPoint y: 78, distance: 34.9
click at [438, 54] on div "Inizio 19/08/2025 Fine 2025 Ago Set L M M G V S D L M M G V S D 30 1 2 3 4 5 6 …" at bounding box center [355, 194] width 711 height 389
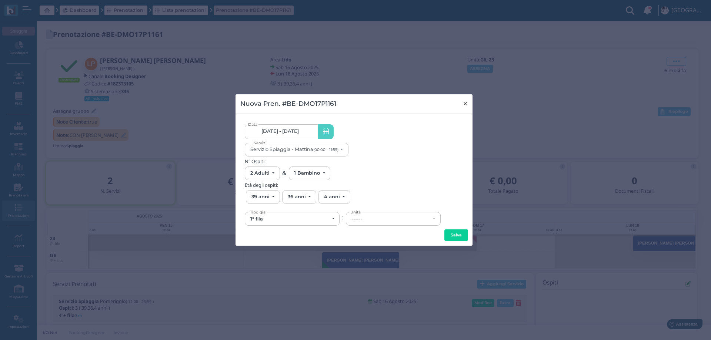
click at [464, 103] on span "×" at bounding box center [465, 104] width 6 height 10
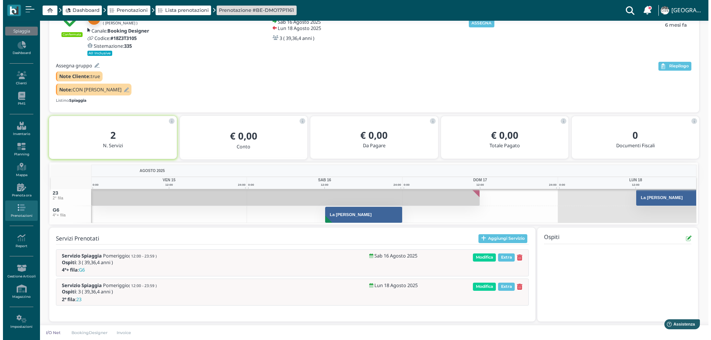
scroll to position [49, 0]
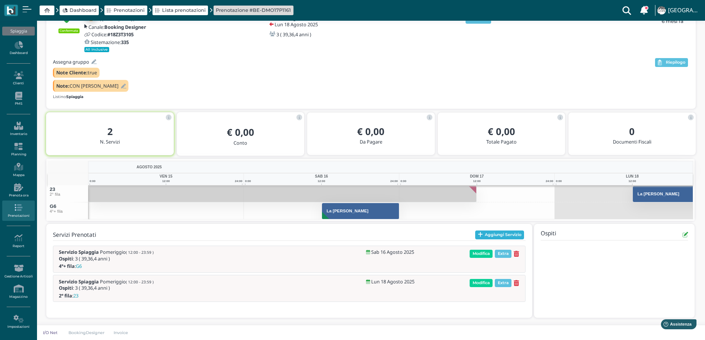
click at [484, 235] on button "Aggiungi Servizio" at bounding box center [499, 235] width 49 height 9
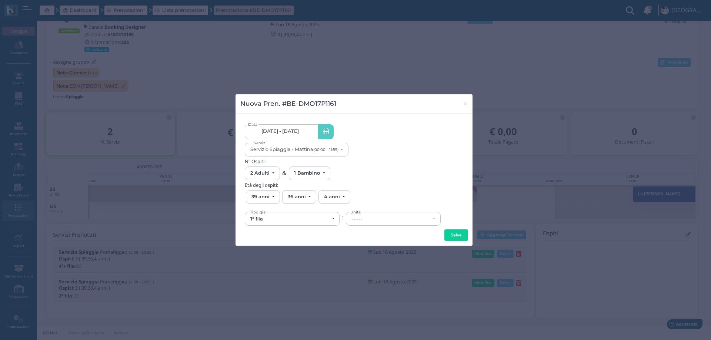
click at [285, 131] on span "[DATE] - [DATE]" at bounding box center [279, 131] width 37 height 6
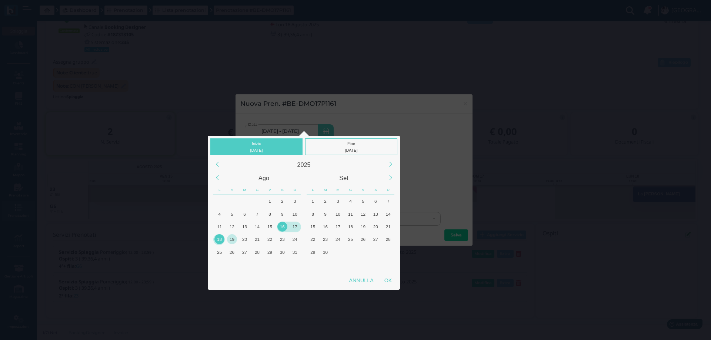
click at [230, 238] on div "19" at bounding box center [232, 239] width 10 height 10
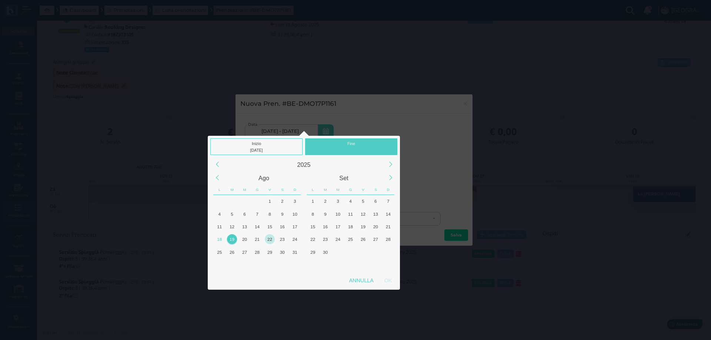
click at [270, 242] on div "22" at bounding box center [270, 239] width 10 height 10
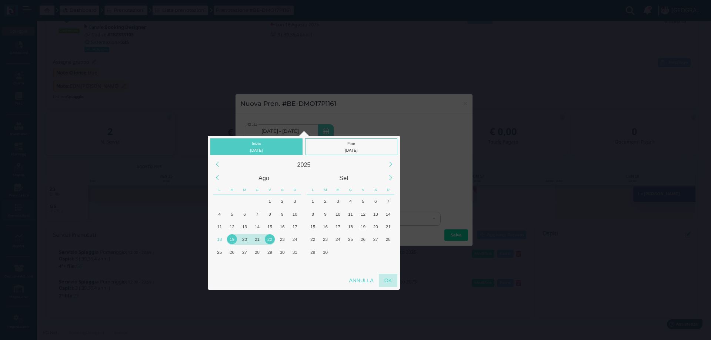
drag, startPoint x: 387, startPoint y: 284, endPoint x: 386, endPoint y: 278, distance: 6.0
click at [388, 284] on div "OK" at bounding box center [388, 280] width 19 height 13
type input "19/08/2025 - 22/08/2025"
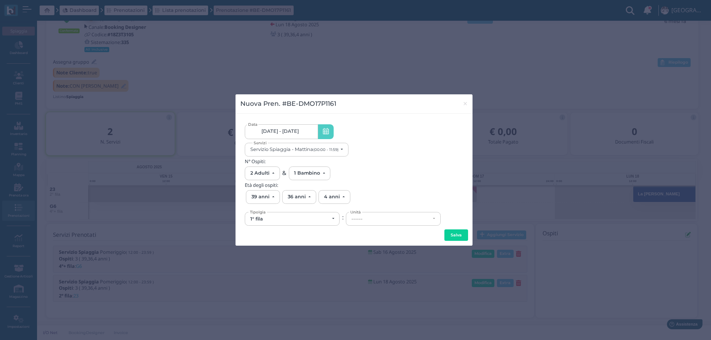
scroll to position [0, 68]
click at [289, 219] on div "1° fila" at bounding box center [289, 219] width 79 height 6
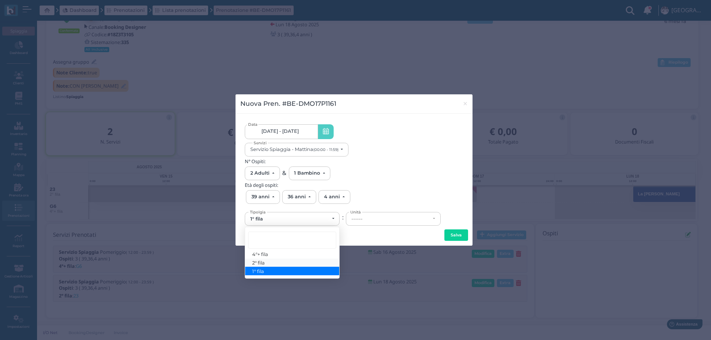
click at [266, 262] on link "2° fila" at bounding box center [292, 263] width 94 height 9
select select "432"
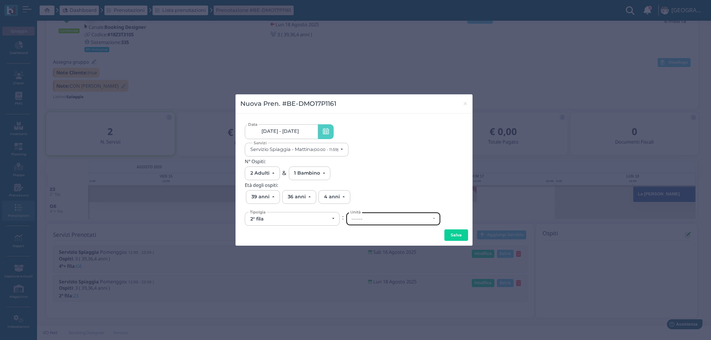
click at [359, 222] on div "------" at bounding box center [390, 219] width 79 height 6
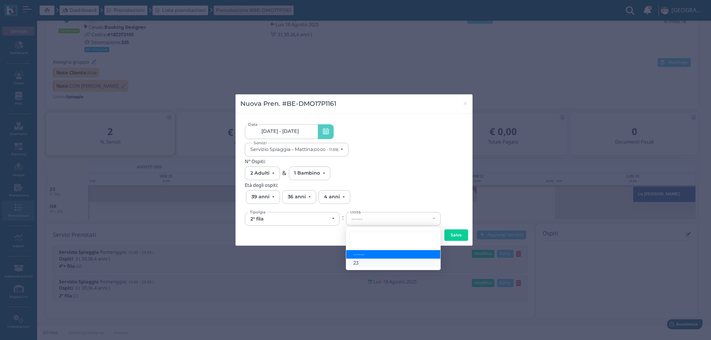
click at [360, 262] on link "23" at bounding box center [393, 263] width 94 height 9
select select "6147"
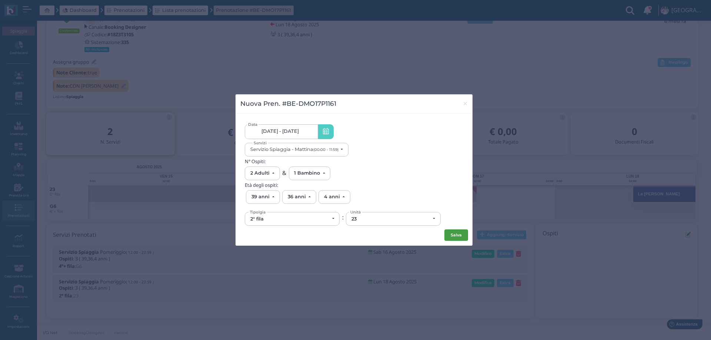
click at [454, 234] on button "Salva" at bounding box center [456, 236] width 24 height 12
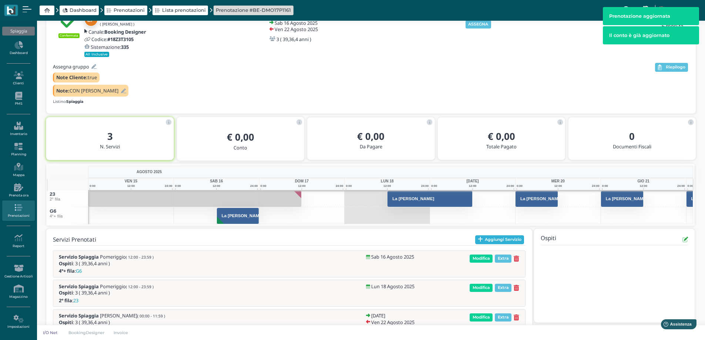
click at [502, 246] on div "Servizi Prenotati Aggiungi Servizio Servizio Spiaggia Pomeriggio ( 12:00 - 23:5…" at bounding box center [289, 286] width 473 height 102
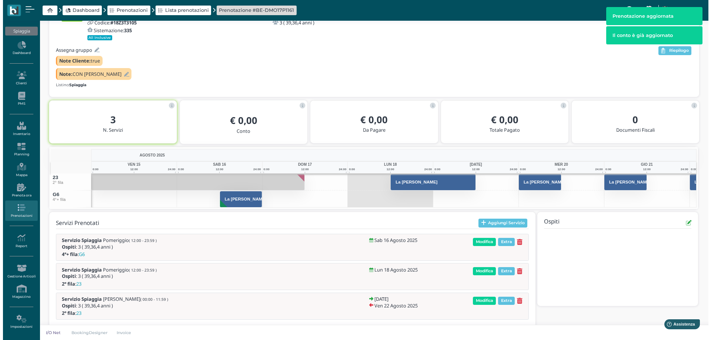
scroll to position [71, 0]
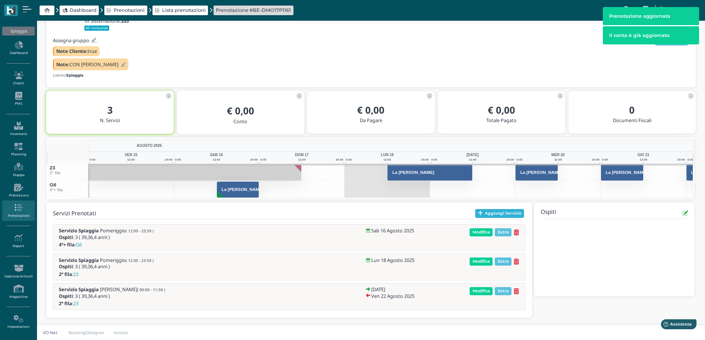
click at [483, 211] on button "Aggiungi Servizio" at bounding box center [499, 213] width 49 height 9
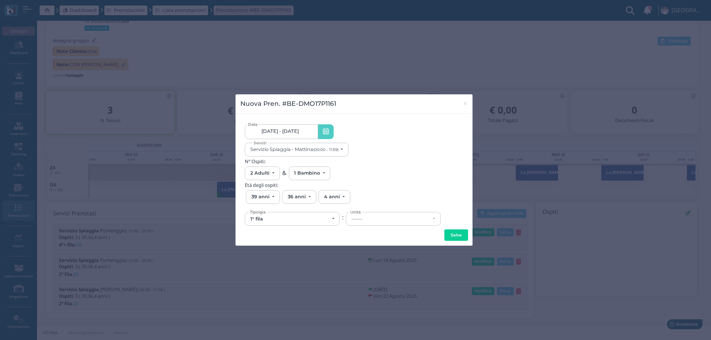
click at [274, 136] on link "16/08/25 - 22/08/25" at bounding box center [281, 131] width 73 height 15
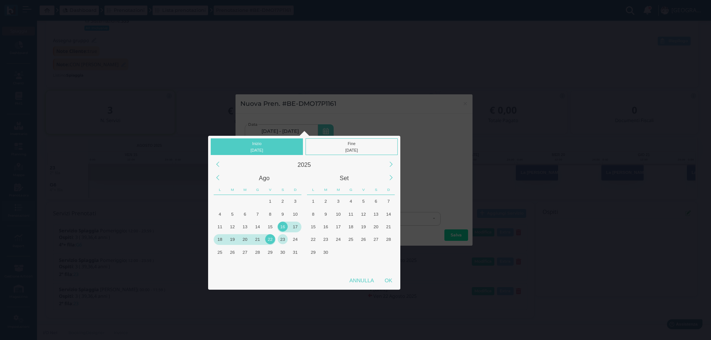
click at [282, 240] on div "23" at bounding box center [283, 239] width 10 height 10
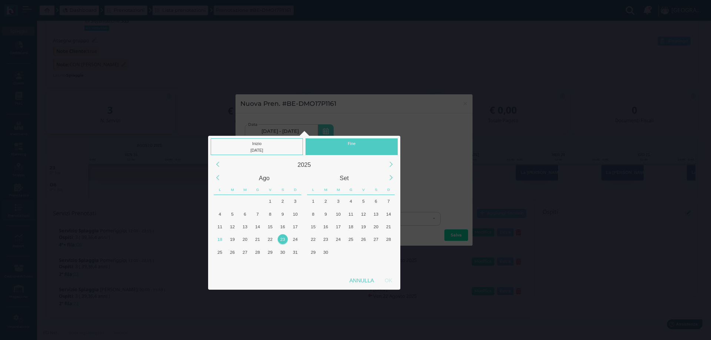
click at [282, 240] on div "23" at bounding box center [283, 239] width 10 height 10
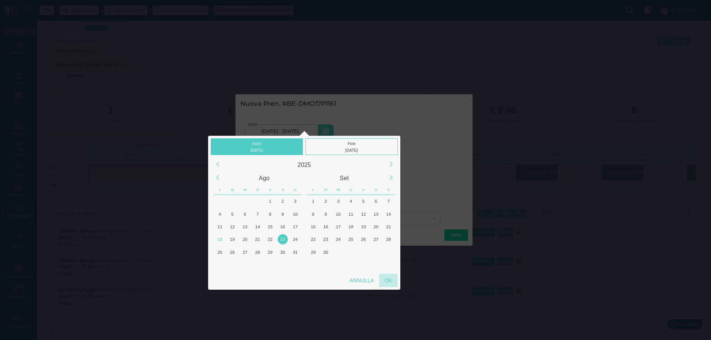
click at [393, 282] on div "OK" at bounding box center [388, 280] width 19 height 13
type input "23/08/2025 - 23/08/2025"
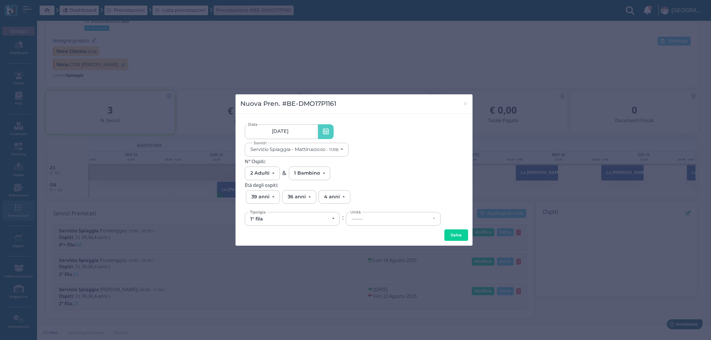
scroll to position [0, 69]
click at [284, 218] on div "1° fila" at bounding box center [289, 219] width 79 height 6
click at [265, 220] on div "1° fila" at bounding box center [289, 219] width 79 height 6
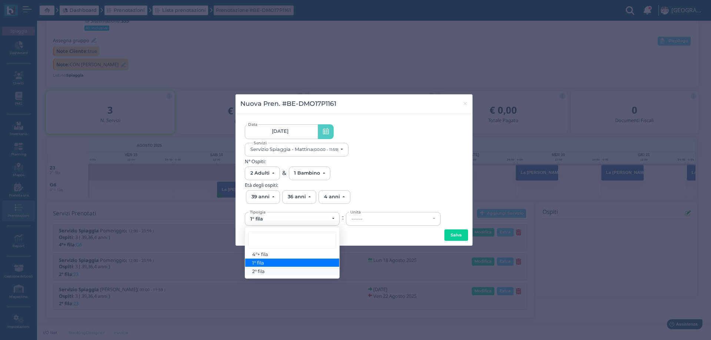
click at [264, 272] on span "2° fila" at bounding box center [258, 271] width 13 height 6
select select "432"
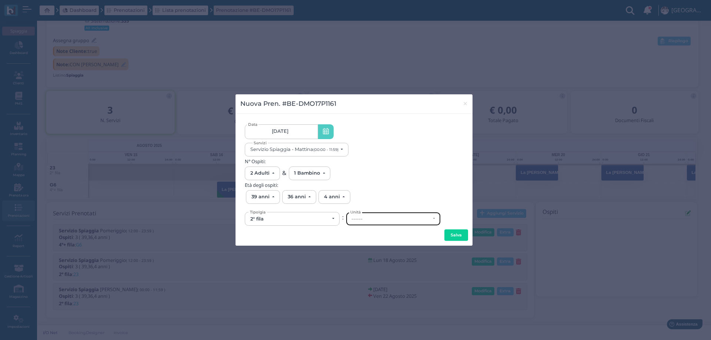
click at [379, 221] on div "------" at bounding box center [390, 219] width 79 height 6
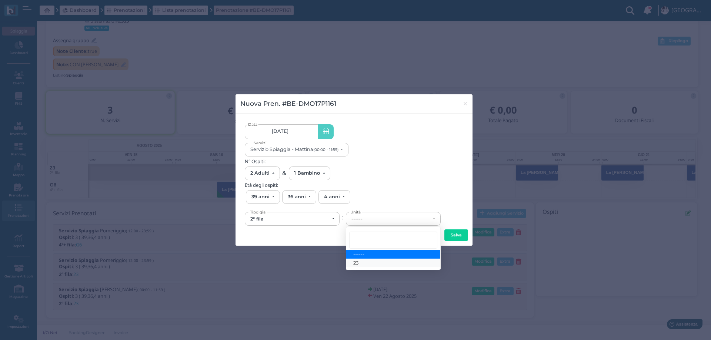
click at [360, 262] on link "23" at bounding box center [393, 263] width 94 height 9
select select "6147"
click at [445, 237] on button "Salva" at bounding box center [456, 236] width 24 height 12
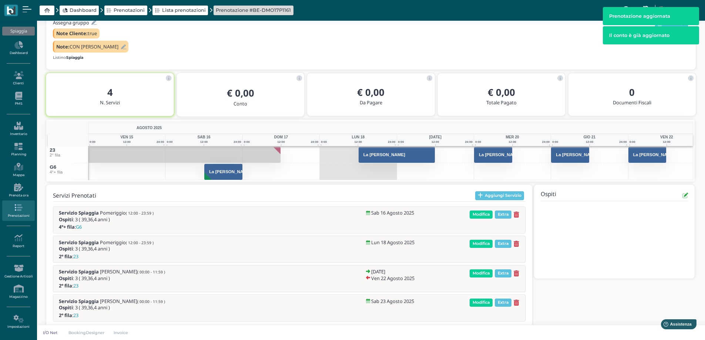
scroll to position [90, 0]
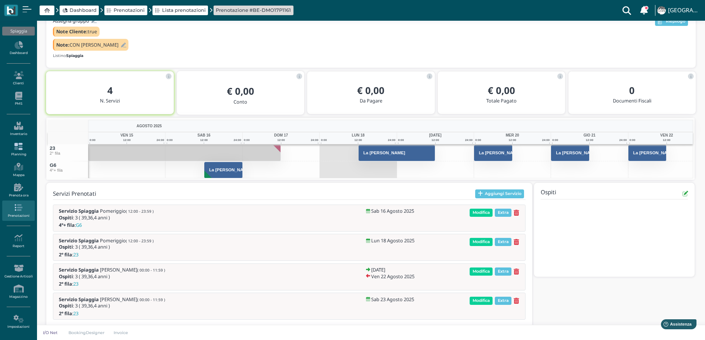
click at [20, 145] on icon at bounding box center [18, 147] width 32 height 8
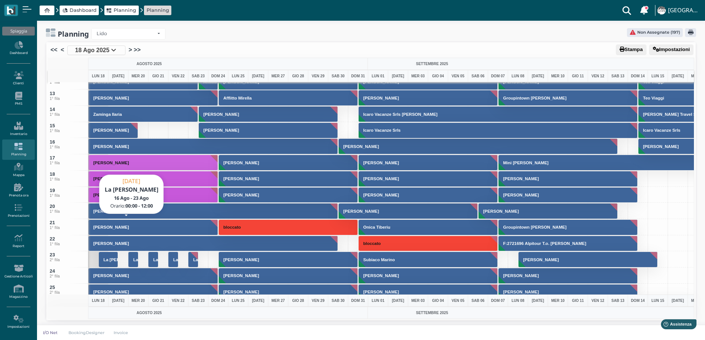
scroll to position [222, 0]
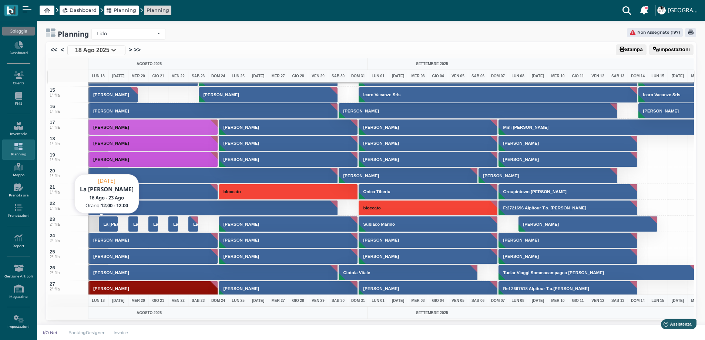
click at [110, 224] on h3 "La [PERSON_NAME]" at bounding box center [125, 224] width 48 height 4
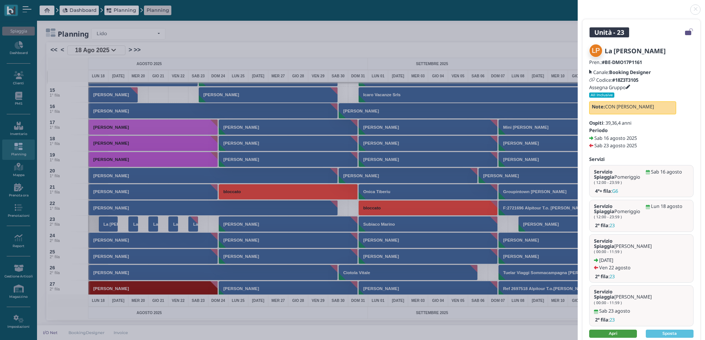
click at [615, 330] on link "Apri" at bounding box center [613, 334] width 48 height 8
click at [578, 5] on link at bounding box center [578, 5] width 0 height 0
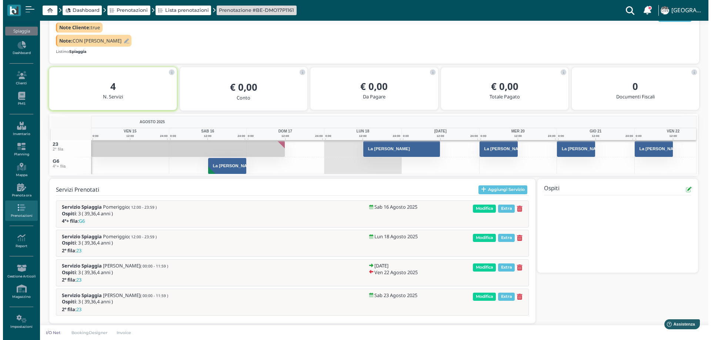
scroll to position [90, 0]
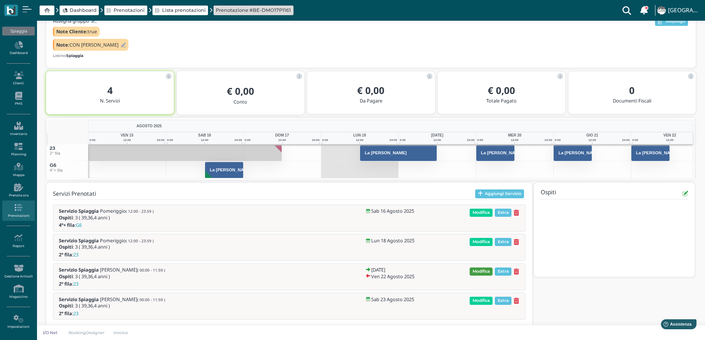
click at [482, 274] on span "Modifica" at bounding box center [481, 272] width 23 height 8
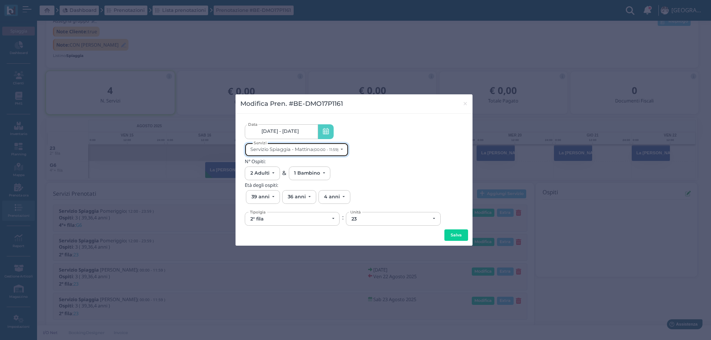
click at [324, 150] on small "(00:00 - 11:59)" at bounding box center [325, 149] width 25 height 5
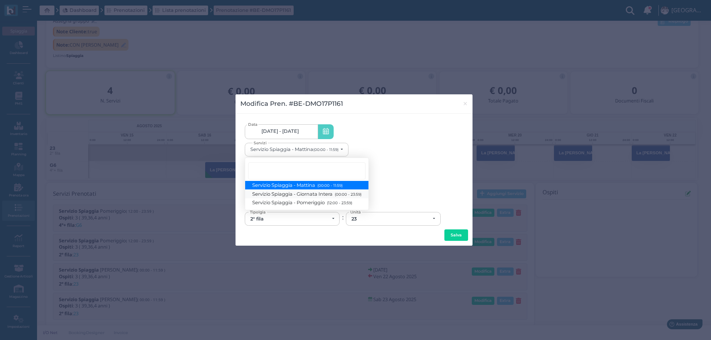
click at [304, 194] on span "Servizio Spiaggia - Giornata Intera (00:00 - 23:59)" at bounding box center [306, 194] width 109 height 6
select select "1368"
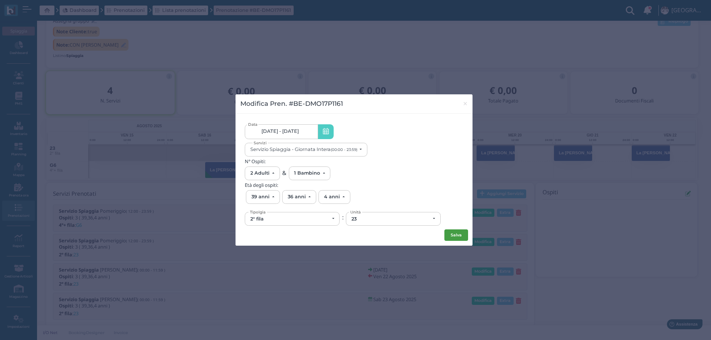
click at [448, 236] on button "Salva" at bounding box center [456, 236] width 24 height 12
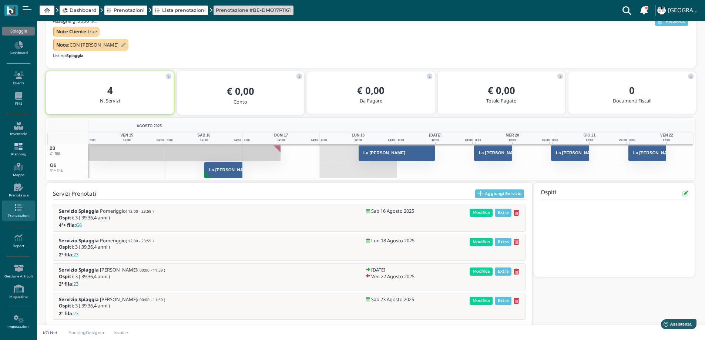
click at [17, 147] on icon at bounding box center [18, 147] width 32 height 8
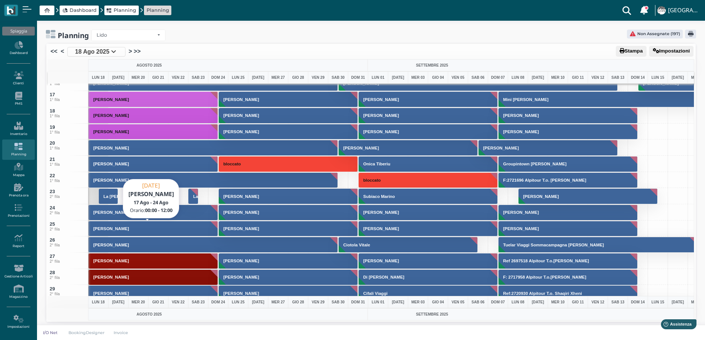
scroll to position [259, 0]
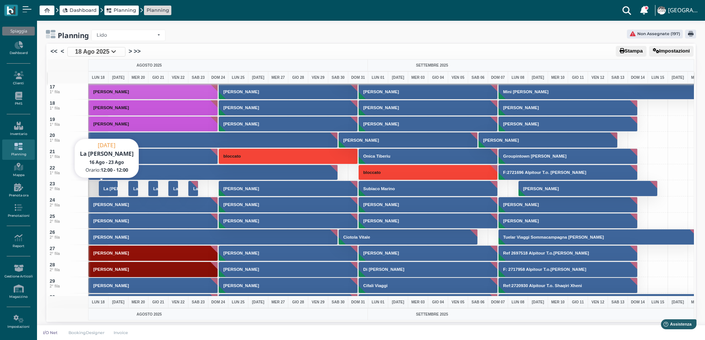
click at [110, 187] on h3 "La [PERSON_NAME]" at bounding box center [125, 189] width 48 height 4
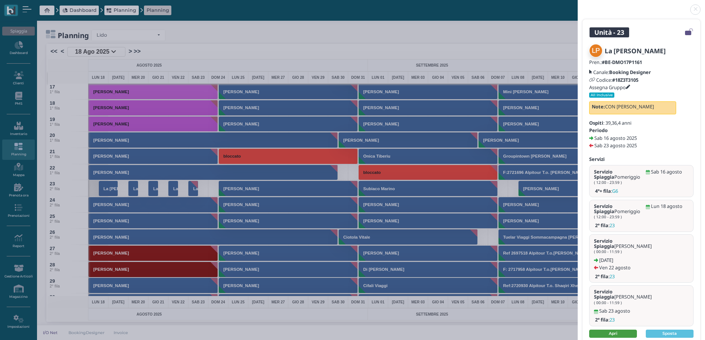
click at [624, 330] on link "Apri" at bounding box center [613, 334] width 48 height 8
drag, startPoint x: 697, startPoint y: 8, endPoint x: 579, endPoint y: 5, distance: 118.5
click at [578, 5] on link at bounding box center [578, 5] width 0 height 0
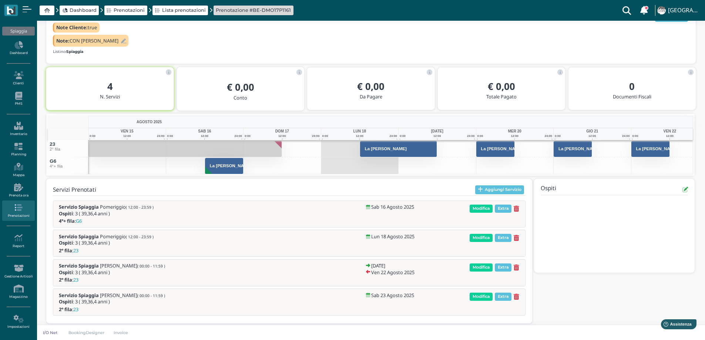
scroll to position [90, 0]
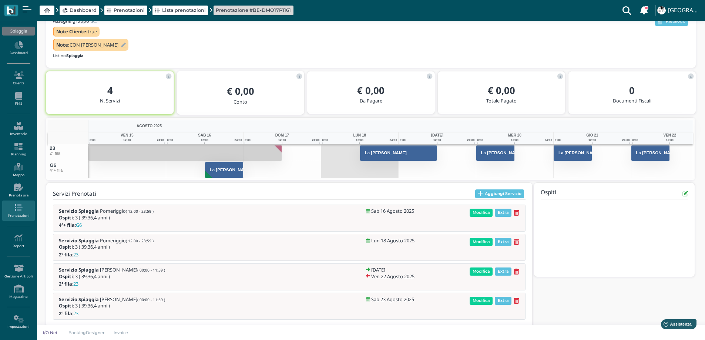
click at [518, 213] on icon at bounding box center [517, 213] width 6 height 6
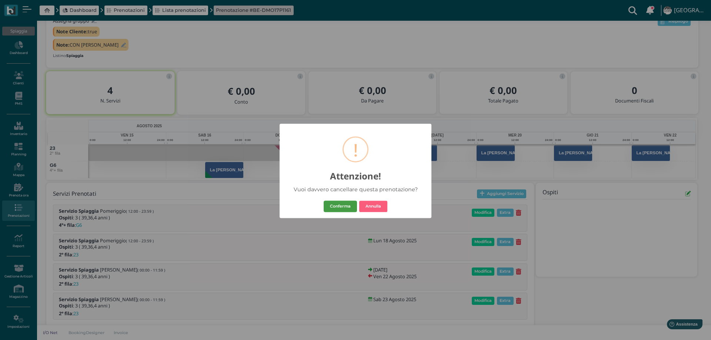
click at [340, 203] on button "Conferma" at bounding box center [340, 207] width 33 height 12
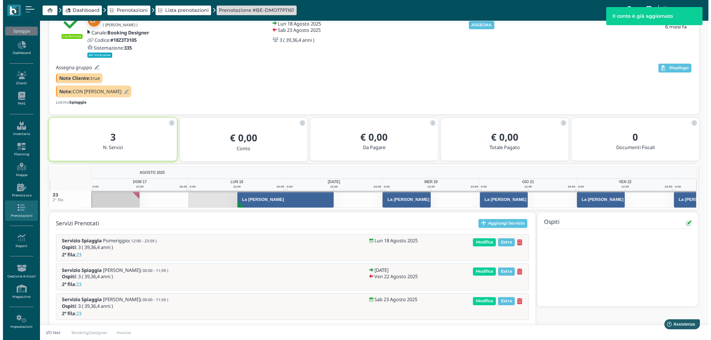
scroll to position [54, 0]
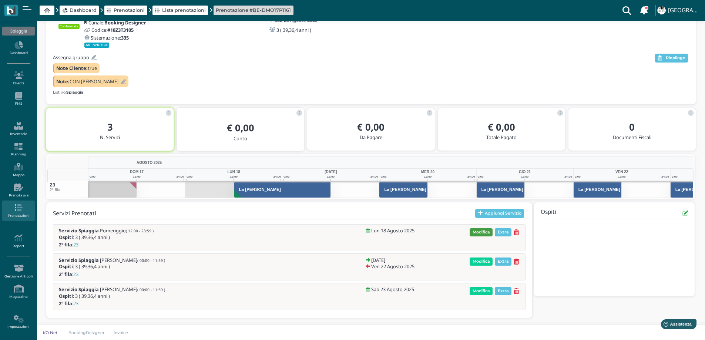
click at [477, 231] on span "Modifica" at bounding box center [481, 232] width 23 height 8
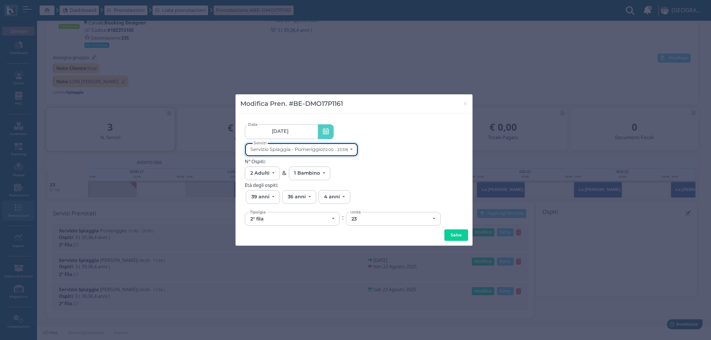
click at [302, 152] on div "Servizio Spiaggia - Pomeriggio (12:00 - 23:59)" at bounding box center [299, 150] width 98 height 6
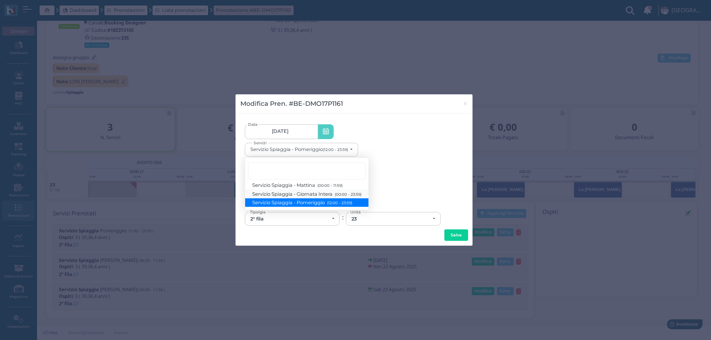
click at [324, 194] on span "Servizio Spiaggia - Giornata Intera (00:00 - 23:59)" at bounding box center [306, 194] width 109 height 6
select select "1368"
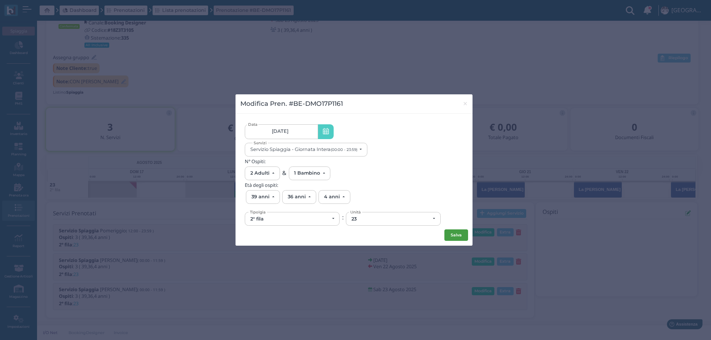
click at [455, 235] on button "Salva" at bounding box center [456, 236] width 24 height 12
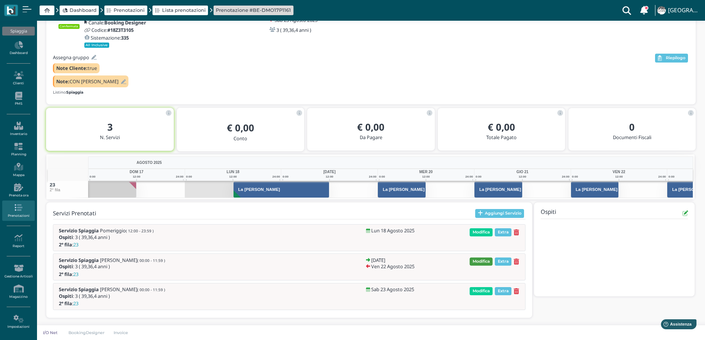
click at [485, 262] on span "Modifica" at bounding box center [481, 262] width 23 height 8
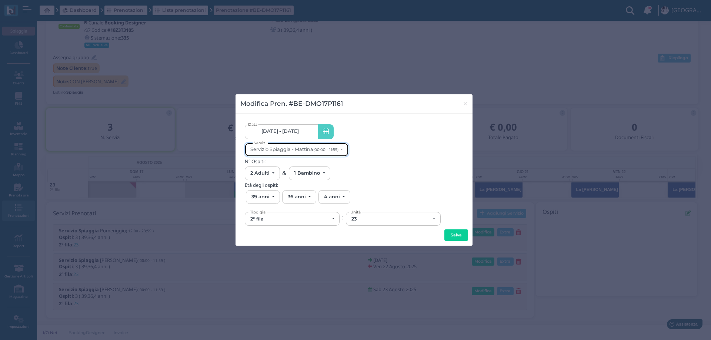
click at [299, 153] on button "Servizio Spiaggia - Mattina (00:00 - 11:59)" at bounding box center [297, 150] width 104 height 14
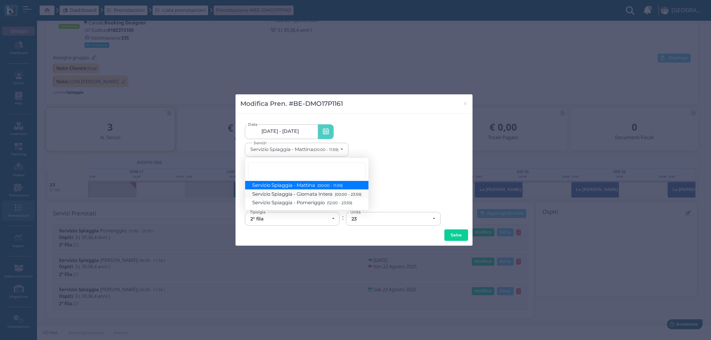
click at [314, 194] on span "Servizio Spiaggia - Giornata Intera (00:00 - 23:59)" at bounding box center [306, 194] width 109 height 6
select select "1368"
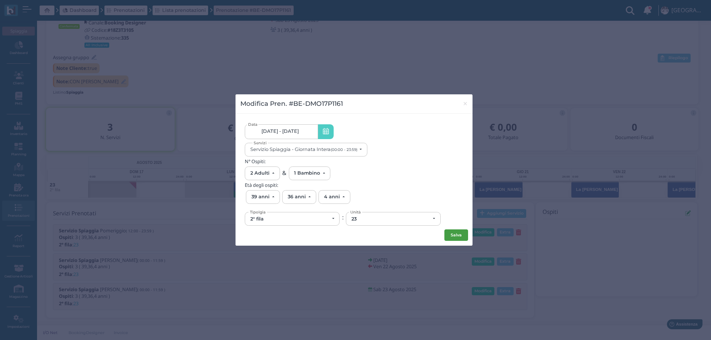
click at [462, 236] on button "Salva" at bounding box center [456, 236] width 24 height 12
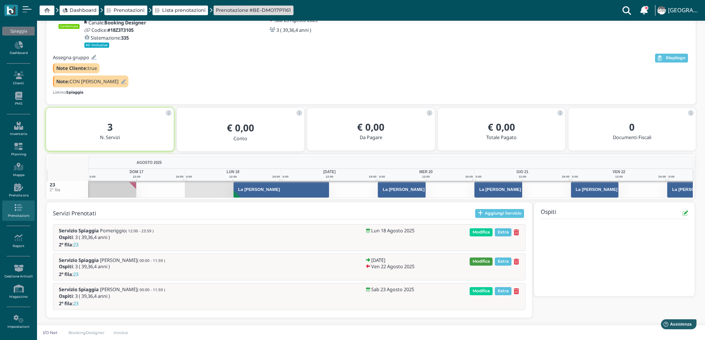
click at [475, 261] on span "Modifica" at bounding box center [481, 262] width 23 height 8
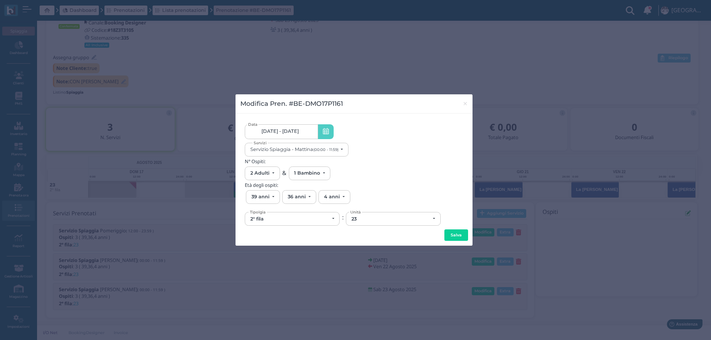
click at [304, 137] on link "19/08/25 - 22/08/25" at bounding box center [281, 131] width 73 height 15
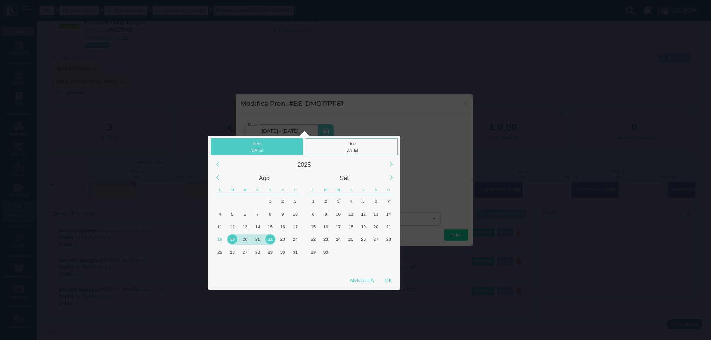
click at [235, 240] on div "19" at bounding box center [232, 239] width 10 height 10
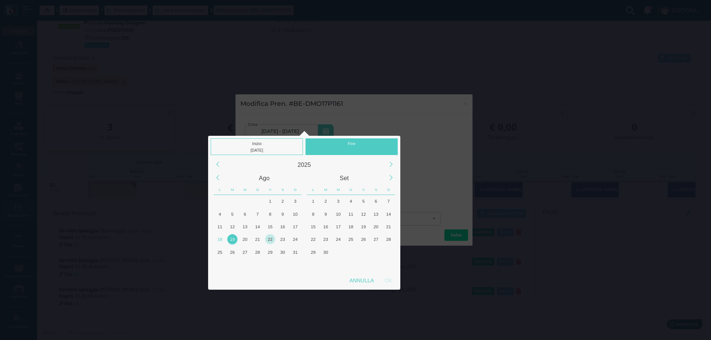
click at [271, 238] on div "22" at bounding box center [270, 239] width 10 height 10
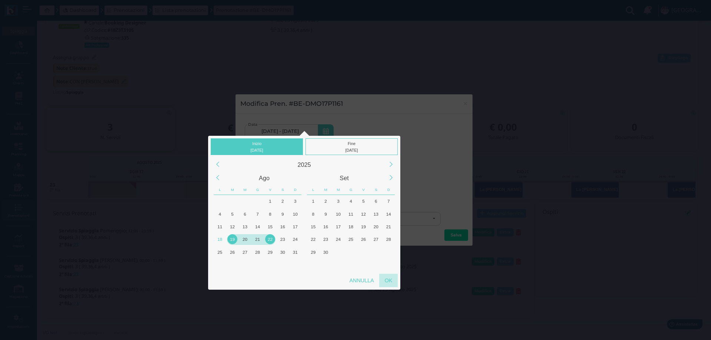
click at [385, 281] on div "OK" at bounding box center [388, 280] width 19 height 13
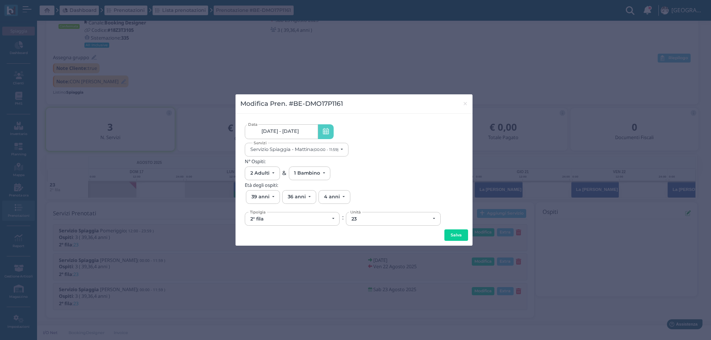
type input "[DATE] - [DATE]"
click at [317, 153] on button "Servizio Spiaggia - Mattina (00:00 - 11:59)" at bounding box center [297, 150] width 104 height 14
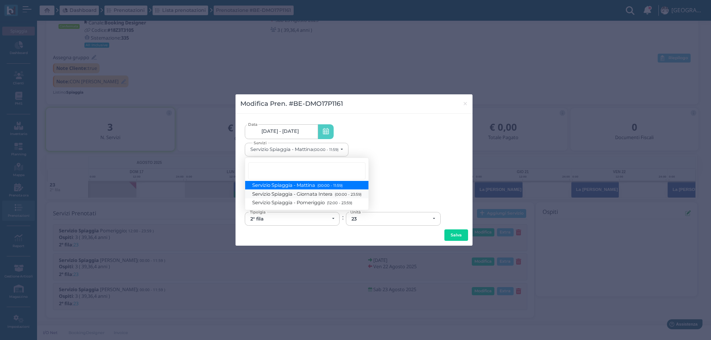
click at [318, 197] on span "Servizio Spiaggia - Giornata Intera (00:00 - 23:59)" at bounding box center [306, 194] width 109 height 6
select select "1368"
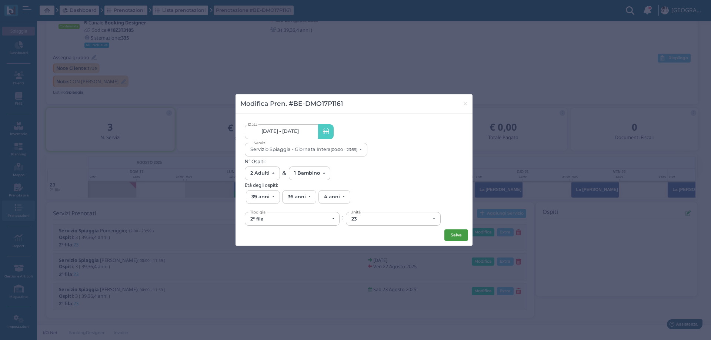
click at [450, 237] on button "Salva" at bounding box center [456, 236] width 24 height 12
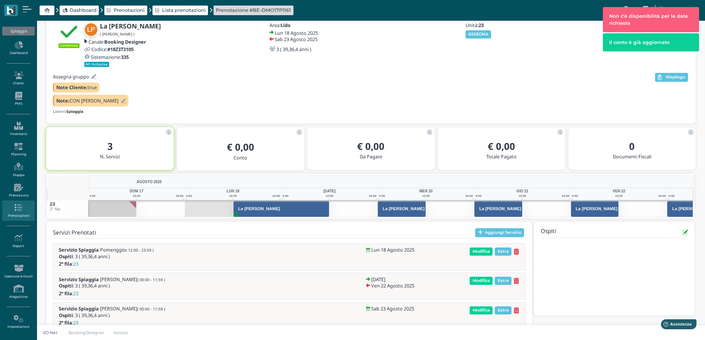
scroll to position [54, 0]
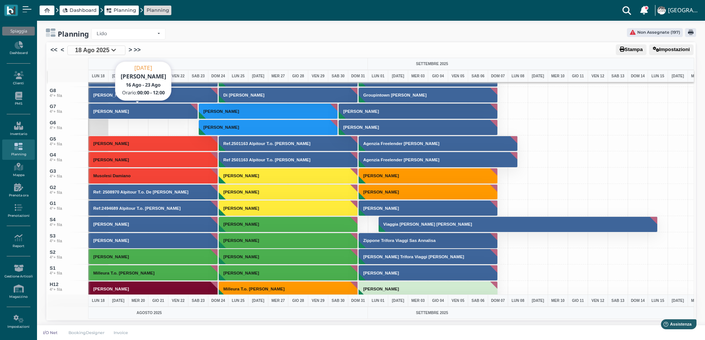
scroll to position [2332, 0]
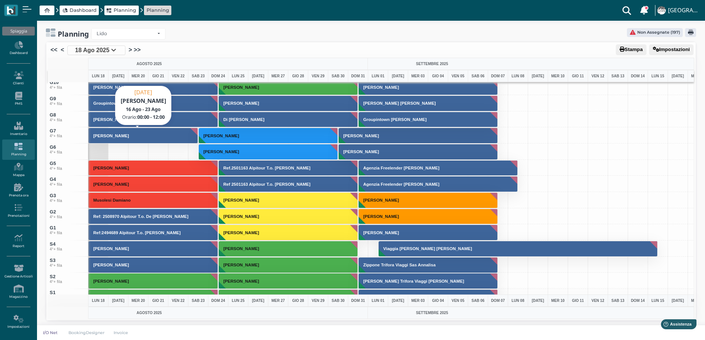
click at [117, 139] on button "[PERSON_NAME]" at bounding box center [143, 136] width 110 height 16
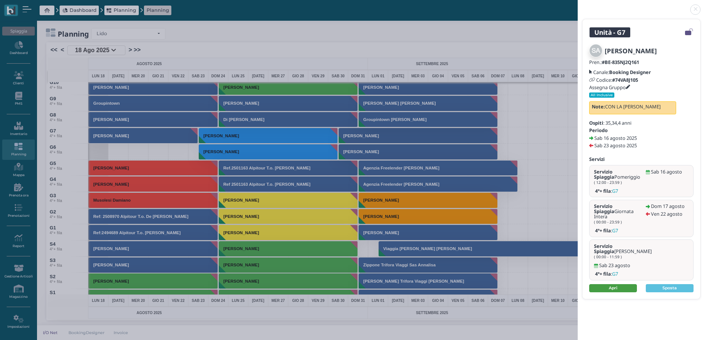
click at [620, 284] on link "Apri" at bounding box center [613, 288] width 48 height 8
drag, startPoint x: 695, startPoint y: 9, endPoint x: 443, endPoint y: 5, distance: 251.4
click at [578, 5] on link at bounding box center [578, 5] width 0 height 0
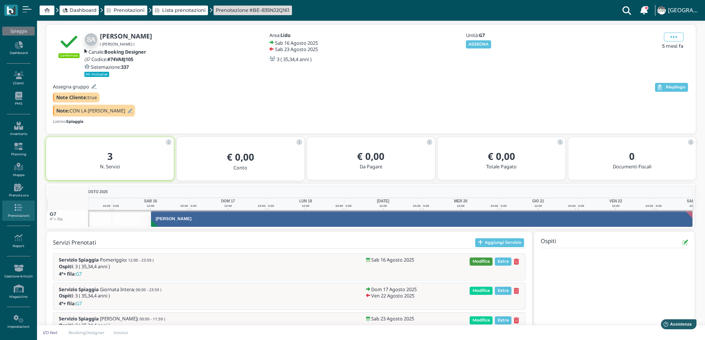
scroll to position [54, 0]
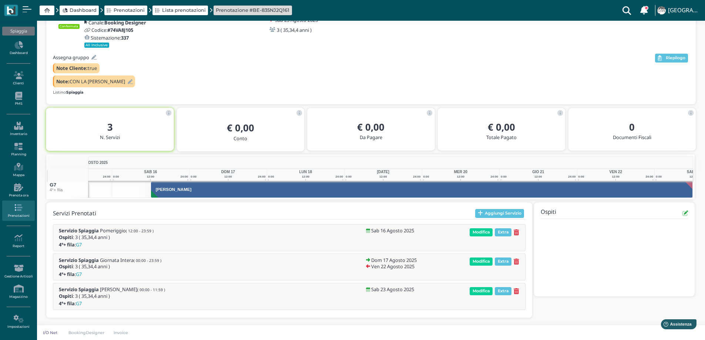
click at [516, 231] on icon at bounding box center [517, 233] width 6 height 6
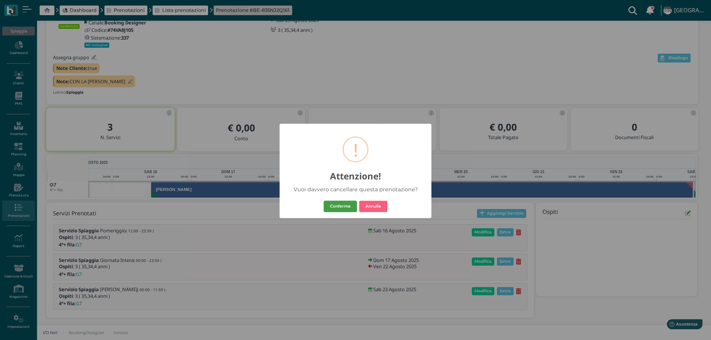
click at [351, 209] on button "Conferma" at bounding box center [340, 207] width 33 height 12
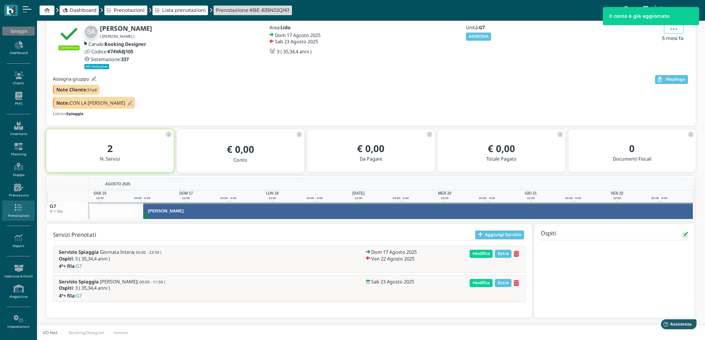
scroll to position [0, 41]
click at [517, 252] on icon at bounding box center [517, 254] width 6 height 6
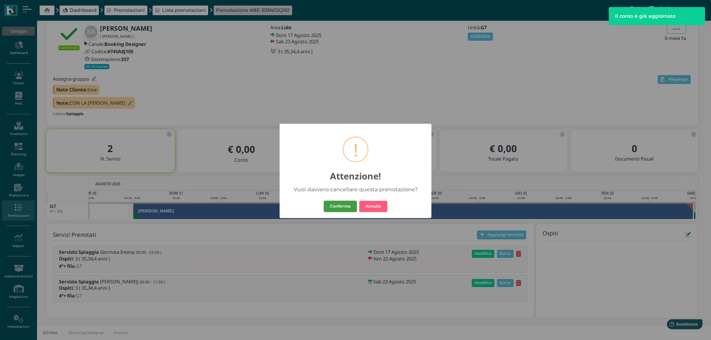
click at [342, 205] on button "Conferma" at bounding box center [340, 207] width 33 height 12
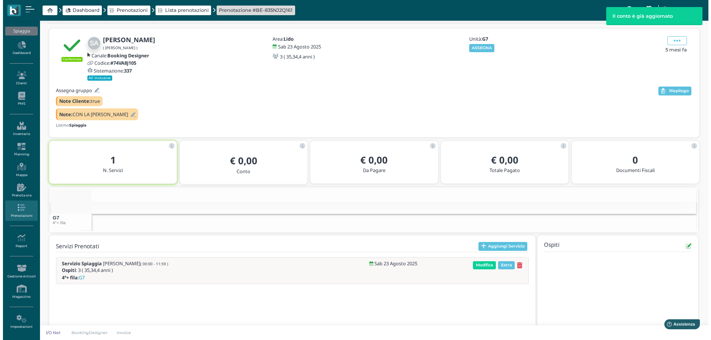
scroll to position [32, 0]
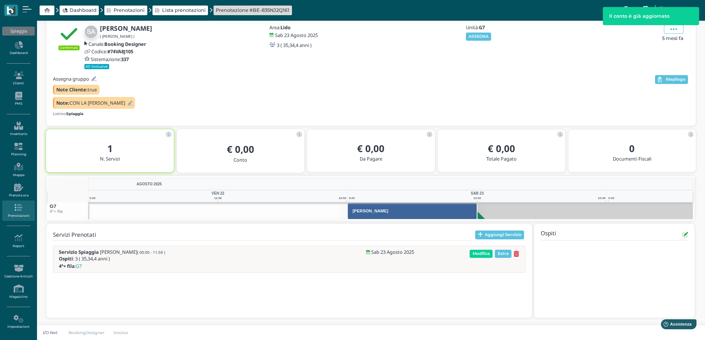
click at [516, 253] on icon at bounding box center [517, 254] width 6 height 6
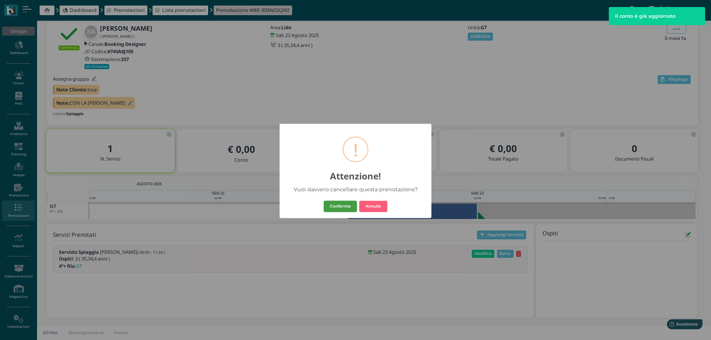
click at [341, 205] on button "Conferma" at bounding box center [340, 207] width 33 height 12
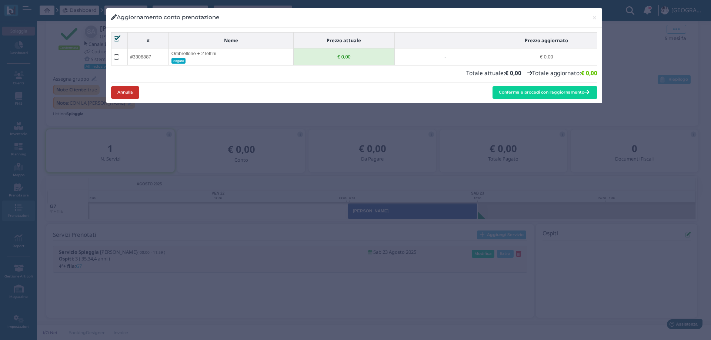
click at [123, 96] on button "Annulla" at bounding box center [125, 92] width 28 height 12
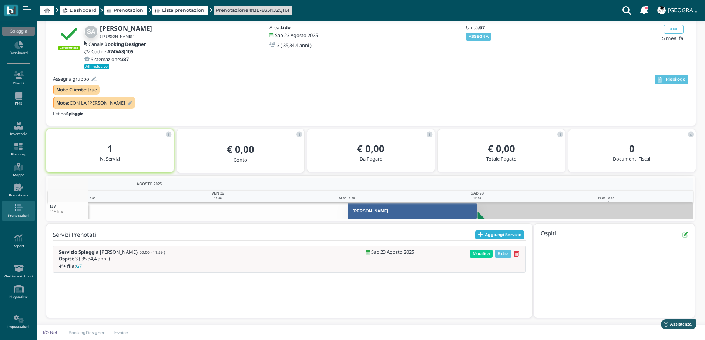
click at [485, 232] on button "Aggiungi Servizio" at bounding box center [499, 235] width 49 height 9
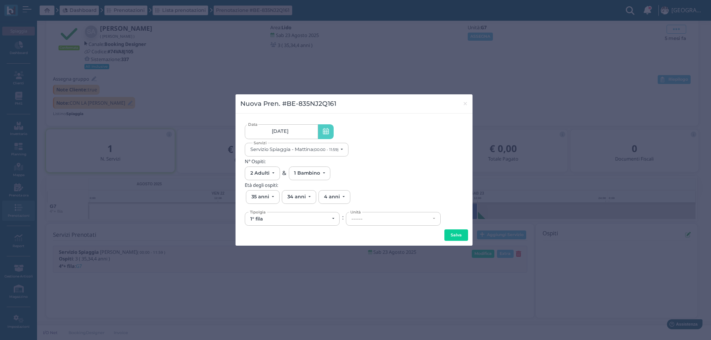
click at [292, 137] on link "[DATE]" at bounding box center [281, 131] width 73 height 15
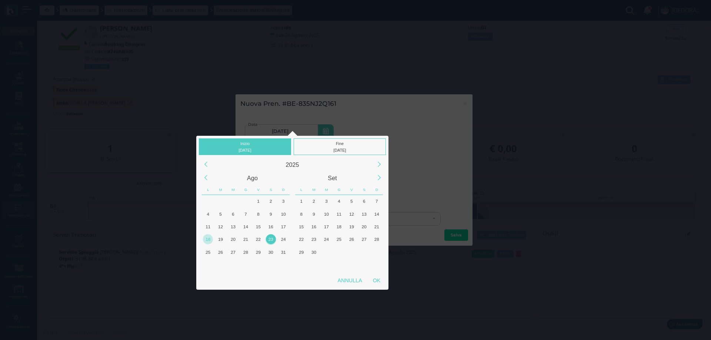
click at [208, 240] on div "18" at bounding box center [208, 239] width 10 height 10
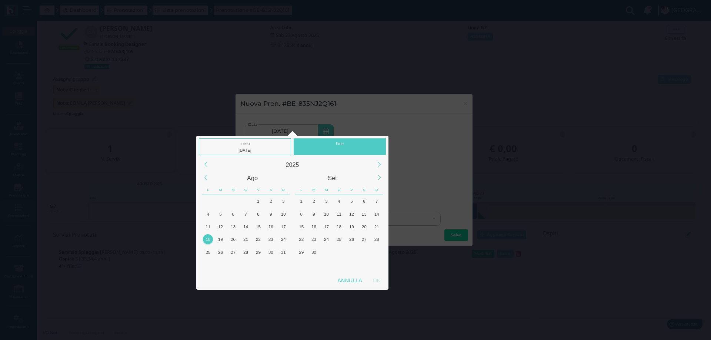
click at [208, 240] on div "18" at bounding box center [208, 239] width 10 height 10
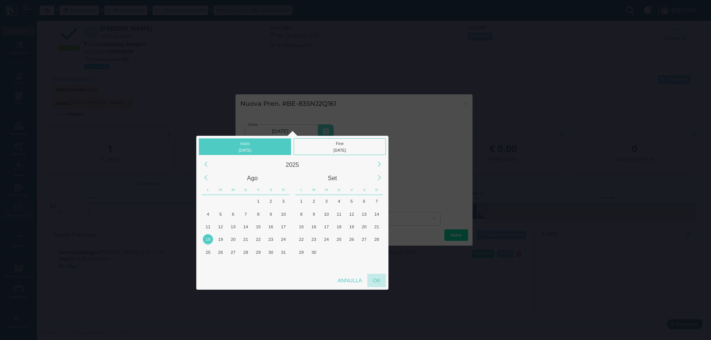
click at [376, 283] on div "OK" at bounding box center [376, 280] width 19 height 13
type input "[DATE] - [DATE]"
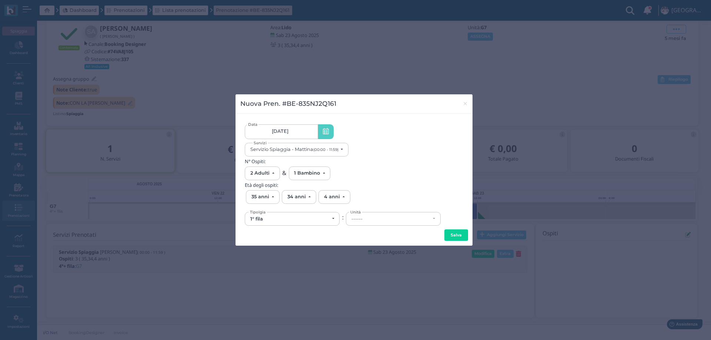
scroll to position [0, 68]
click at [325, 148] on small "(00:00 - 11:59)" at bounding box center [325, 149] width 25 height 5
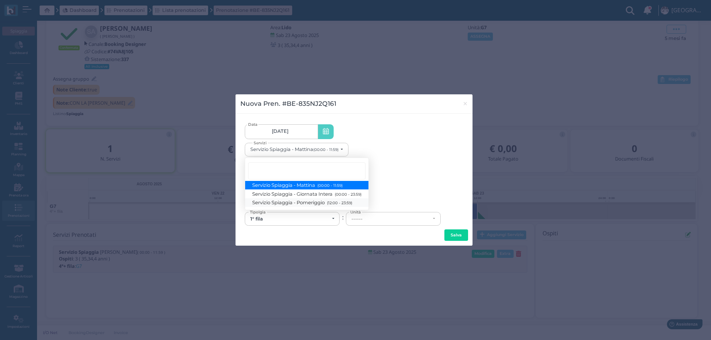
click at [302, 202] on span "Servizio Spiaggia - Pomeriggio (12:00 - 23:59)" at bounding box center [302, 203] width 100 height 6
select select "1369"
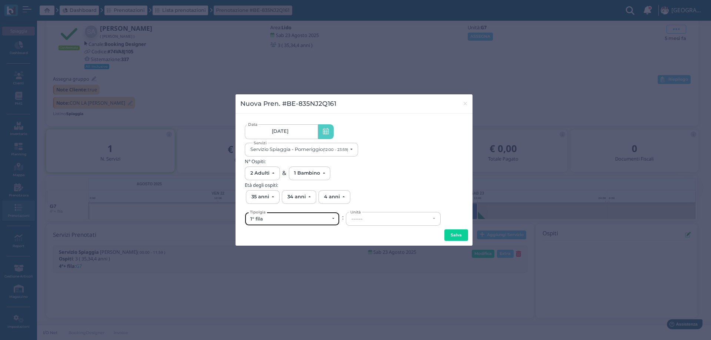
click at [318, 223] on div "1° fila" at bounding box center [292, 218] width 94 height 13
click at [274, 215] on div "1° fila" at bounding box center [292, 218] width 94 height 13
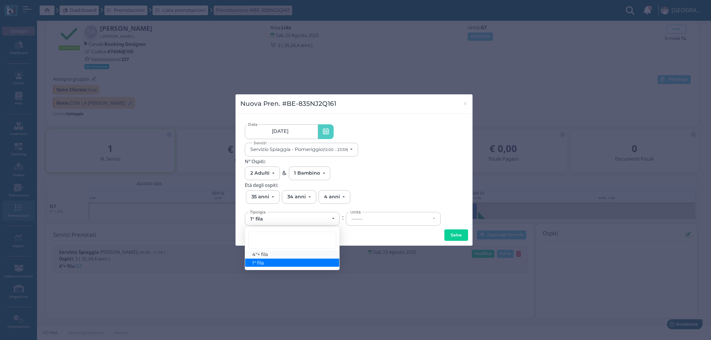
click at [266, 257] on span "4°+ fila" at bounding box center [260, 254] width 16 height 6
select select "434"
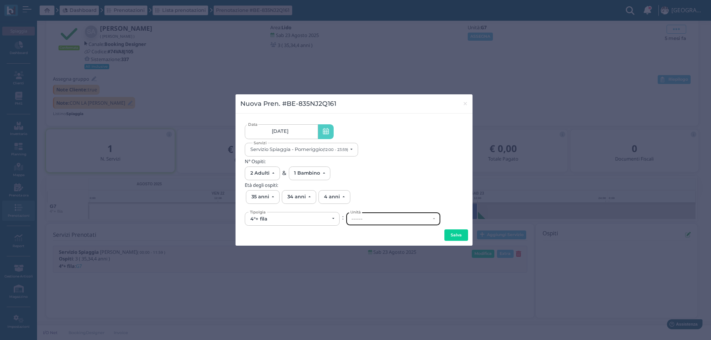
click at [390, 221] on div "------" at bounding box center [390, 219] width 79 height 6
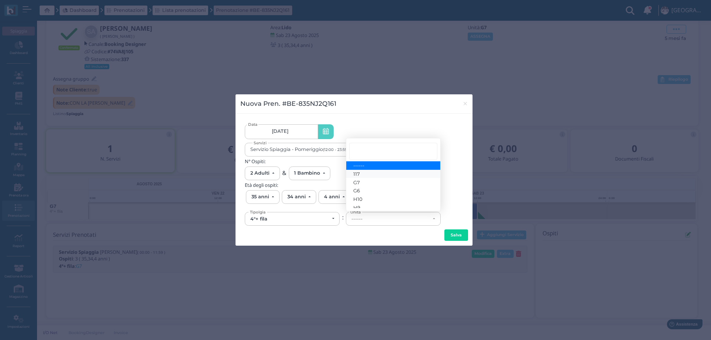
click at [370, 173] on link "117" at bounding box center [393, 174] width 94 height 9
select select "6242"
click at [453, 238] on button "Salva" at bounding box center [456, 236] width 24 height 12
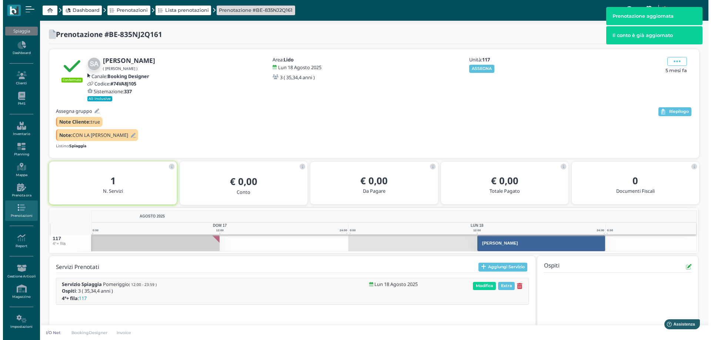
scroll to position [32, 0]
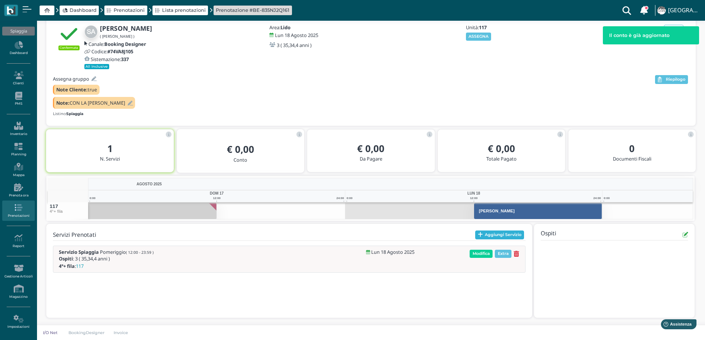
click at [494, 237] on button "Aggiungi Servizio" at bounding box center [499, 235] width 49 height 9
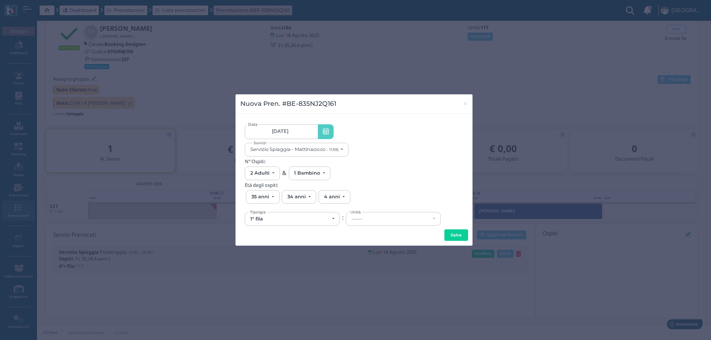
click at [288, 135] on link "18/08/25" at bounding box center [281, 131] width 73 height 15
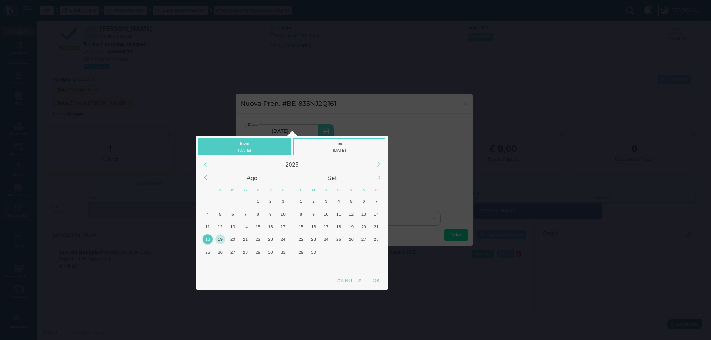
click at [222, 239] on div "19" at bounding box center [220, 239] width 10 height 10
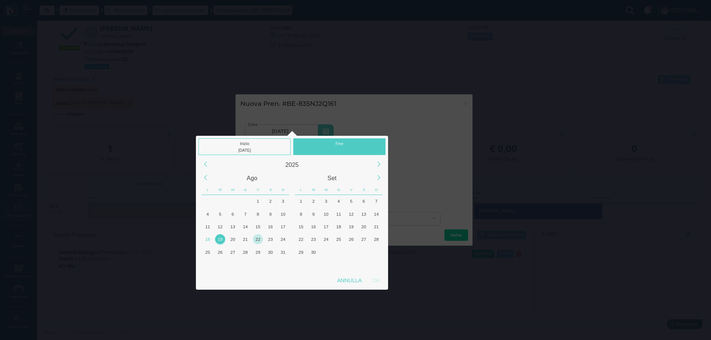
click at [260, 239] on div "22" at bounding box center [258, 239] width 10 height 10
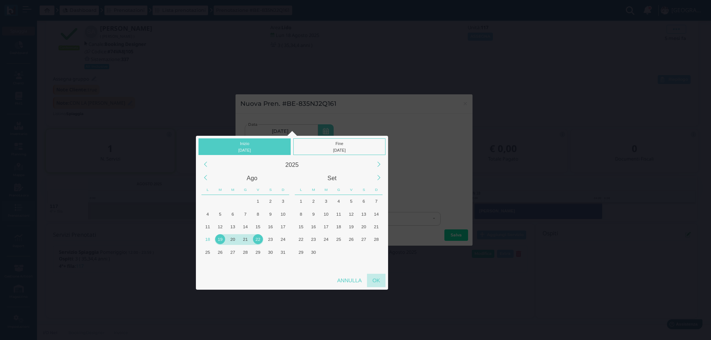
click at [372, 279] on div "OK" at bounding box center [376, 280] width 19 height 13
type input "19/08/2025 - 22/08/2025"
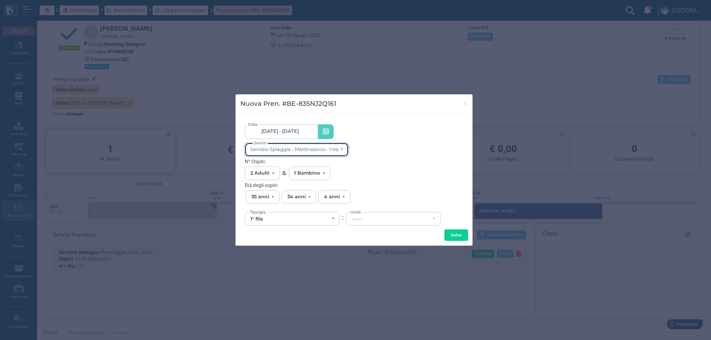
scroll to position [0, 0]
click at [309, 148] on div "Servizio Spiaggia - Mattina (00:00 - 11:59)" at bounding box center [294, 150] width 88 height 6
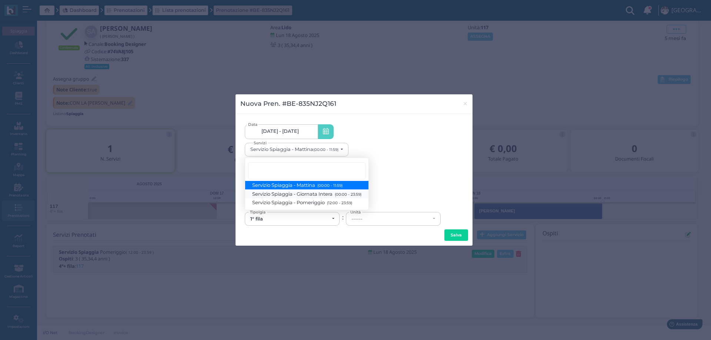
click at [320, 191] on span "Servizio Spiaggia - Giornata Intera (00:00 - 23:59)" at bounding box center [306, 194] width 109 height 6
select select "1368"
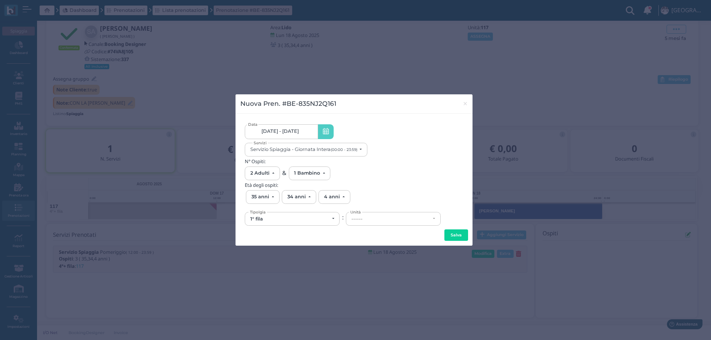
click at [309, 222] on div "1° fila" at bounding box center [292, 218] width 94 height 13
click at [270, 255] on link "4°+ fila" at bounding box center [292, 254] width 94 height 9
select select "434"
click at [376, 221] on div "------" at bounding box center [390, 219] width 79 height 6
click at [358, 174] on span "117" at bounding box center [356, 174] width 7 height 6
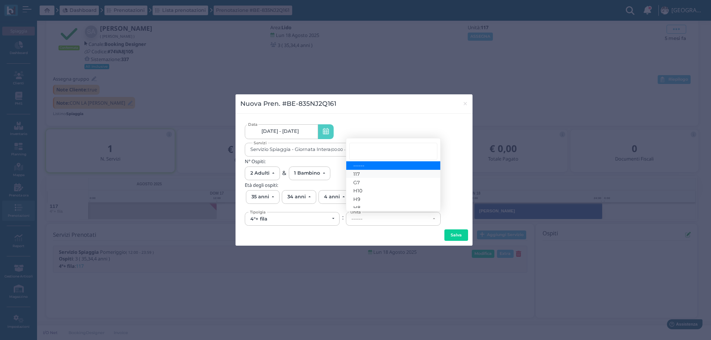
select select "6242"
click at [455, 233] on button "Salva" at bounding box center [456, 236] width 24 height 12
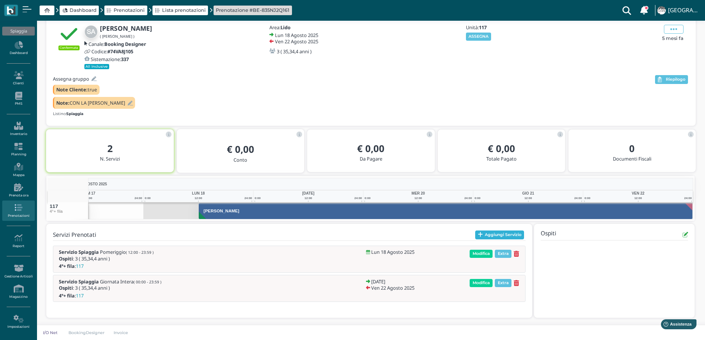
click at [489, 237] on button "Aggiungi Servizio" at bounding box center [499, 235] width 49 height 9
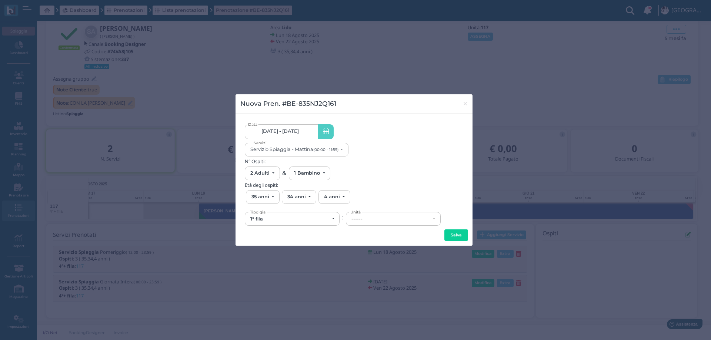
click at [282, 134] on span "18/08/25 - 22/08/25" at bounding box center [279, 131] width 37 height 6
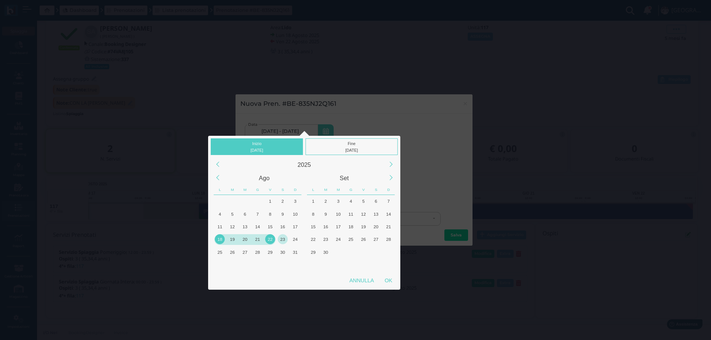
click at [281, 239] on div "23" at bounding box center [283, 239] width 10 height 10
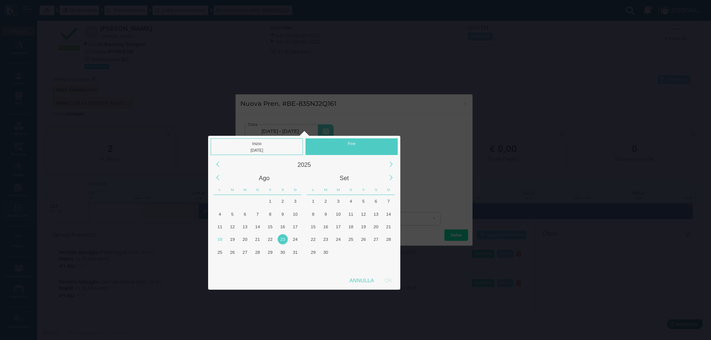
click at [281, 239] on div "23" at bounding box center [283, 239] width 10 height 10
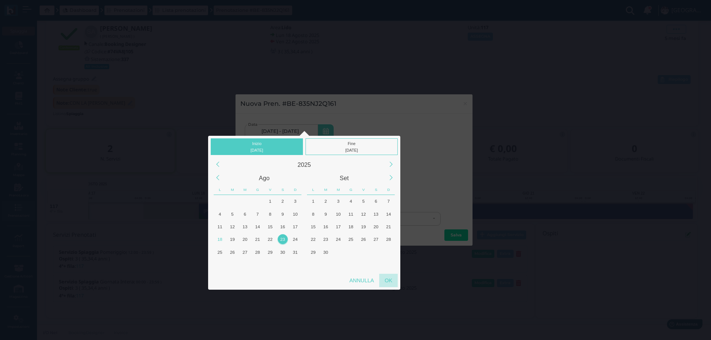
click at [393, 281] on div "OK" at bounding box center [388, 280] width 19 height 13
type input "23/08/2025 - 23/08/2025"
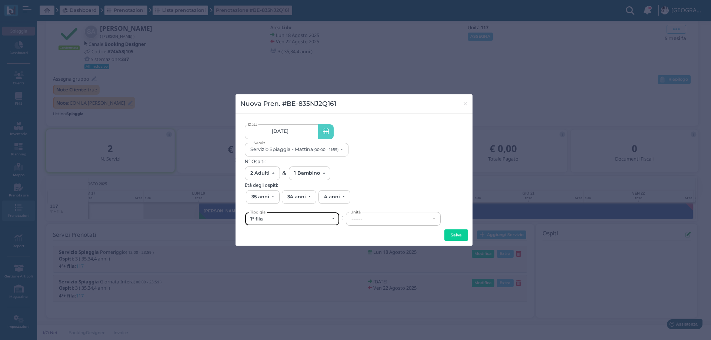
click at [322, 223] on div "1° fila" at bounding box center [292, 218] width 94 height 13
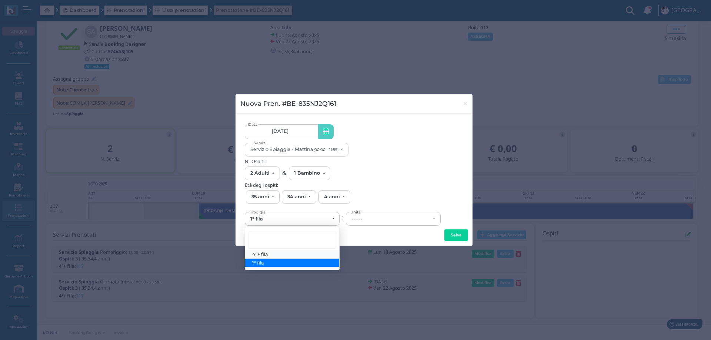
click at [261, 255] on span "4°+ fila" at bounding box center [260, 254] width 16 height 6
select select "434"
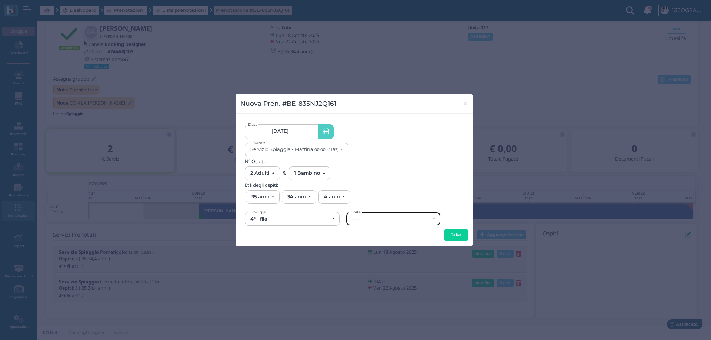
click at [396, 219] on div "------" at bounding box center [390, 219] width 79 height 6
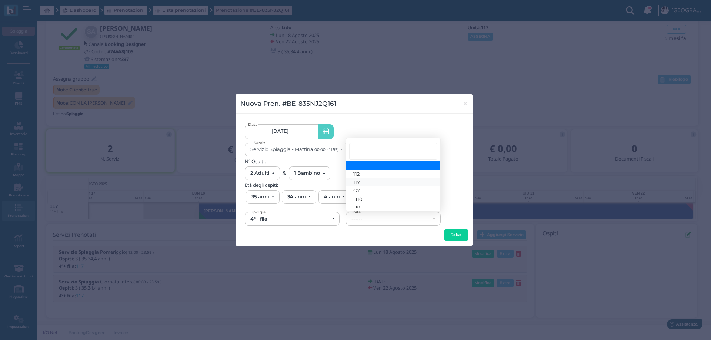
click at [367, 178] on link "117" at bounding box center [393, 182] width 94 height 9
select select "6242"
click at [452, 232] on button "Salva" at bounding box center [456, 236] width 24 height 12
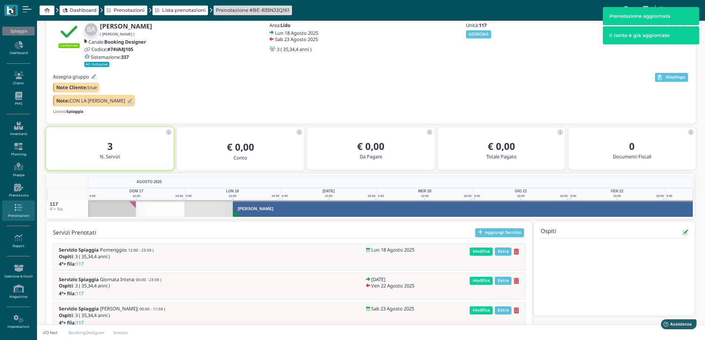
scroll to position [0, 20]
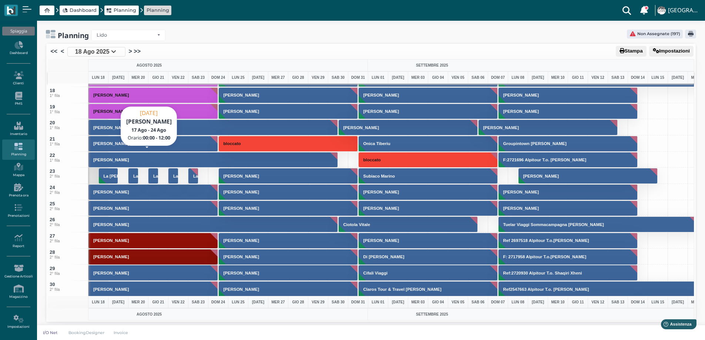
scroll to position [259, 0]
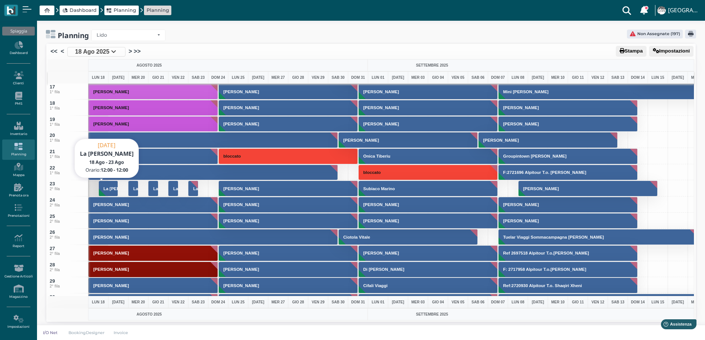
click at [106, 191] on button "La [PERSON_NAME]" at bounding box center [109, 189] width 20 height 16
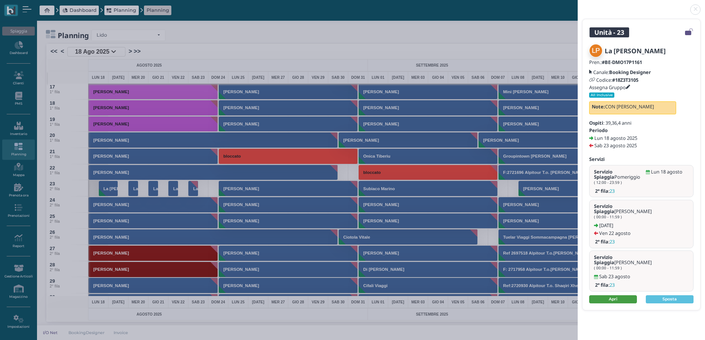
click at [613, 295] on link "Apri" at bounding box center [613, 299] width 48 height 8
drag, startPoint x: 694, startPoint y: 13, endPoint x: 615, endPoint y: 1, distance: 79.3
click at [578, 5] on link at bounding box center [578, 5] width 0 height 0
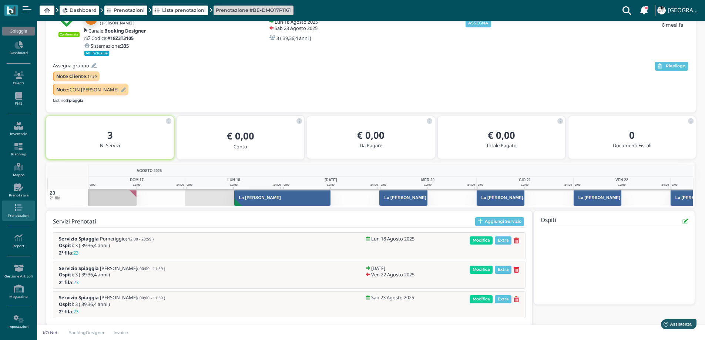
scroll to position [54, 0]
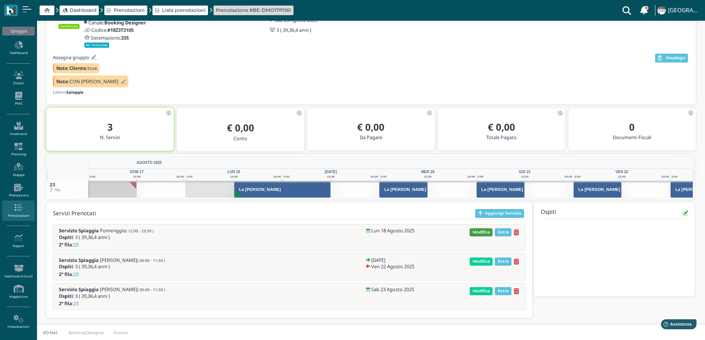
click at [476, 234] on span "Modifica" at bounding box center [481, 232] width 23 height 8
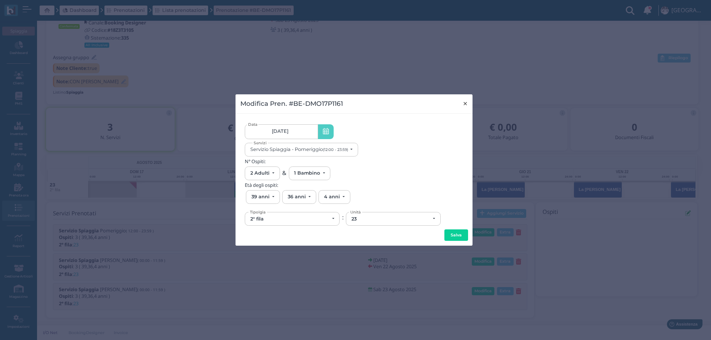
click at [463, 105] on span "×" at bounding box center [465, 104] width 6 height 10
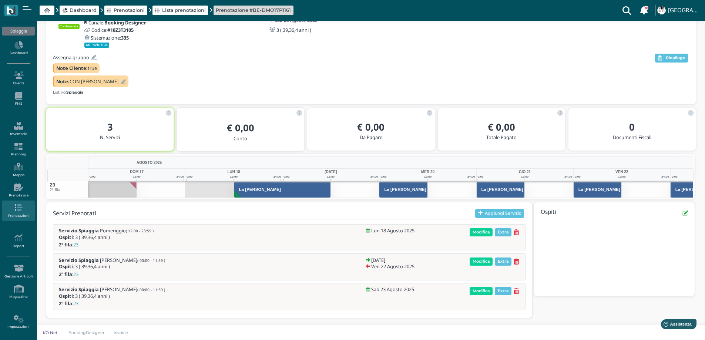
click at [516, 261] on icon at bounding box center [517, 262] width 6 height 6
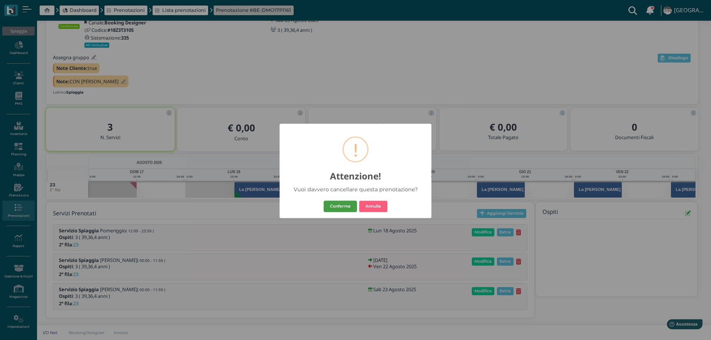
click at [347, 203] on button "Conferma" at bounding box center [340, 207] width 33 height 12
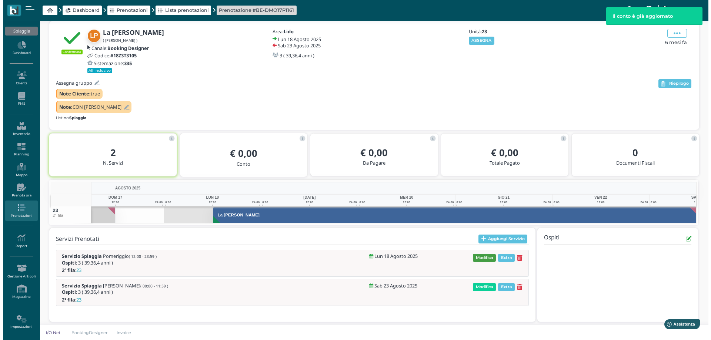
scroll to position [0, 26]
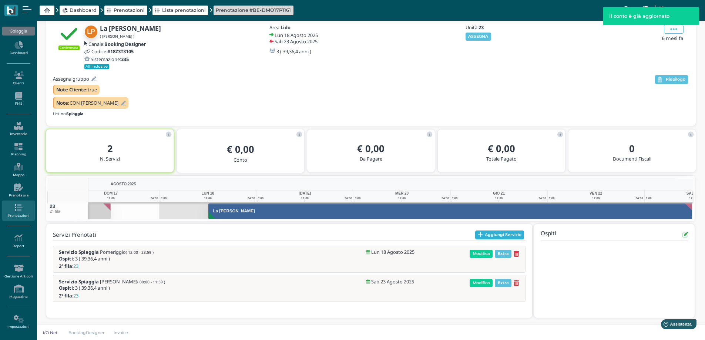
click at [489, 237] on button "Aggiungi Servizio" at bounding box center [499, 235] width 49 height 9
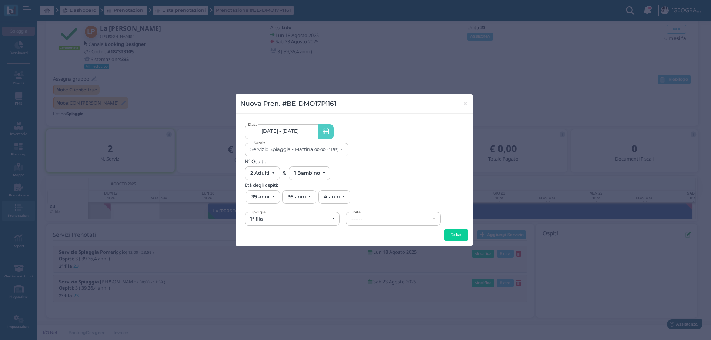
click at [292, 130] on span "[DATE] - [DATE]" at bounding box center [279, 131] width 37 height 6
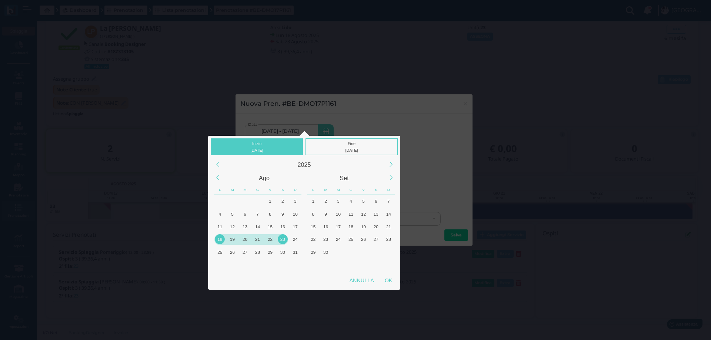
click at [233, 237] on div "19" at bounding box center [232, 239] width 10 height 10
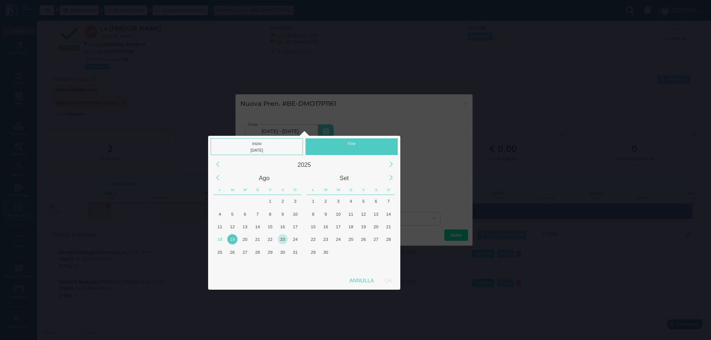
drag, startPoint x: 269, startPoint y: 241, endPoint x: 277, endPoint y: 244, distance: 8.0
click at [270, 241] on div "22" at bounding box center [270, 239] width 10 height 10
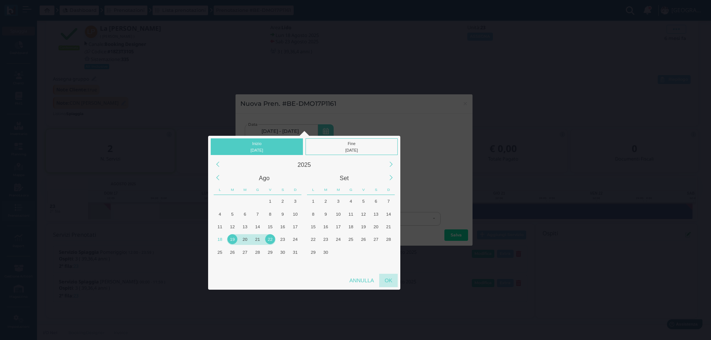
click at [389, 281] on div "OK" at bounding box center [388, 280] width 19 height 13
type input "19/08/2025 - 22/08/2025"
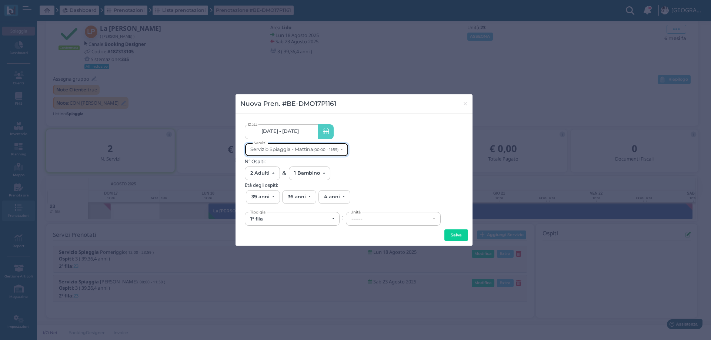
scroll to position [0, 0]
click at [321, 151] on small "(00:00 - 11:59)" at bounding box center [325, 149] width 25 height 5
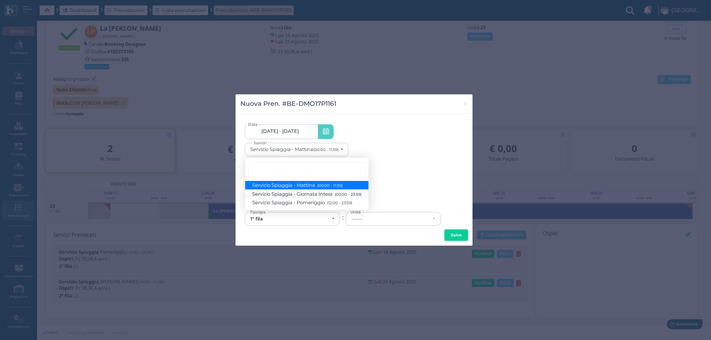
click at [309, 195] on span "Servizio Spiaggia - Giornata Intera (00:00 - 23:59)" at bounding box center [306, 194] width 109 height 6
select select "1368"
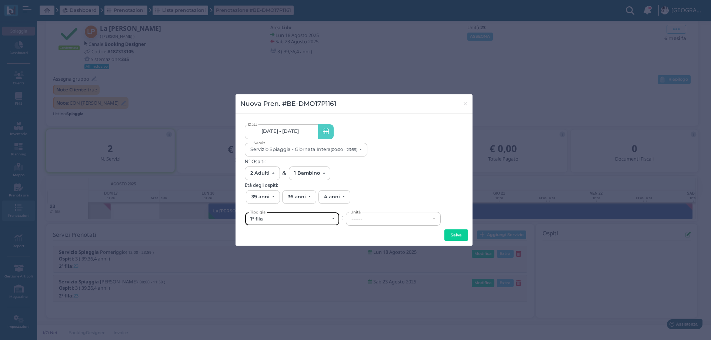
click at [305, 219] on div "1° fila" at bounding box center [289, 219] width 79 height 6
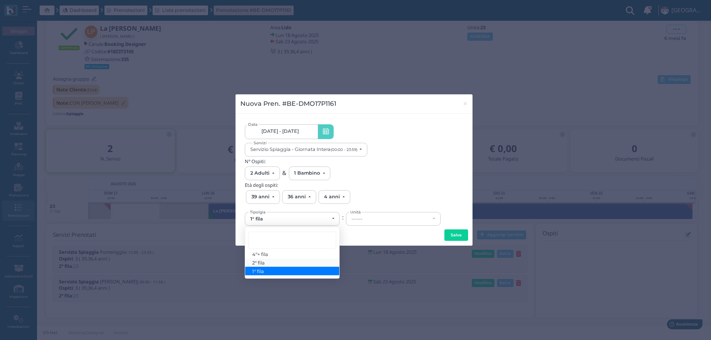
click at [266, 262] on link "2° fila" at bounding box center [292, 263] width 94 height 9
select select "432"
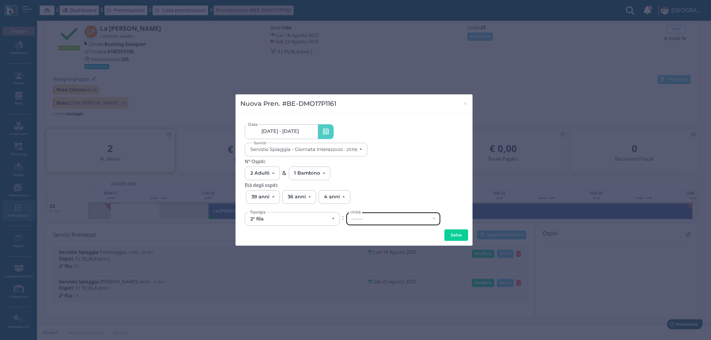
click at [368, 225] on div "------" at bounding box center [393, 218] width 94 height 13
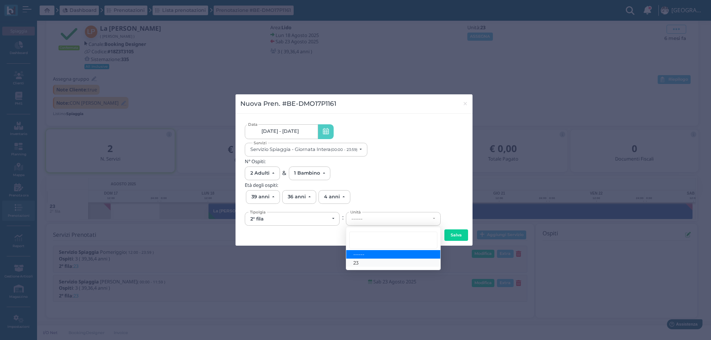
drag, startPoint x: 361, startPoint y: 262, endPoint x: 366, endPoint y: 262, distance: 5.9
click at [361, 262] on link "23" at bounding box center [393, 263] width 94 height 9
select select "6147"
click at [472, 228] on div "19/08/2025 - 22/08/2025 19/08/2025 - 22/08/2025 Data Servizio Spiaggia - Giorna…" at bounding box center [353, 180] width 237 height 132
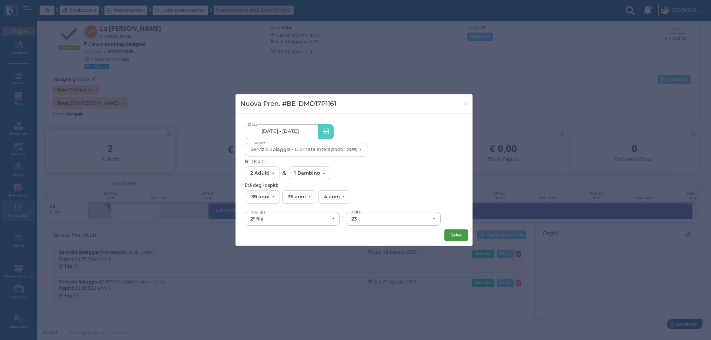
click at [463, 230] on button "Salva" at bounding box center [456, 236] width 24 height 12
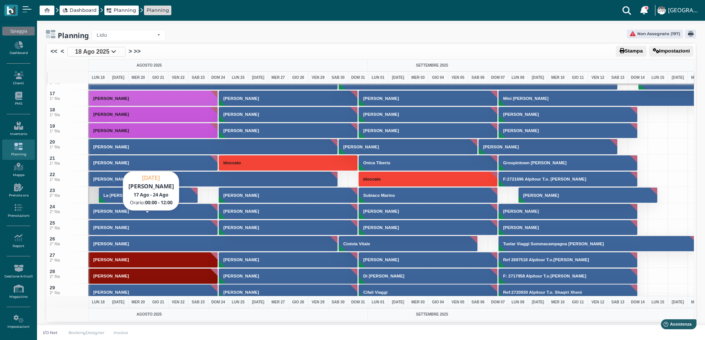
scroll to position [259, 0]
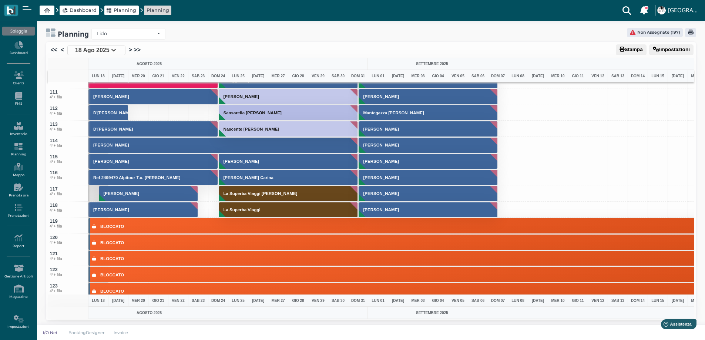
scroll to position [1717, 0]
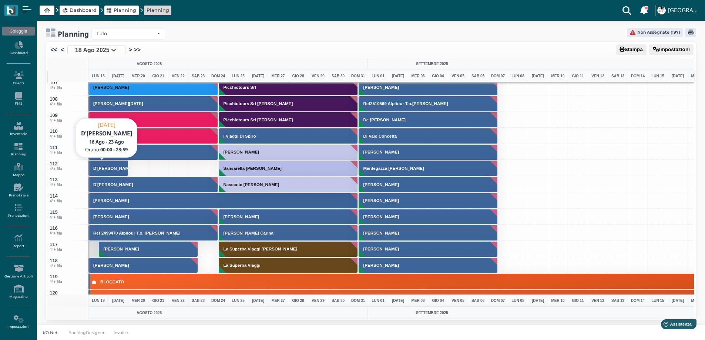
click at [111, 168] on h3 "D'Onofrio Concetta" at bounding box center [113, 168] width 46 height 4
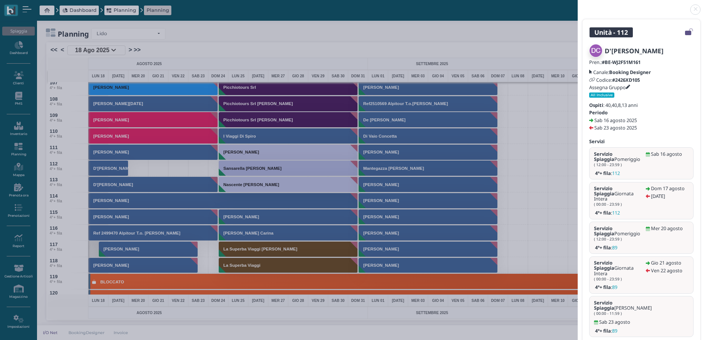
scroll to position [7, 0]
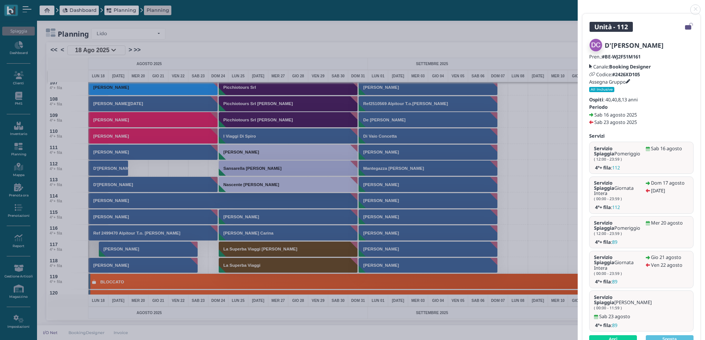
click at [578, 5] on link at bounding box center [578, 5] width 0 height 0
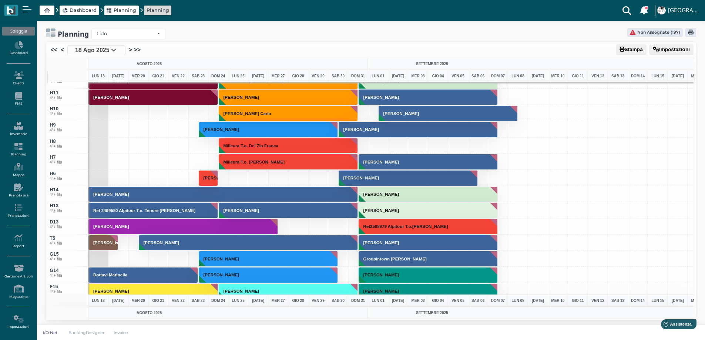
scroll to position [2569, 0]
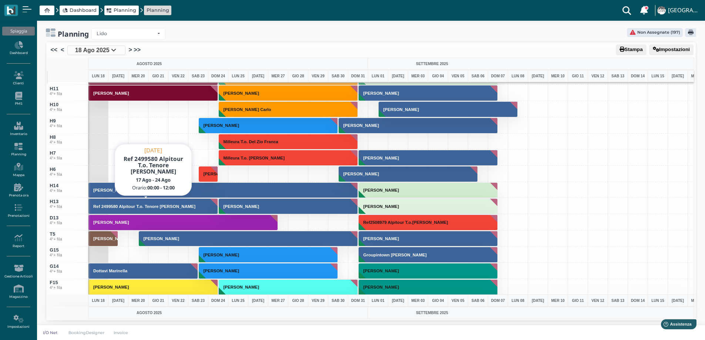
click at [146, 208] on h3 "Ref 2499580 Alpitour T.o. [PERSON_NAME] [PERSON_NAME]" at bounding box center [144, 206] width 108 height 4
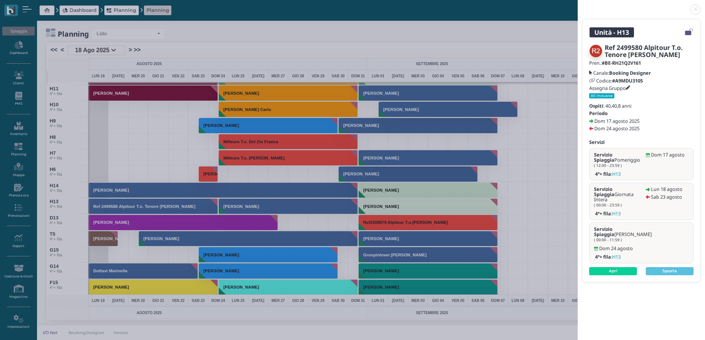
scroll to position [0, 0]
click at [620, 267] on link "Apri" at bounding box center [613, 271] width 48 height 8
click at [578, 5] on link at bounding box center [578, 5] width 0 height 0
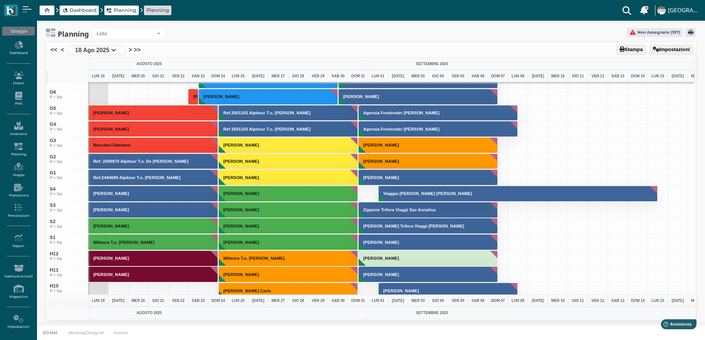
scroll to position [2384, 0]
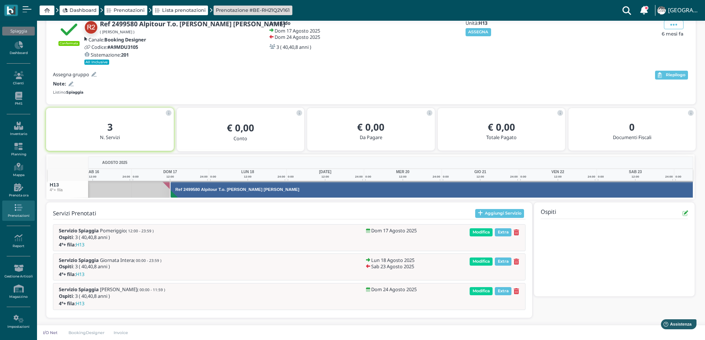
scroll to position [0, 54]
click at [515, 262] on icon at bounding box center [517, 262] width 6 height 6
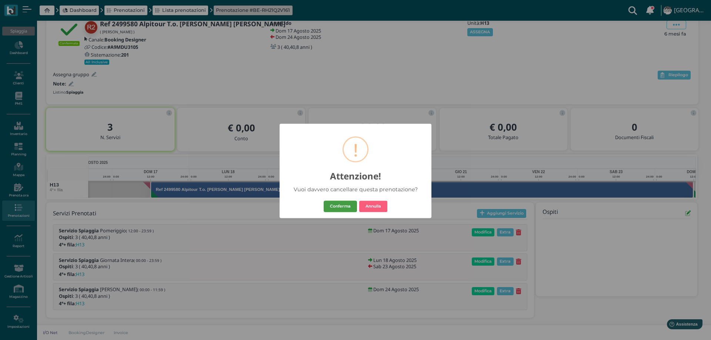
click at [342, 205] on button "Conferma" at bounding box center [340, 207] width 33 height 12
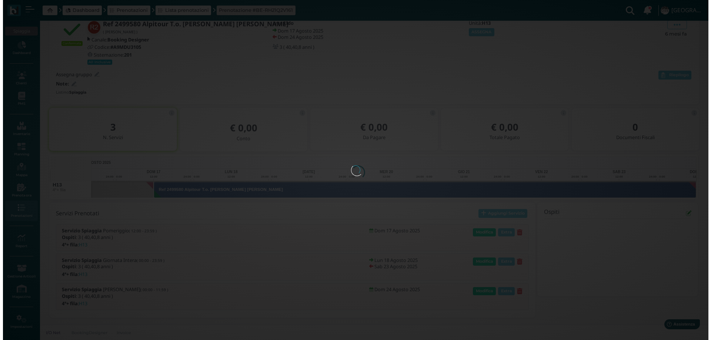
scroll to position [0, 0]
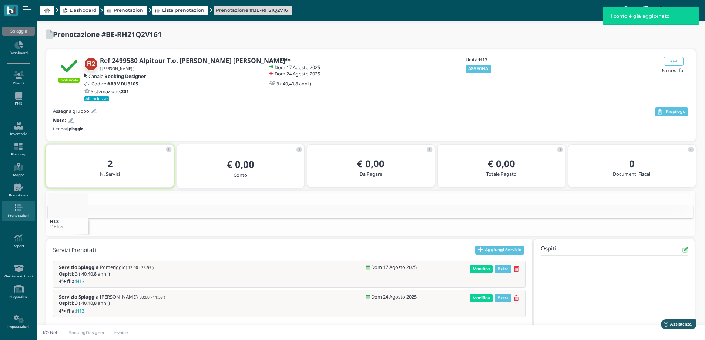
click at [516, 298] on icon at bounding box center [517, 298] width 6 height 6
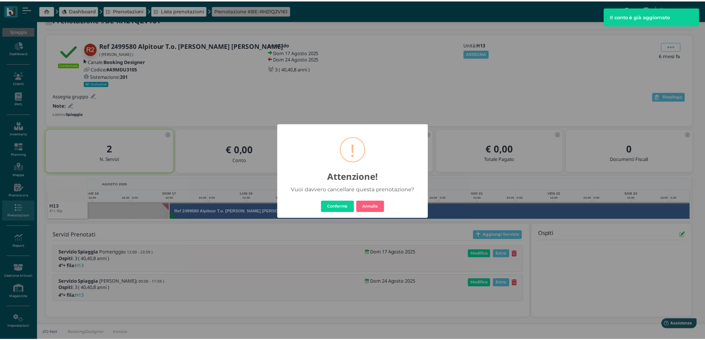
scroll to position [0, 52]
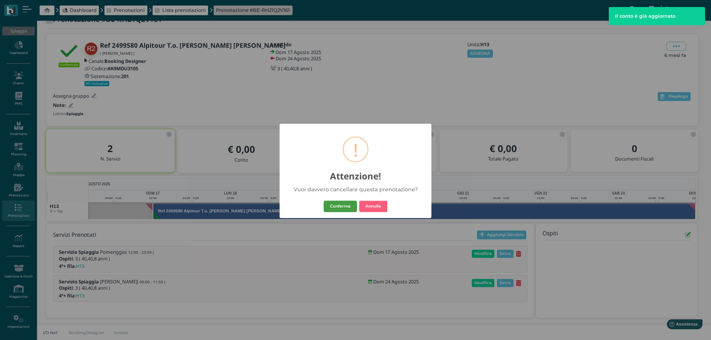
click at [350, 209] on button "Conferma" at bounding box center [340, 207] width 33 height 12
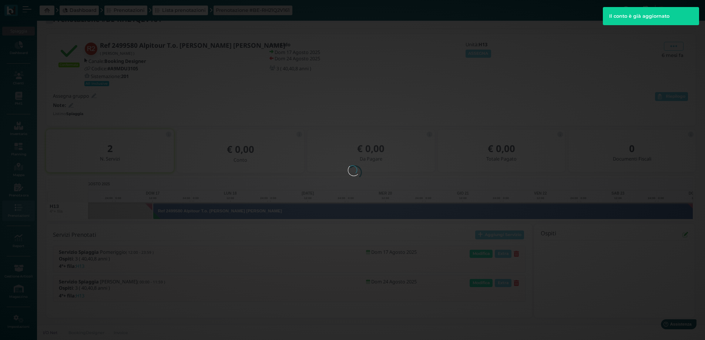
scroll to position [0, 0]
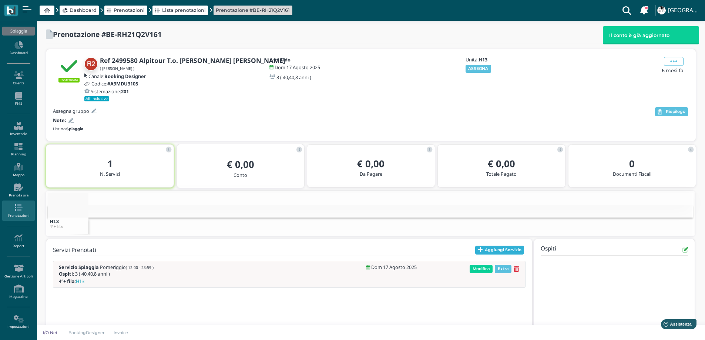
click at [494, 248] on button "Aggiungi Servizio" at bounding box center [499, 250] width 49 height 9
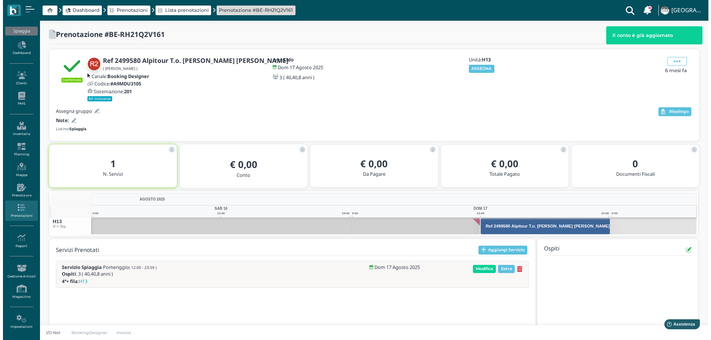
scroll to position [15, 0]
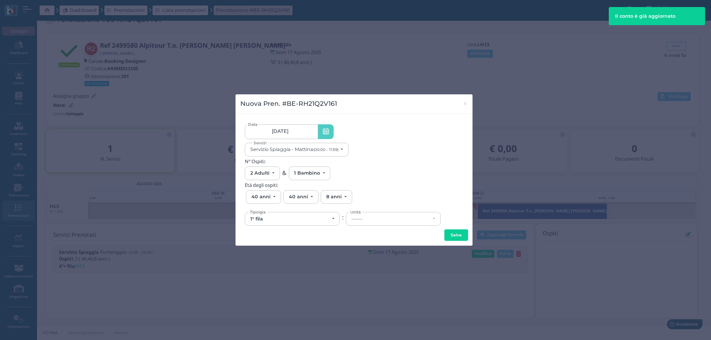
click at [275, 133] on span "[DATE]" at bounding box center [280, 131] width 17 height 6
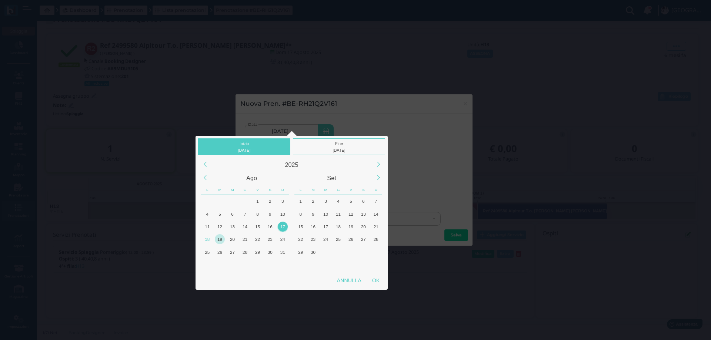
click at [220, 242] on div "19" at bounding box center [220, 239] width 10 height 10
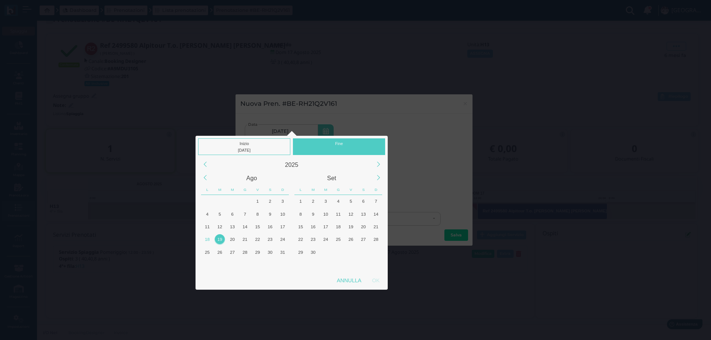
click at [220, 242] on div "19" at bounding box center [220, 239] width 10 height 10
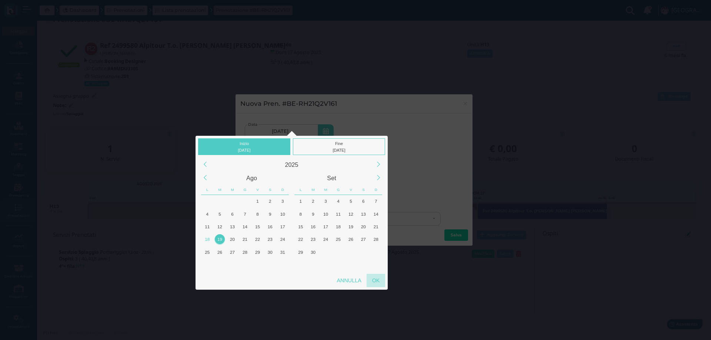
click at [373, 282] on div "OK" at bounding box center [375, 280] width 19 height 13
type input "[DATE] - [DATE]"
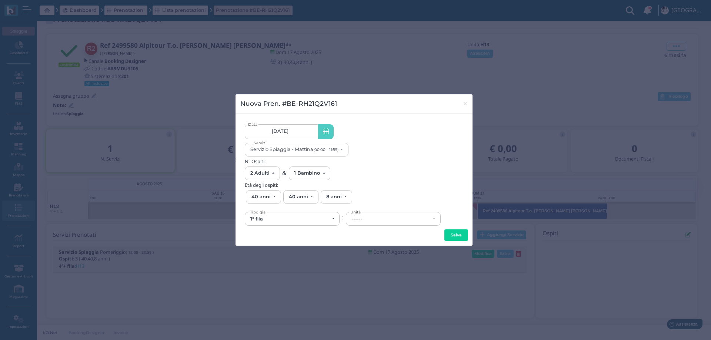
scroll to position [0, 67]
click at [304, 220] on div "1° fila" at bounding box center [289, 219] width 79 height 6
click at [273, 256] on link "4°+ fila" at bounding box center [292, 254] width 94 height 9
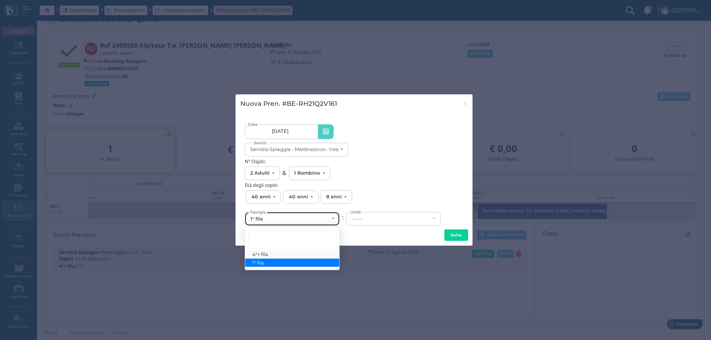
select select "434"
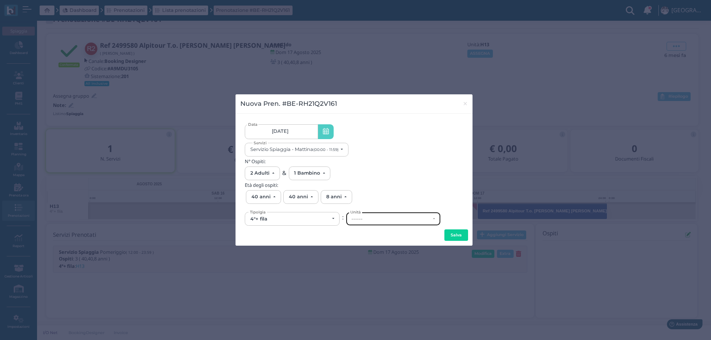
click at [364, 225] on div "------" at bounding box center [393, 218] width 94 height 13
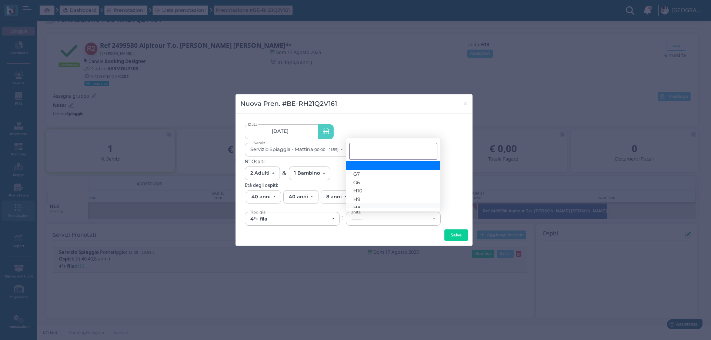
scroll to position [41, 0]
click at [368, 194] on link "H13" at bounding box center [393, 195] width 94 height 9
select select "6294"
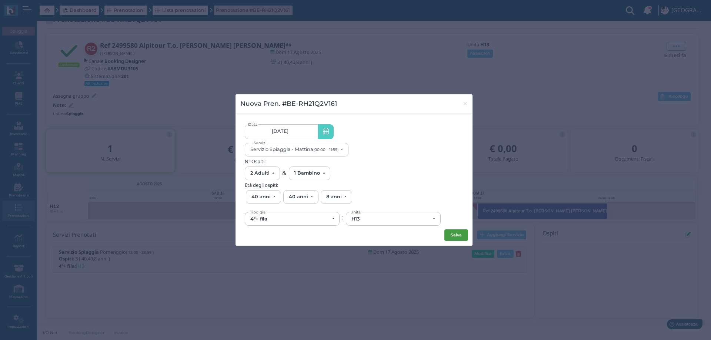
click at [456, 234] on button "Salva" at bounding box center [456, 236] width 24 height 12
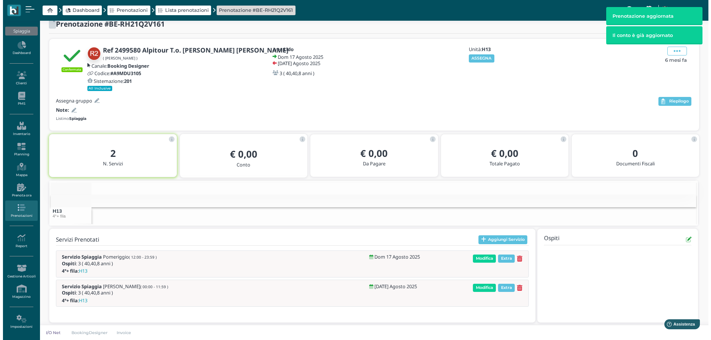
scroll to position [15, 0]
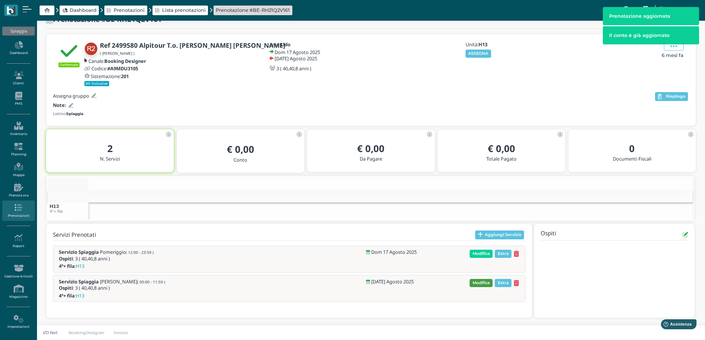
click at [480, 283] on span "Modifica" at bounding box center [481, 283] width 23 height 8
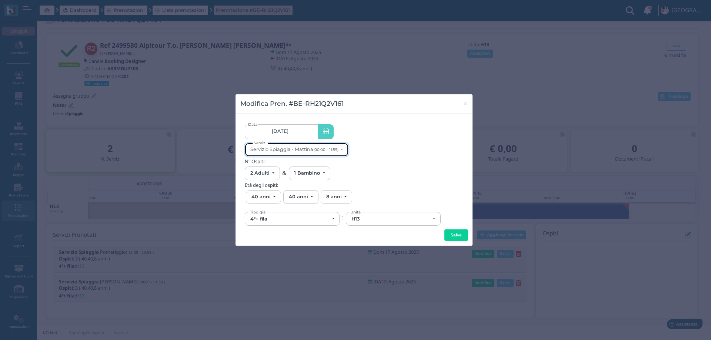
click at [311, 147] on div "Servizio Spiaggia - Mattina (00:00 - 11:59)" at bounding box center [294, 150] width 88 height 6
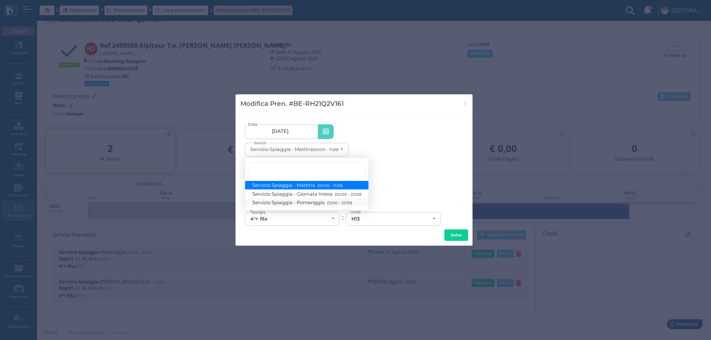
click at [314, 203] on span "Servizio Spiaggia - Pomeriggio (12:00 - 23:59)" at bounding box center [302, 203] width 100 height 6
select select "1369"
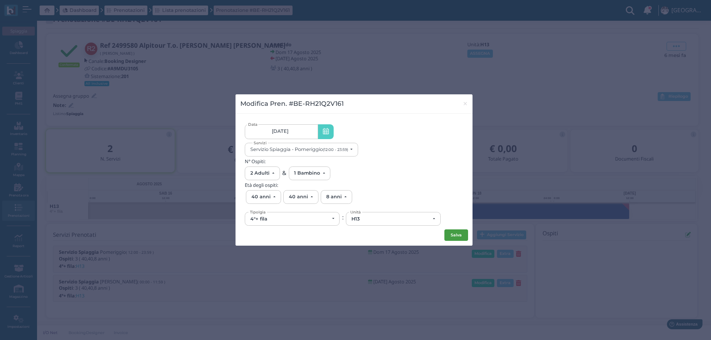
click at [452, 234] on button "Salva" at bounding box center [456, 236] width 24 height 12
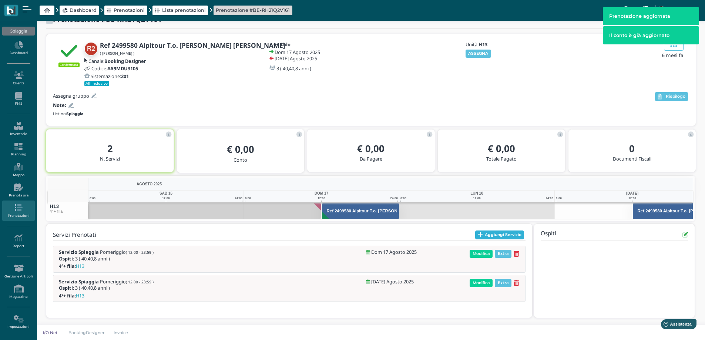
click at [485, 234] on button "Aggiungi Servizio" at bounding box center [499, 235] width 49 height 9
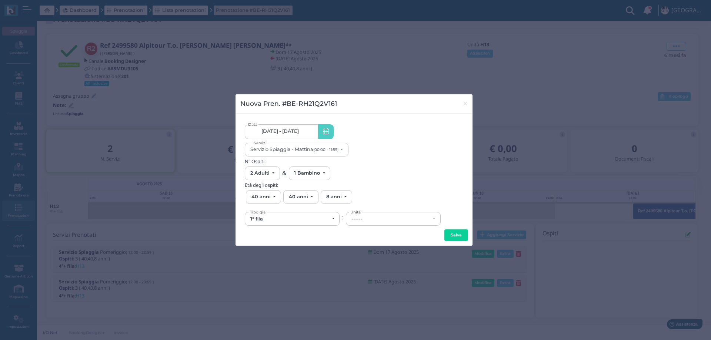
click at [304, 129] on link "17/08/25 - 19/08/25" at bounding box center [281, 131] width 73 height 15
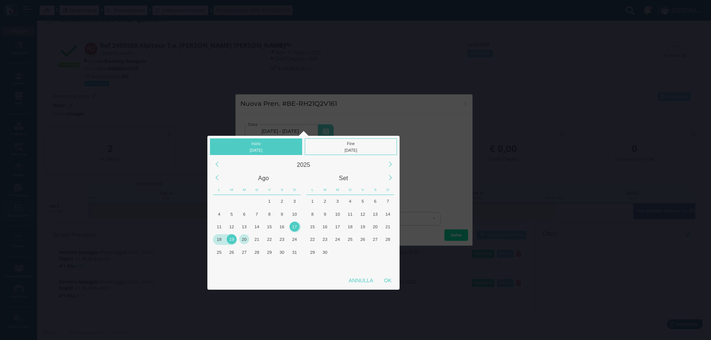
click at [241, 240] on div "20" at bounding box center [244, 239] width 10 height 10
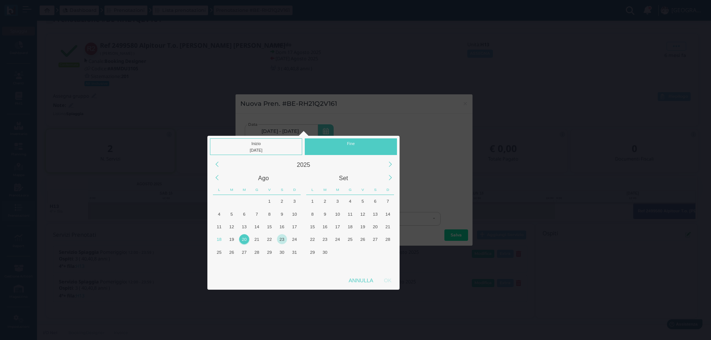
click at [280, 240] on div "23" at bounding box center [282, 239] width 10 height 10
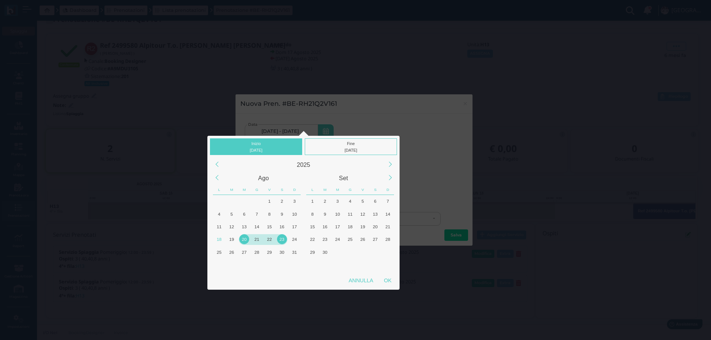
click at [260, 267] on div "4" at bounding box center [257, 264] width 13 height 13
click at [244, 241] on div "20" at bounding box center [244, 239] width 10 height 10
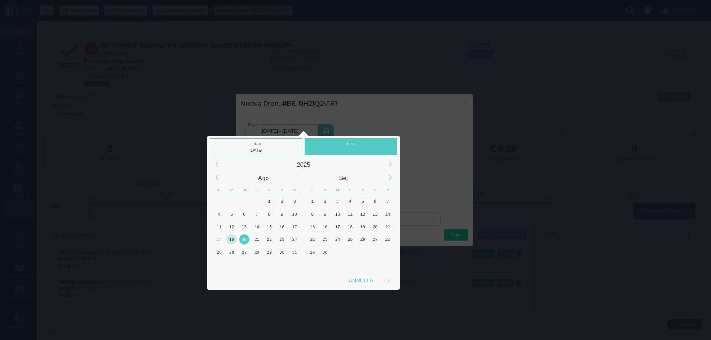
click at [234, 240] on div "19" at bounding box center [232, 239] width 10 height 10
click at [242, 241] on div "20" at bounding box center [244, 239] width 10 height 10
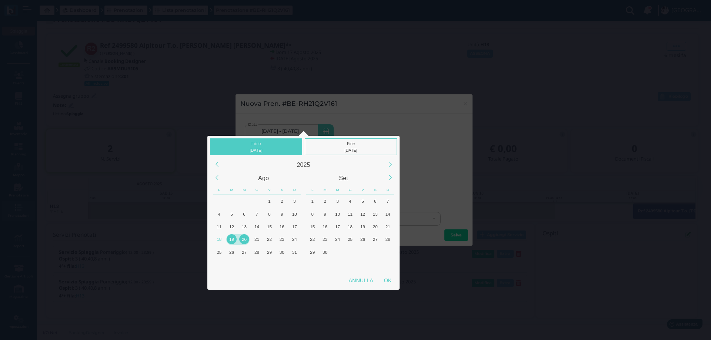
click at [242, 241] on div "20" at bounding box center [244, 239] width 10 height 10
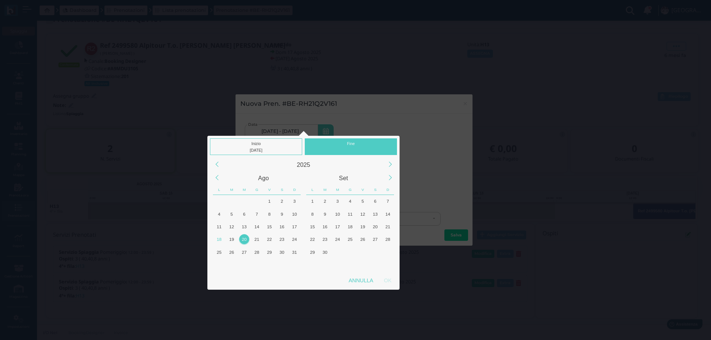
click at [244, 239] on div "20" at bounding box center [244, 239] width 10 height 10
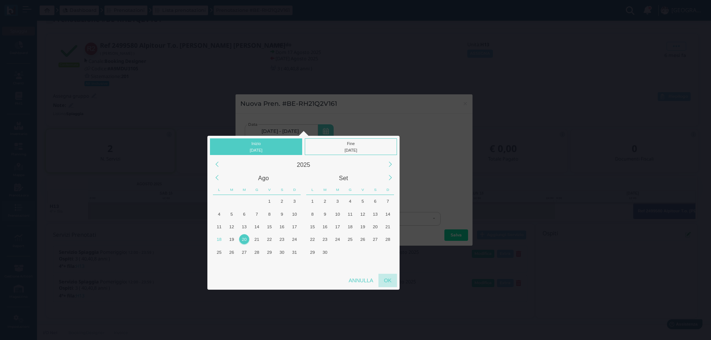
click at [386, 279] on div "OK" at bounding box center [387, 280] width 19 height 13
type input "20/08/2025 - 20/08/2025"
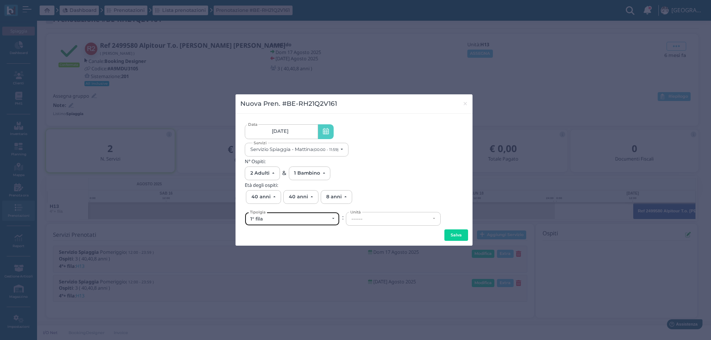
scroll to position [0, 0]
drag, startPoint x: 283, startPoint y: 224, endPoint x: 279, endPoint y: 223, distance: 4.2
click at [283, 223] on div "1° fila" at bounding box center [292, 218] width 94 height 13
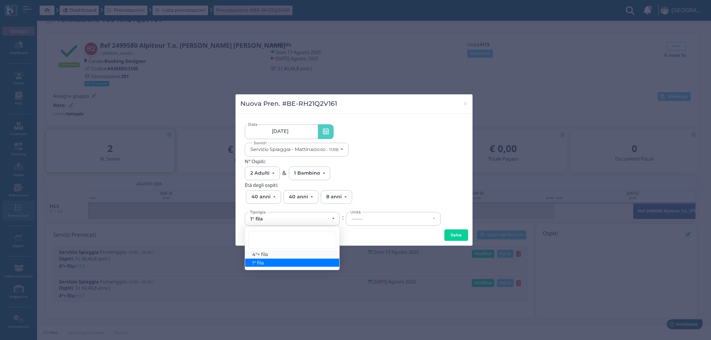
click at [262, 256] on span "4°+ fila" at bounding box center [260, 254] width 16 height 6
select select "434"
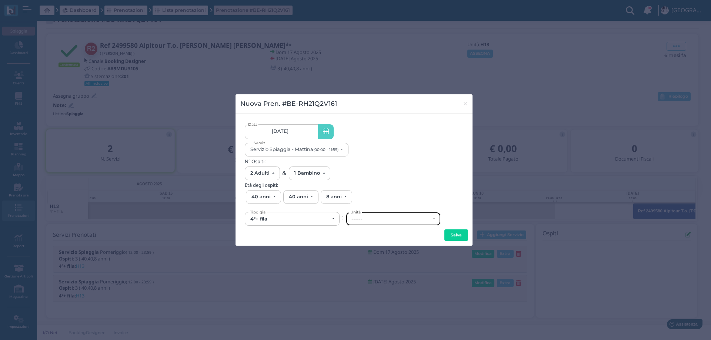
click at [394, 220] on div "------" at bounding box center [390, 219] width 79 height 6
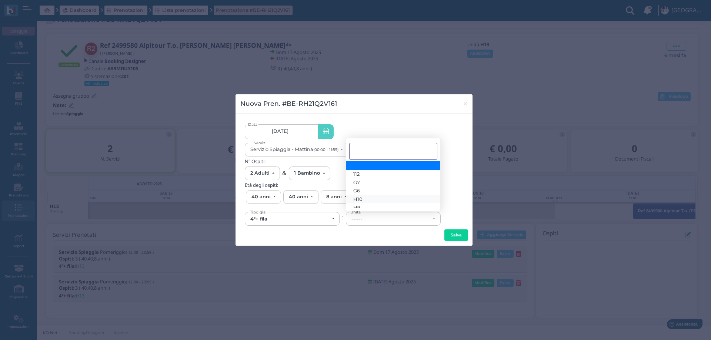
scroll to position [60, 0]
click at [366, 187] on link "H13" at bounding box center [393, 187] width 94 height 9
select select "6294"
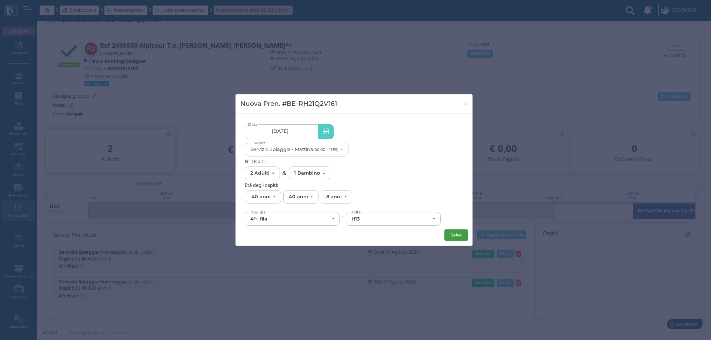
click at [461, 237] on button "Salva" at bounding box center [456, 236] width 24 height 12
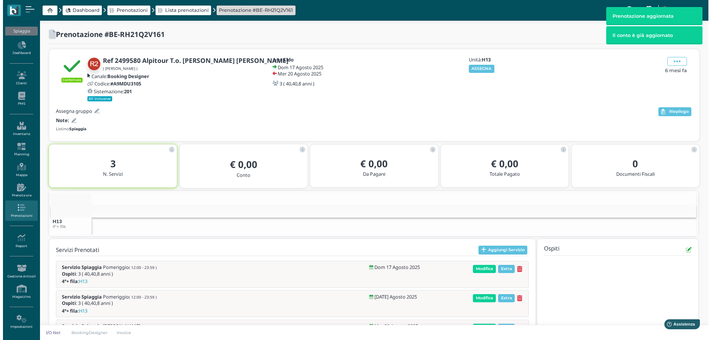
scroll to position [37, 0]
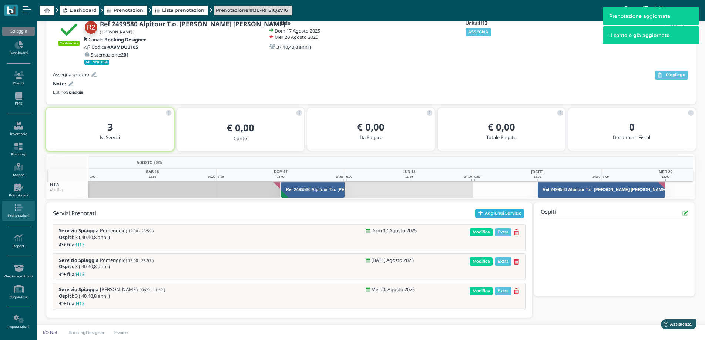
click at [485, 215] on button "Aggiungi Servizio" at bounding box center [499, 213] width 49 height 9
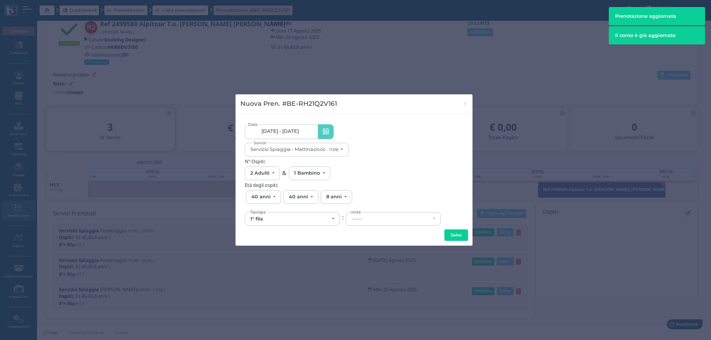
click at [289, 131] on span "17/08/25 - 20/08/25" at bounding box center [279, 131] width 37 height 6
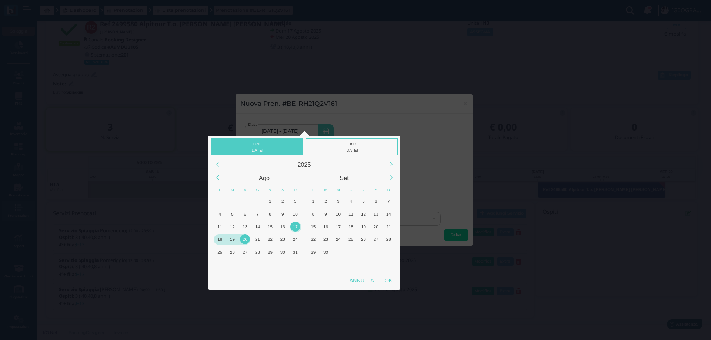
click at [244, 240] on div "20" at bounding box center [245, 239] width 10 height 10
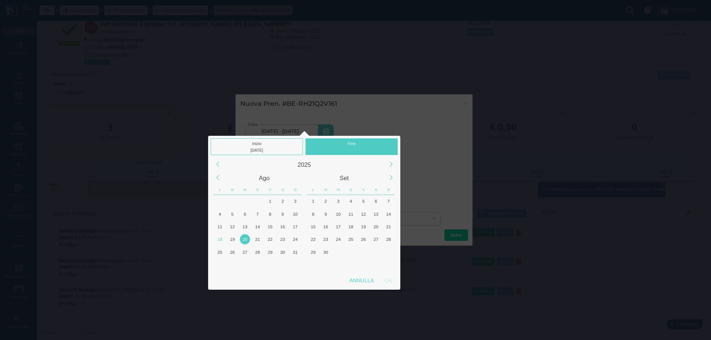
click at [244, 240] on div "20" at bounding box center [245, 239] width 10 height 10
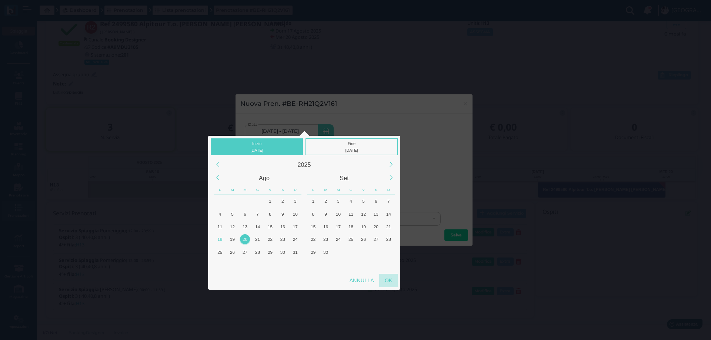
click at [381, 283] on div "OK" at bounding box center [388, 280] width 19 height 13
type input "20/08/2025 - 20/08/2025"
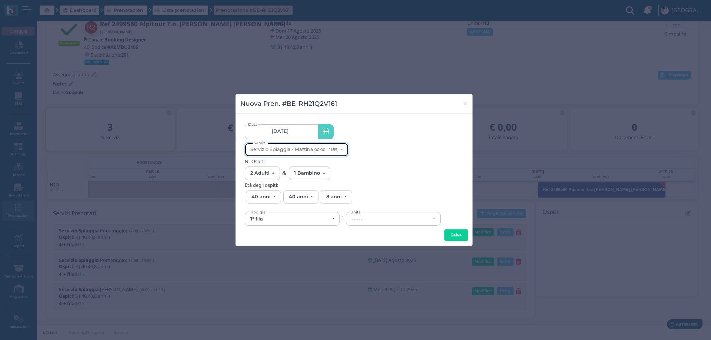
scroll to position [0, 0]
click at [311, 151] on div "Servizio Spiaggia - Mattina (00:00 - 11:59)" at bounding box center [294, 150] width 88 height 6
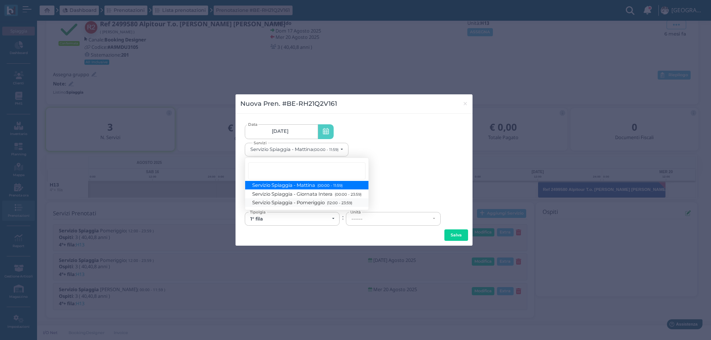
click at [313, 204] on span "Servizio Spiaggia - Pomeriggio (12:00 - 23:59)" at bounding box center [302, 203] width 100 height 6
select select "1369"
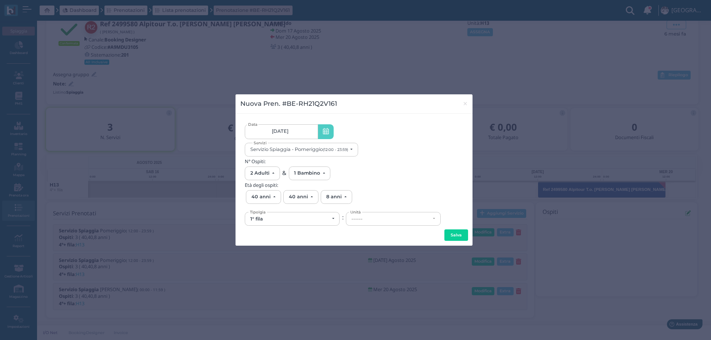
click at [307, 220] on div "1° fila" at bounding box center [289, 219] width 79 height 6
click at [266, 256] on span "4°+ fila" at bounding box center [260, 254] width 16 height 6
select select "434"
click at [398, 217] on div "------" at bounding box center [390, 219] width 79 height 6
click at [369, 175] on link "112" at bounding box center [393, 174] width 94 height 9
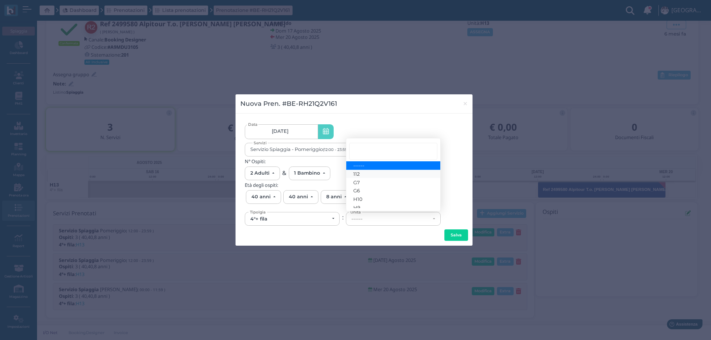
select select "6237"
click at [460, 232] on button "Salva" at bounding box center [456, 236] width 24 height 12
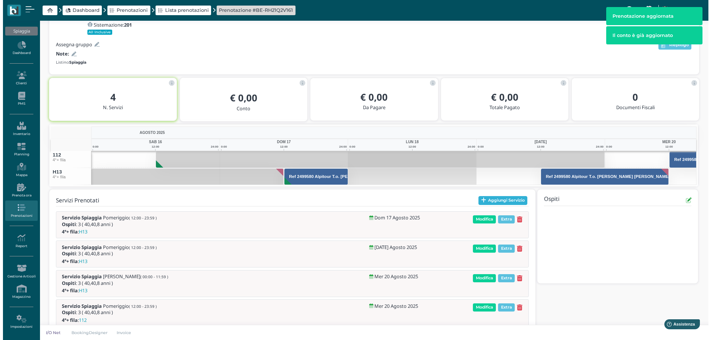
scroll to position [73, 0]
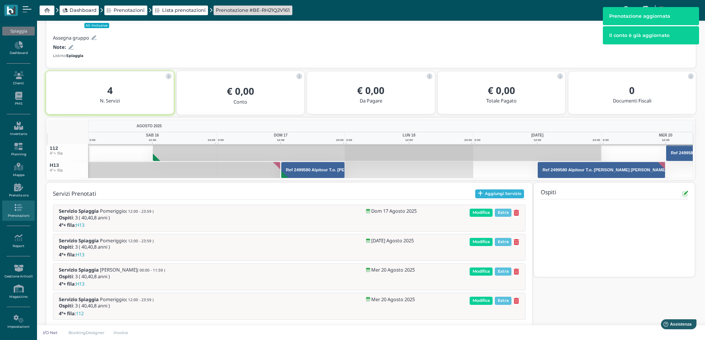
click at [493, 198] on button "Aggiungi Servizio" at bounding box center [499, 194] width 49 height 9
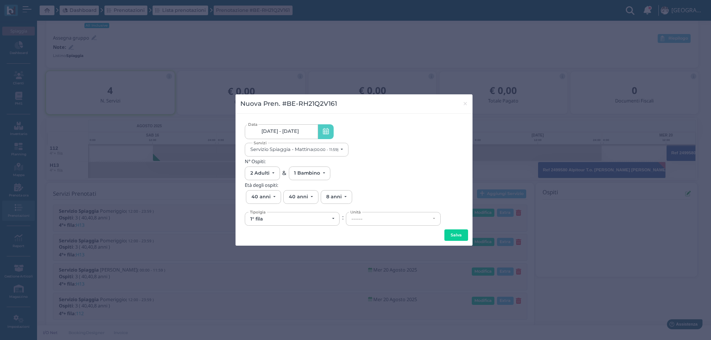
click at [294, 131] on span "17/08/25 - 20/08/25" at bounding box center [279, 131] width 37 height 6
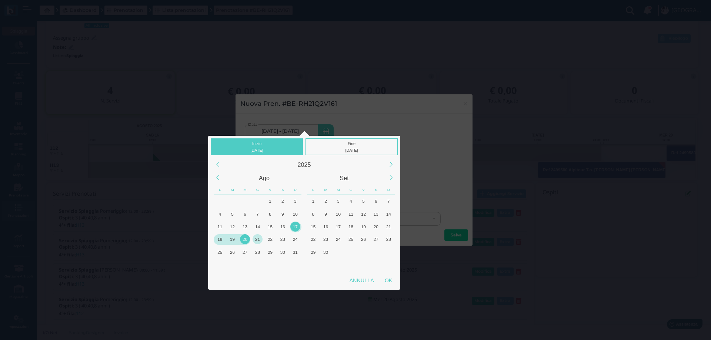
click at [258, 239] on div "21" at bounding box center [257, 239] width 10 height 10
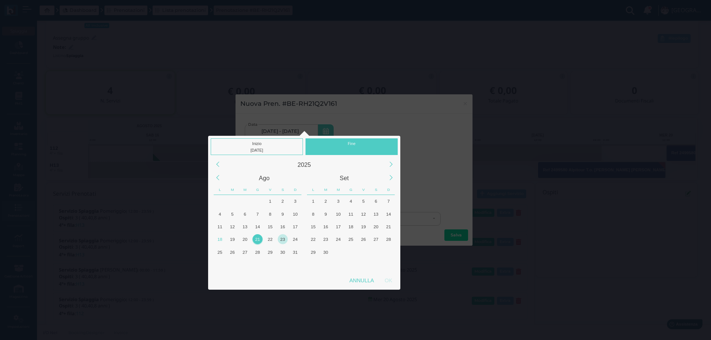
click at [281, 241] on div "23" at bounding box center [283, 239] width 10 height 10
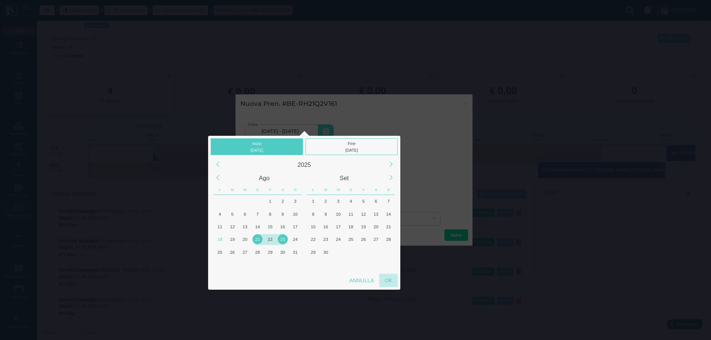
click at [390, 279] on div "OK" at bounding box center [388, 280] width 19 height 13
type input "21/08/2025 - 23/08/2025"
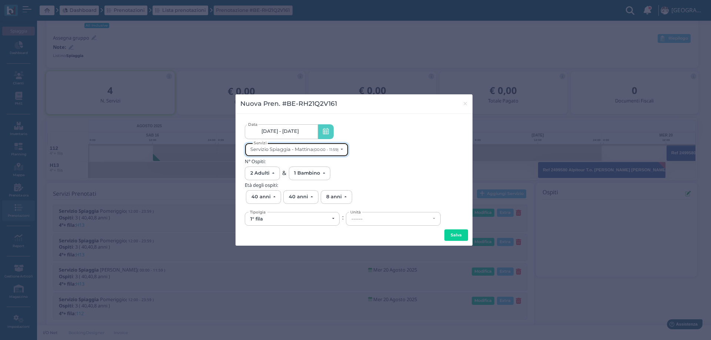
scroll to position [0, 0]
click at [302, 151] on div "Servizio Spiaggia - Mattina (00:00 - 11:59)" at bounding box center [294, 150] width 88 height 6
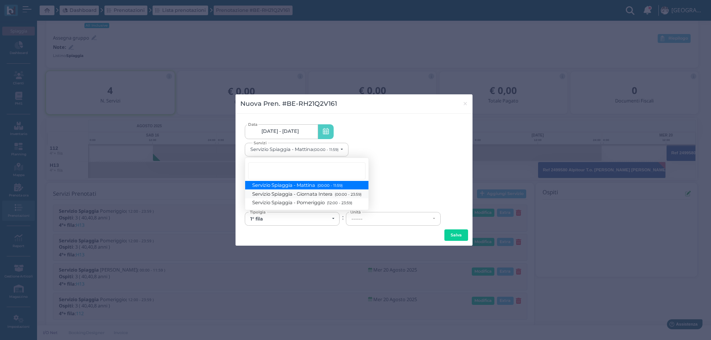
click at [312, 193] on span "Servizio Spiaggia - Giornata Intera (00:00 - 23:59)" at bounding box center [306, 194] width 109 height 6
select select "1368"
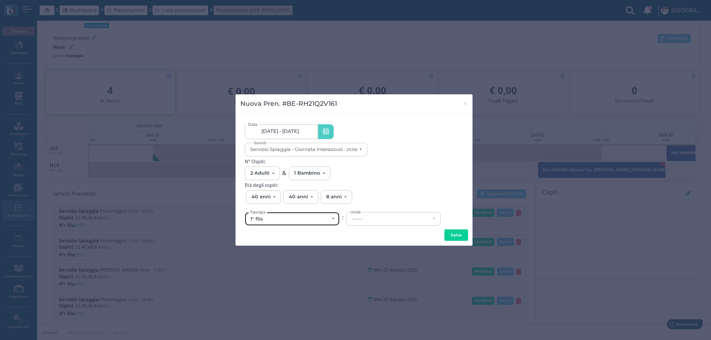
click at [302, 221] on div "1° fila" at bounding box center [289, 219] width 79 height 6
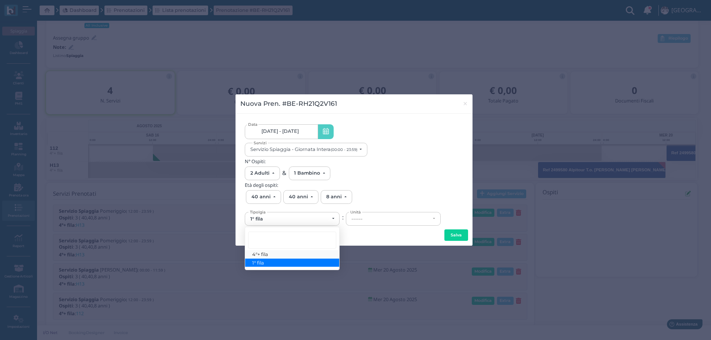
click at [284, 254] on link "4°+ fila" at bounding box center [292, 254] width 94 height 9
select select "434"
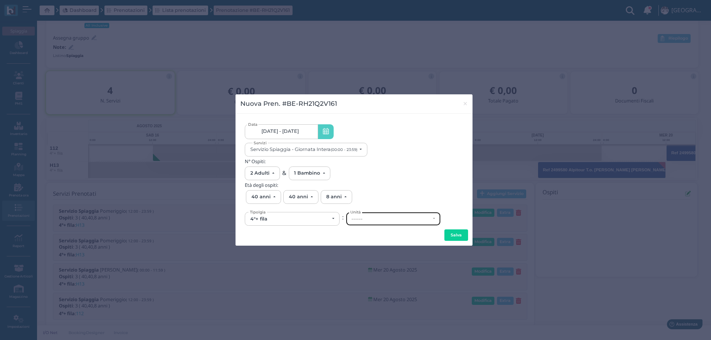
click at [367, 223] on div "------" at bounding box center [393, 218] width 94 height 13
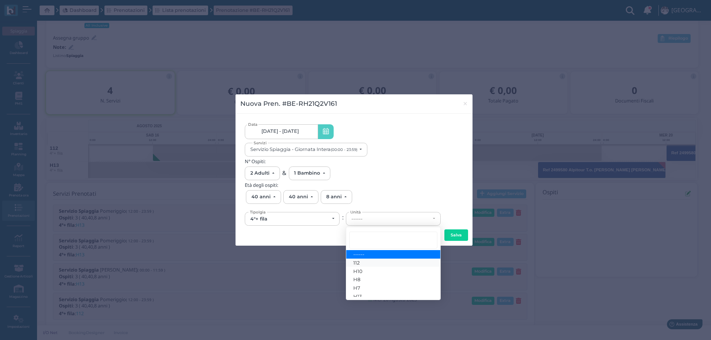
click at [359, 264] on span "112" at bounding box center [356, 263] width 6 height 6
select select "6237"
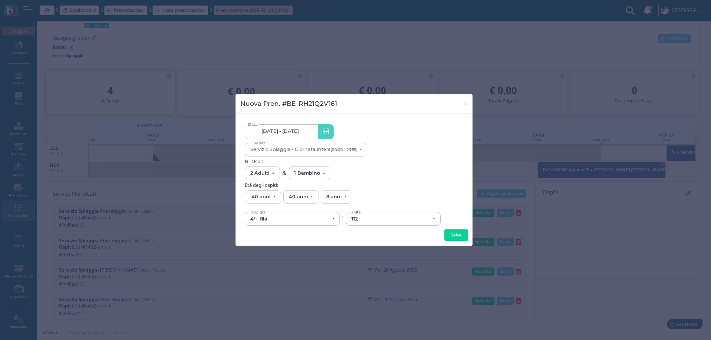
click at [455, 237] on button "Salva" at bounding box center [456, 236] width 24 height 12
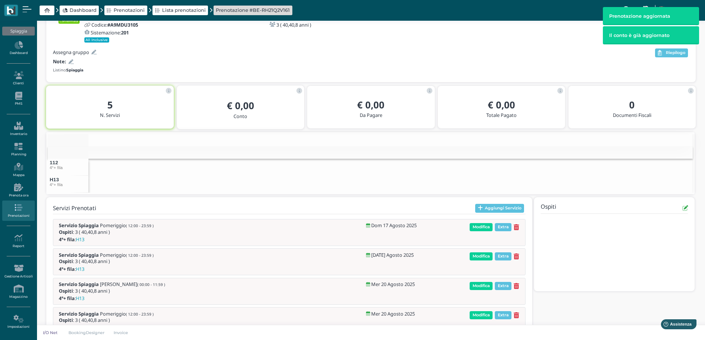
scroll to position [113, 0]
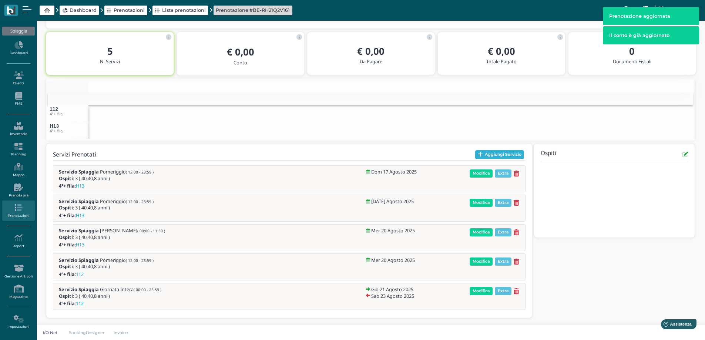
click at [496, 157] on button "Aggiungi Servizio" at bounding box center [499, 154] width 49 height 9
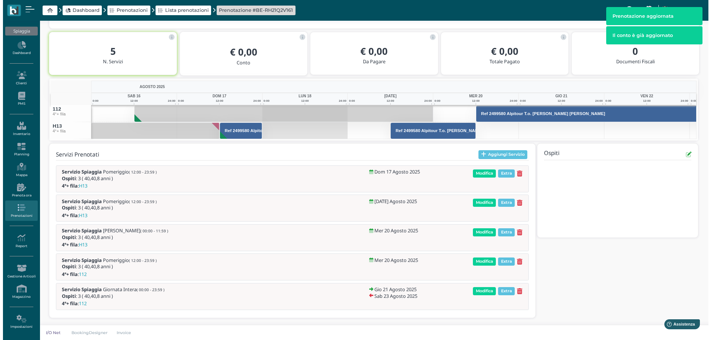
scroll to position [73, 0]
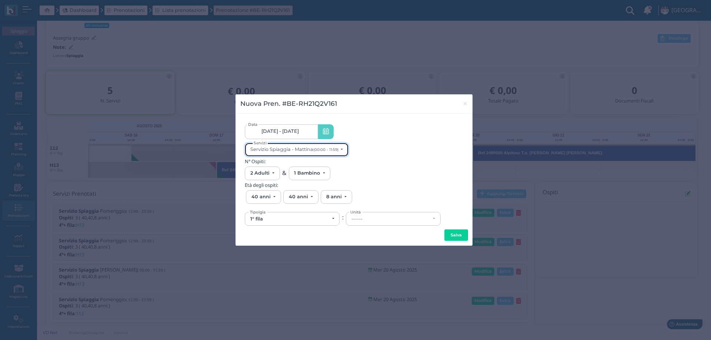
click at [291, 150] on div "Servizio Spiaggia - Mattina (00:00 - 11:59)" at bounding box center [294, 150] width 88 height 6
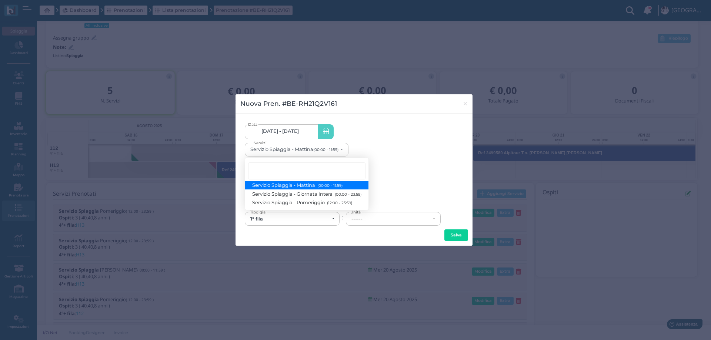
click at [302, 186] on span "Servizio Spiaggia - Mattina (00:00 - 11:59)" at bounding box center [297, 185] width 90 height 6
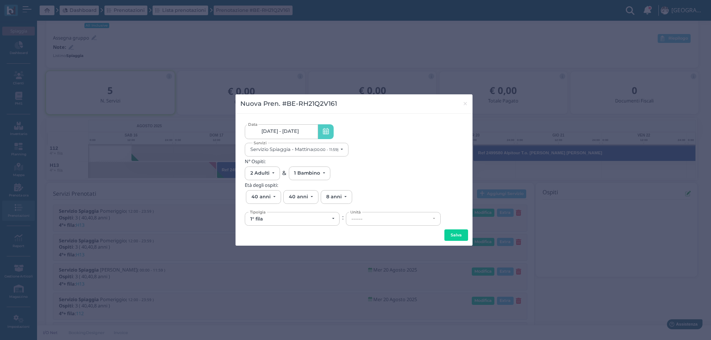
click at [289, 135] on link "17/08/25 - 23/08/25" at bounding box center [281, 131] width 73 height 15
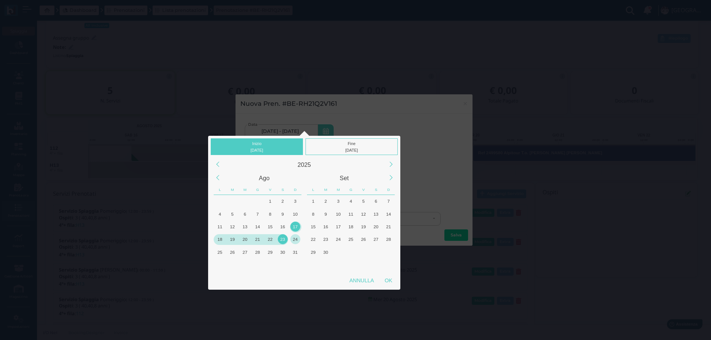
click at [292, 240] on div "24" at bounding box center [295, 239] width 10 height 10
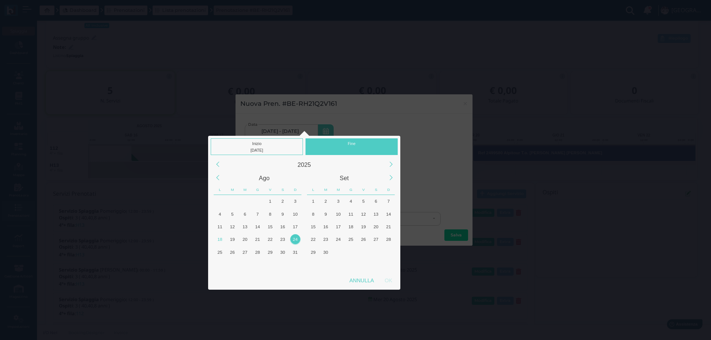
click at [292, 240] on div "24" at bounding box center [295, 239] width 10 height 10
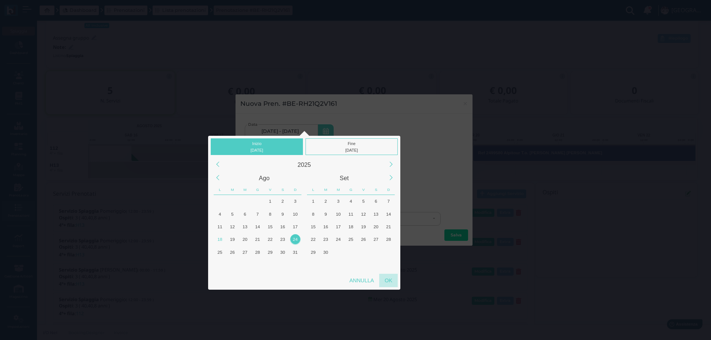
click at [387, 278] on div "OK" at bounding box center [388, 280] width 19 height 13
type input "24/08/2025 - 24/08/2025"
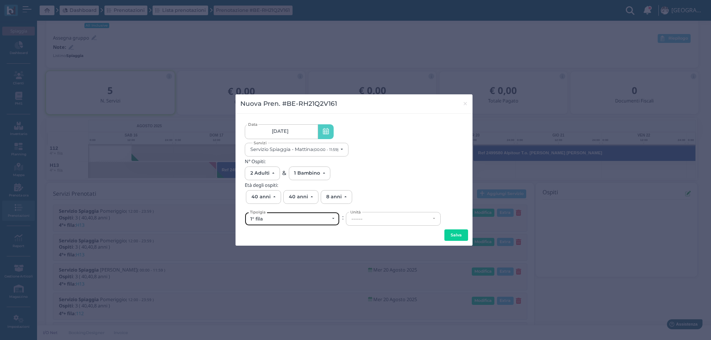
scroll to position [0, 0]
click at [309, 221] on div "1° fila" at bounding box center [289, 219] width 79 height 6
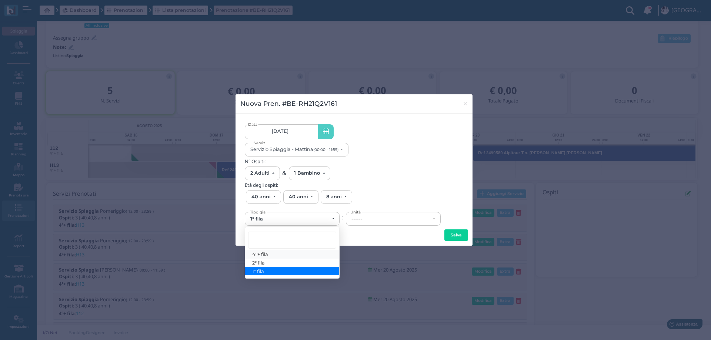
click at [257, 254] on span "4°+ fila" at bounding box center [260, 254] width 16 height 6
select select "434"
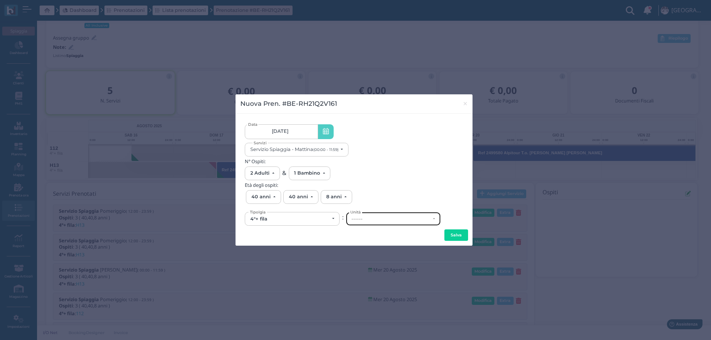
click at [374, 218] on div "------" at bounding box center [390, 219] width 79 height 6
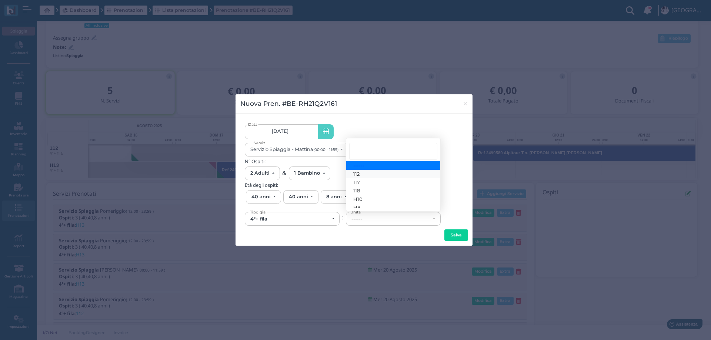
click at [364, 173] on link "112" at bounding box center [393, 174] width 94 height 9
select select "6237"
click at [458, 237] on button "Salva" at bounding box center [456, 236] width 24 height 12
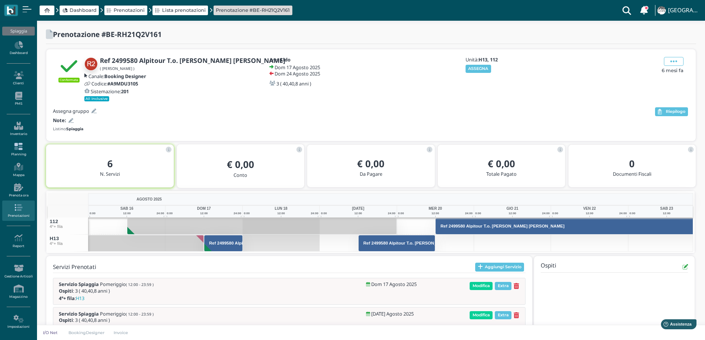
click at [18, 144] on icon at bounding box center [18, 147] width 32 height 8
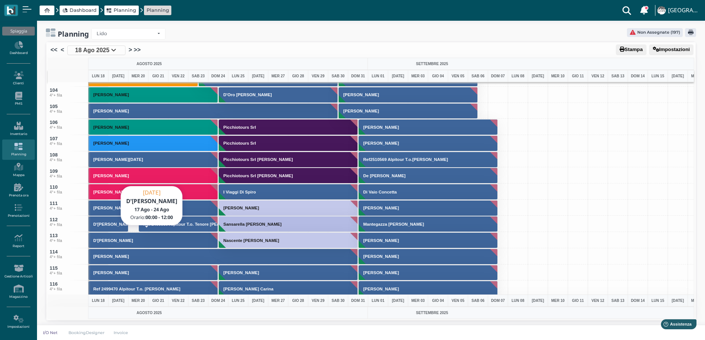
scroll to position [1666, 0]
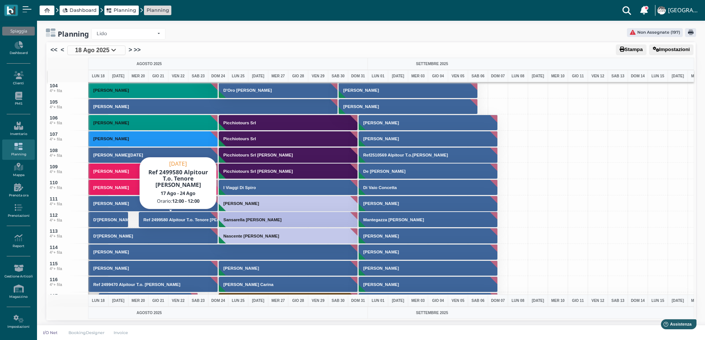
click at [158, 222] on h3 "Ref 2499580 Alpitour T.o. Tenore [PERSON_NAME]" at bounding box center [195, 220] width 108 height 4
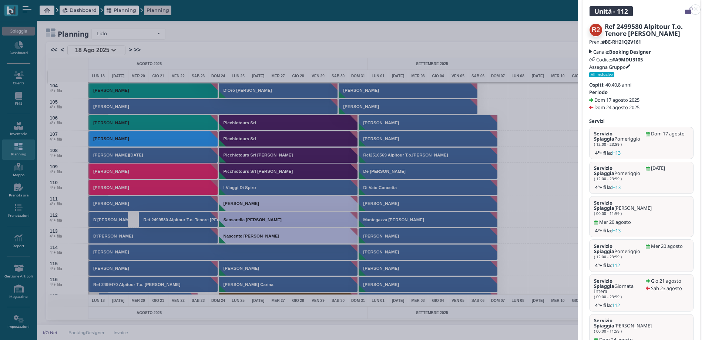
scroll to position [51, 0]
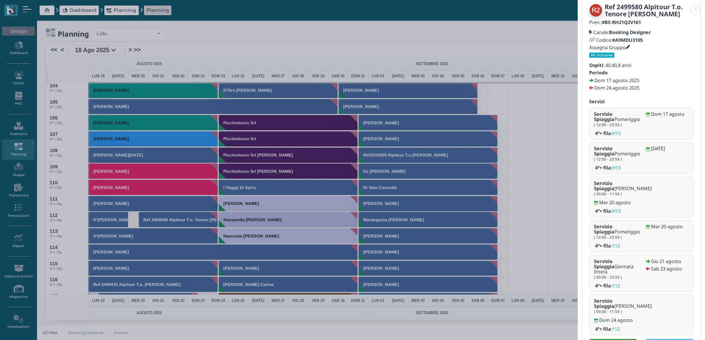
click at [620, 339] on link "Apri" at bounding box center [613, 343] width 48 height 8
click at [578, 5] on link at bounding box center [578, 5] width 0 height 0
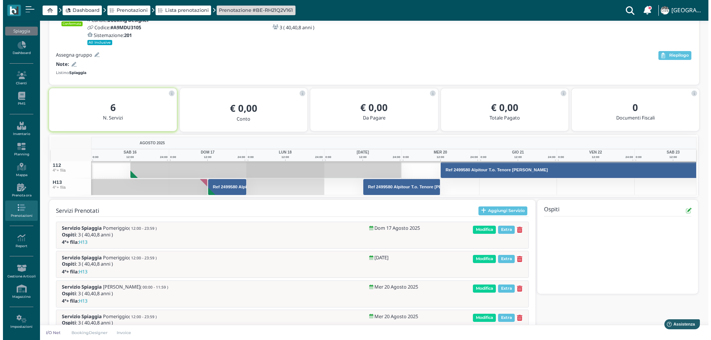
scroll to position [73, 0]
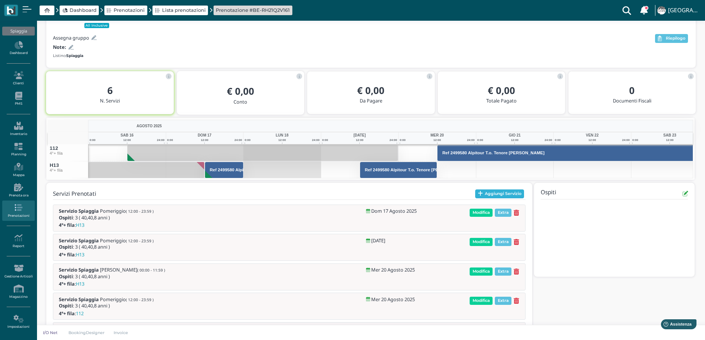
click at [488, 190] on button "Aggiungi Servizio" at bounding box center [499, 194] width 49 height 9
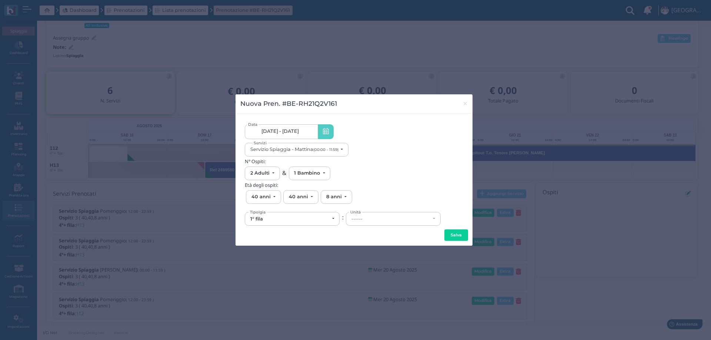
click at [297, 132] on span "[DATE] - [DATE]" at bounding box center [279, 131] width 37 height 6
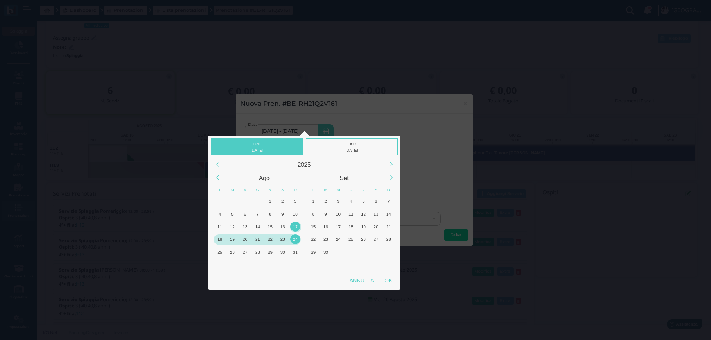
click at [234, 240] on div "19" at bounding box center [232, 239] width 10 height 10
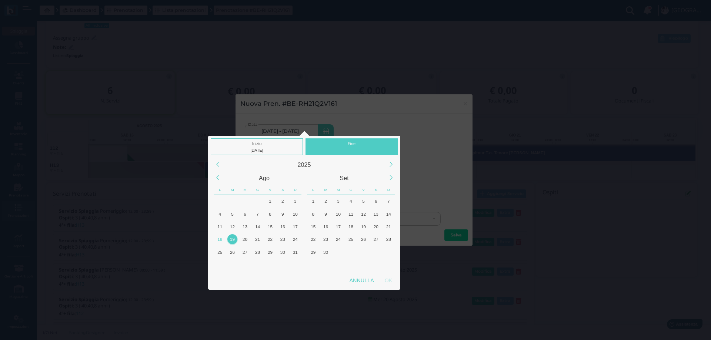
click at [234, 240] on div "19" at bounding box center [232, 239] width 10 height 10
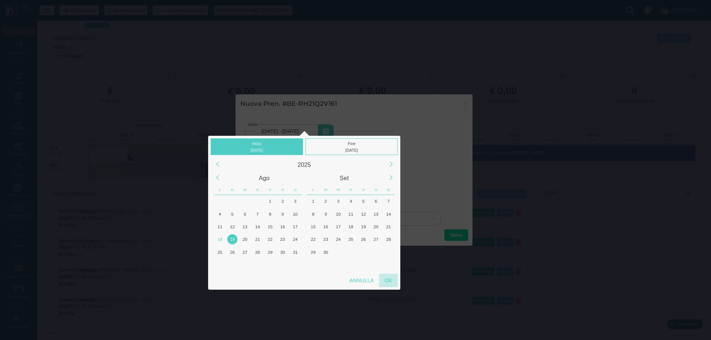
drag, startPoint x: 382, startPoint y: 281, endPoint x: 381, endPoint y: 275, distance: 6.0
click at [382, 281] on div "OK" at bounding box center [388, 280] width 19 height 13
type input "[DATE] - [DATE]"
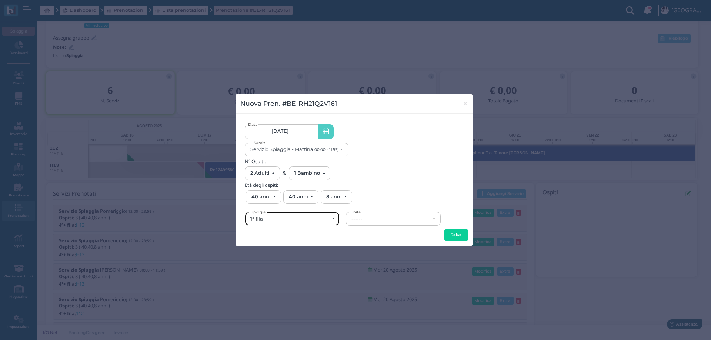
scroll to position [0, 0]
click at [295, 219] on div "1° fila" at bounding box center [289, 219] width 79 height 6
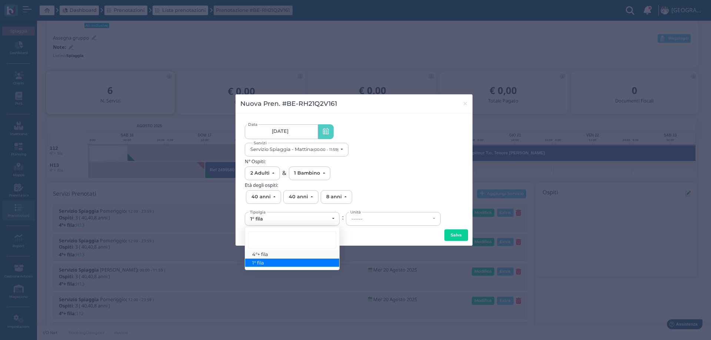
click at [268, 254] on link "4°+ fila" at bounding box center [292, 254] width 94 height 9
select select "434"
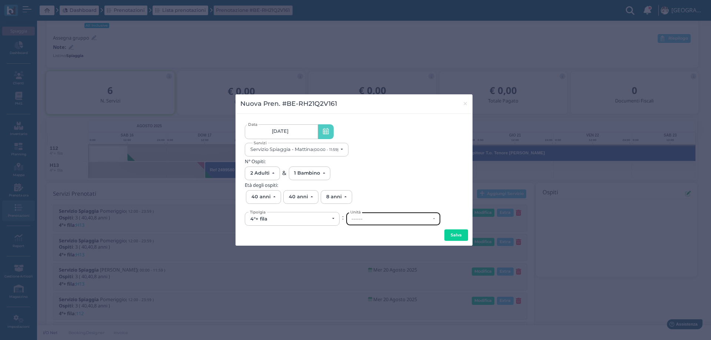
click at [372, 218] on div "------" at bounding box center [390, 219] width 79 height 6
click at [365, 193] on link "H13" at bounding box center [393, 195] width 94 height 9
select select "6294"
click at [452, 232] on button "Salva" at bounding box center [456, 236] width 24 height 12
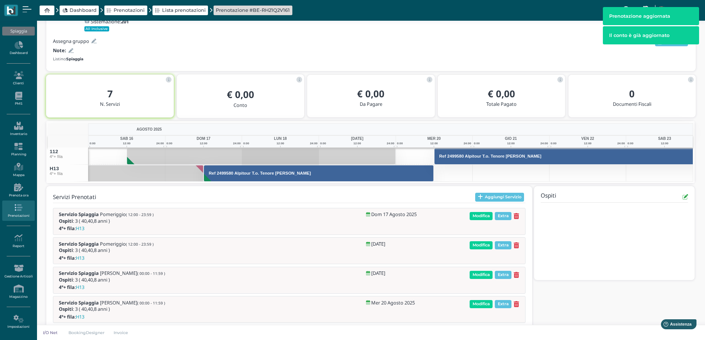
scroll to position [73, 0]
